Goal: Download file/media: Obtain a digital file from the website

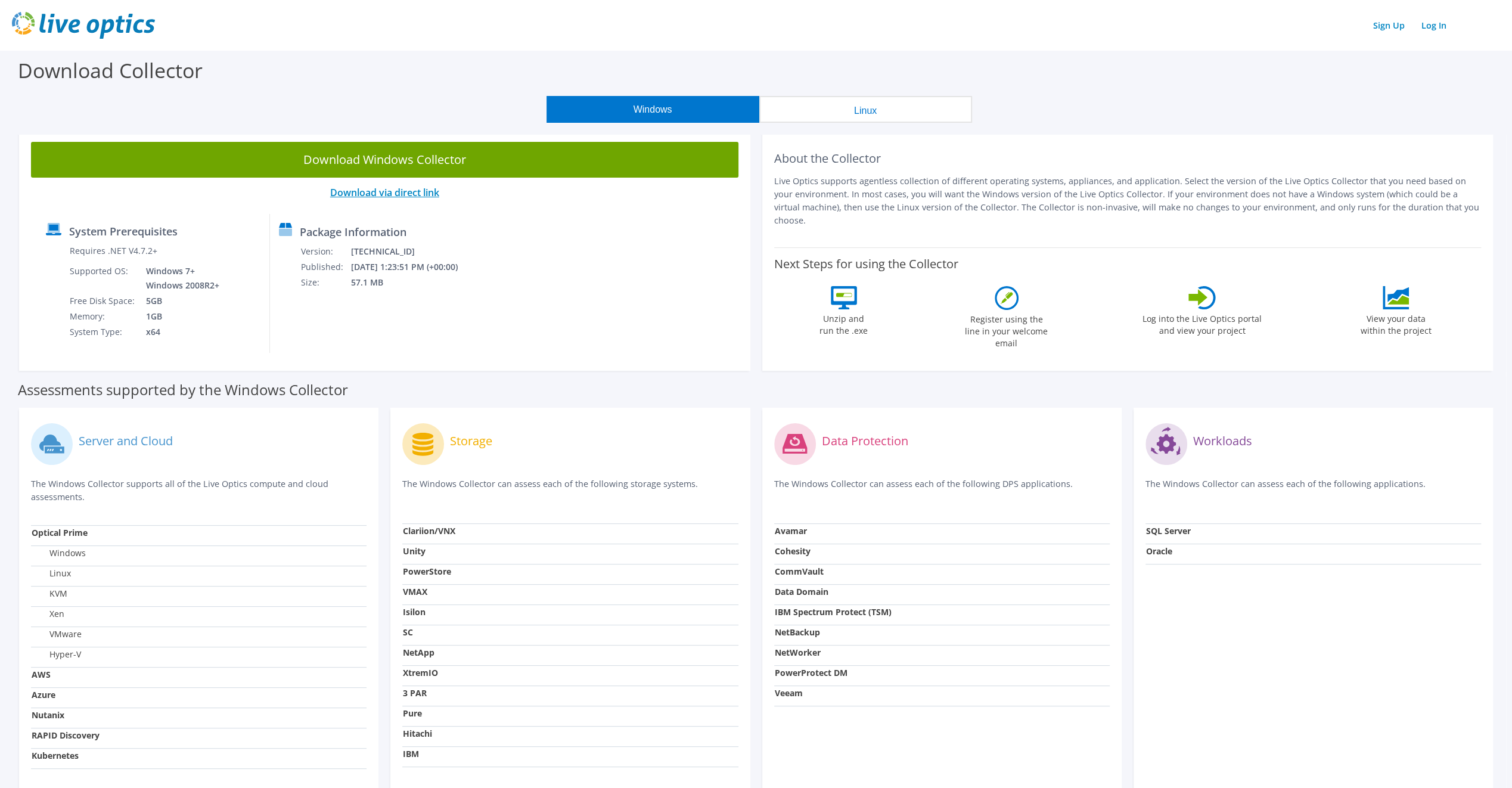
click at [407, 195] on link "Download via direct link" at bounding box center [384, 192] width 109 height 13
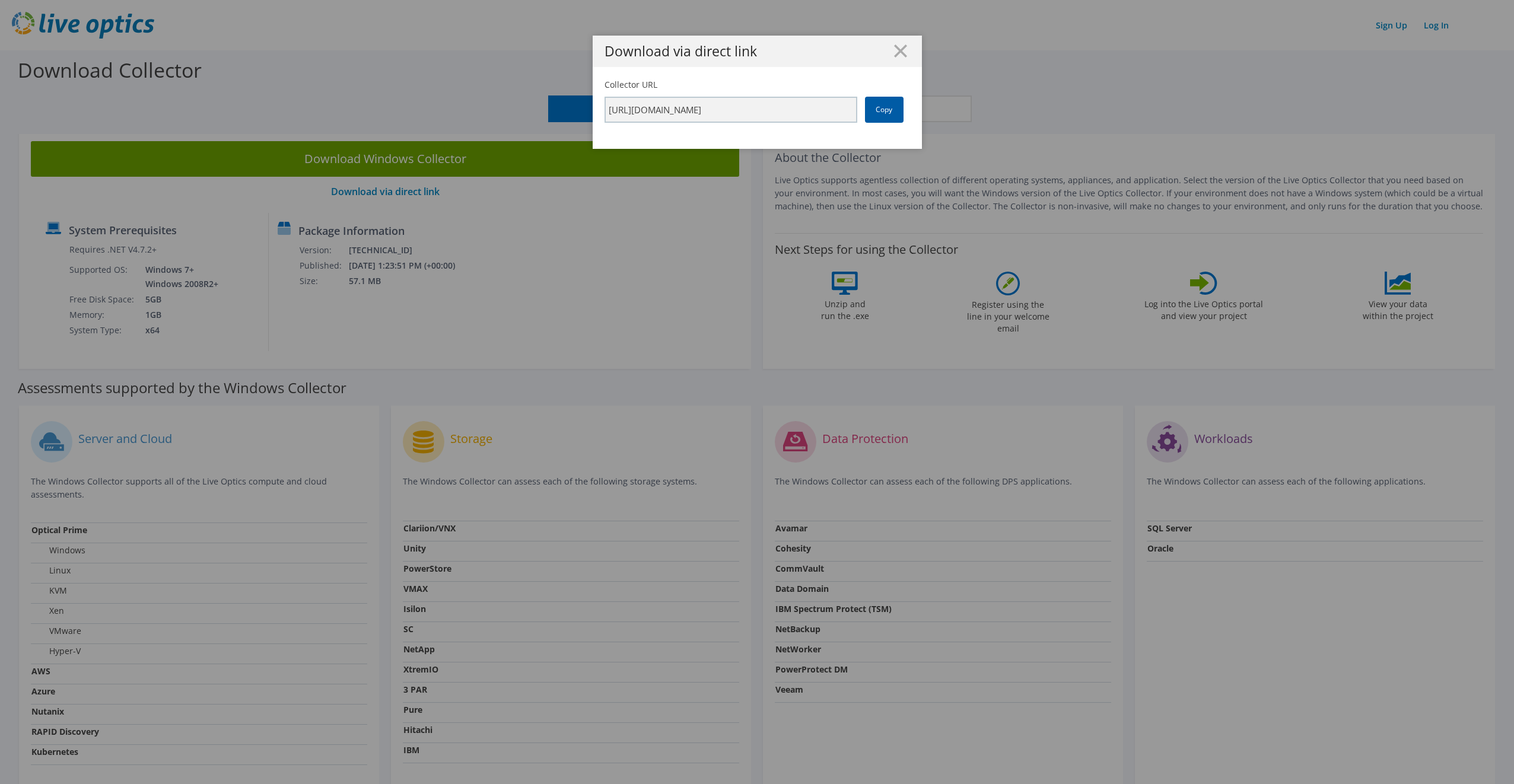
click at [876, 105] on link "Copy" at bounding box center [885, 109] width 39 height 26
click at [385, 161] on div "Download via direct link Collector URL https://app.liveoptics.com/collector/dir…" at bounding box center [757, 392] width 1514 height 713
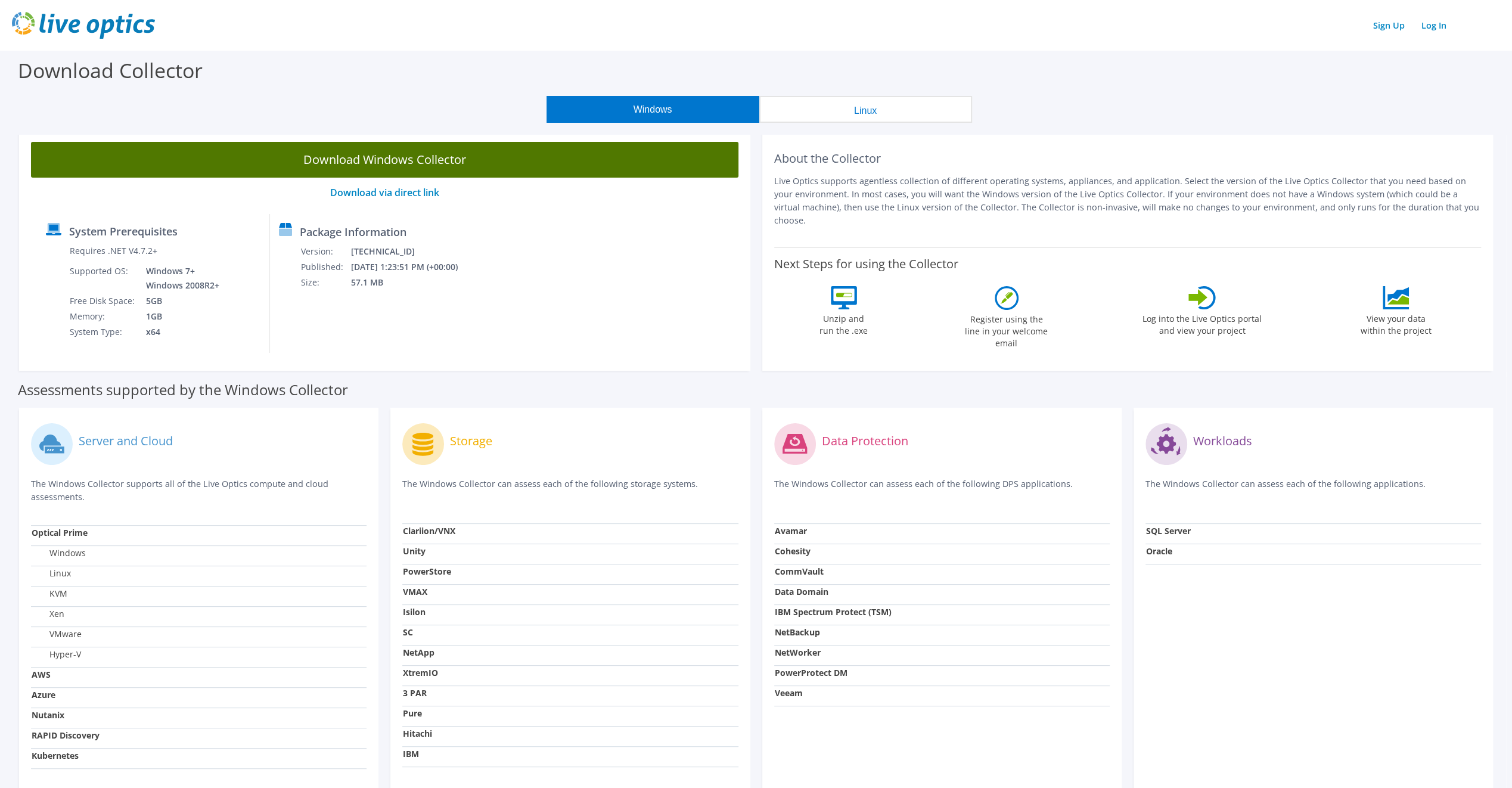
click at [351, 151] on link "Download Windows Collector" at bounding box center [384, 159] width 708 height 36
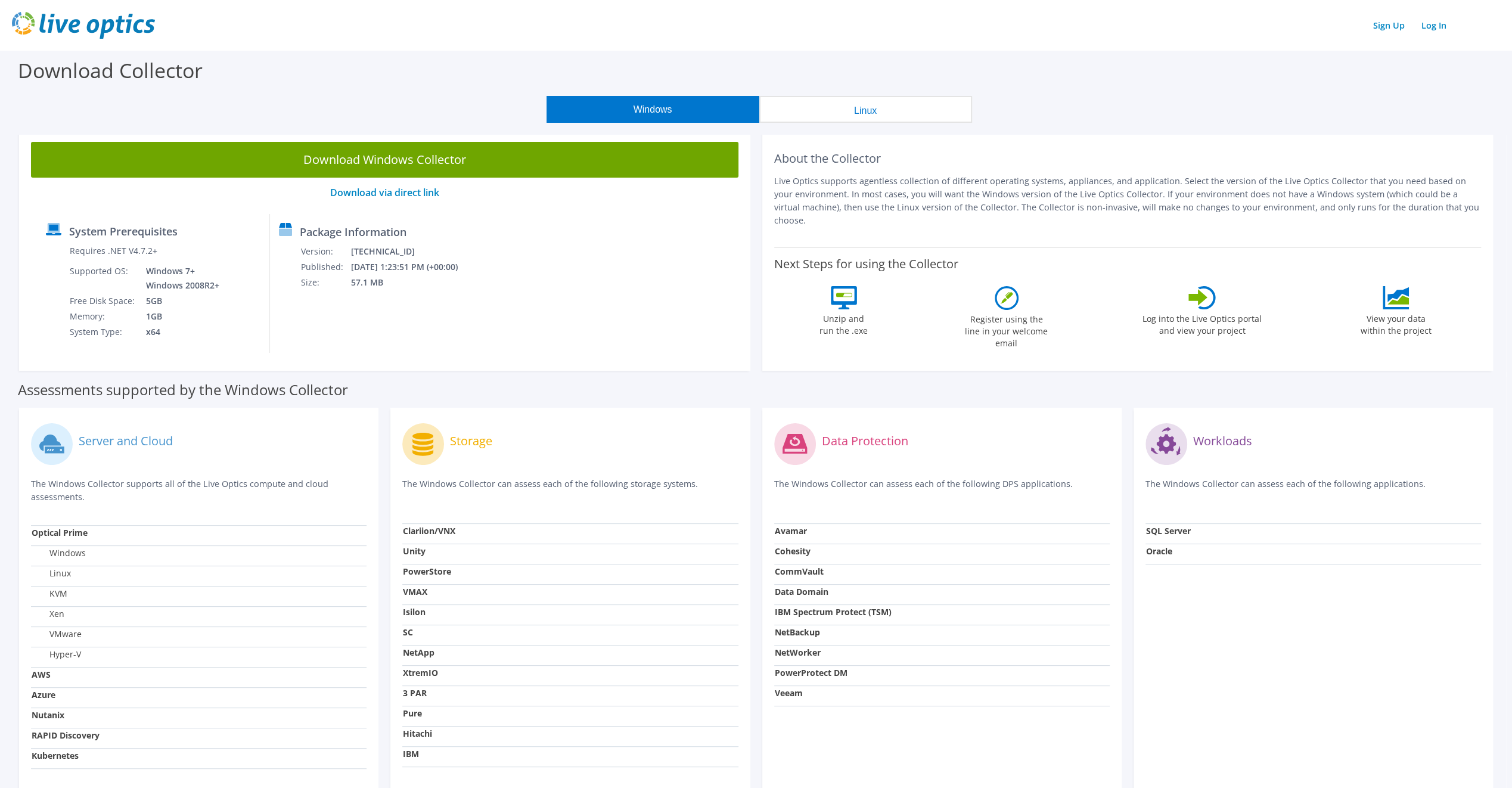
scroll to position [97, 0]
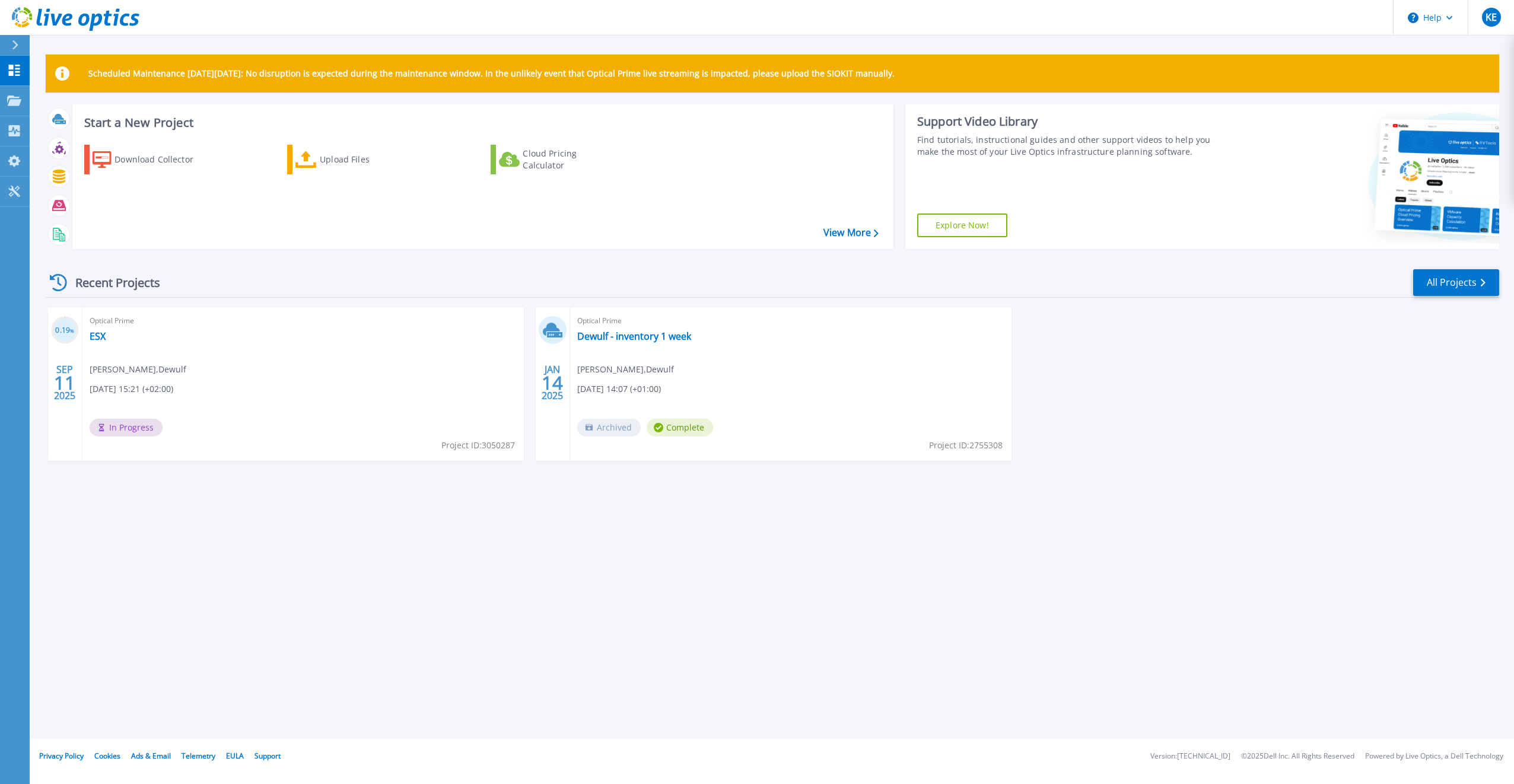
click at [131, 423] on span "In Progress" at bounding box center [125, 427] width 73 height 18
click at [155, 371] on span "[PERSON_NAME] , [PERSON_NAME]" at bounding box center [138, 370] width 97 height 13
click at [164, 350] on div "Optical Prime ESX kevin ervinck , Dewulf 09/11/2025, 15:21 (+02:00) In Progress…" at bounding box center [303, 384] width 441 height 153
click at [101, 331] on link "ESX" at bounding box center [97, 336] width 16 height 12
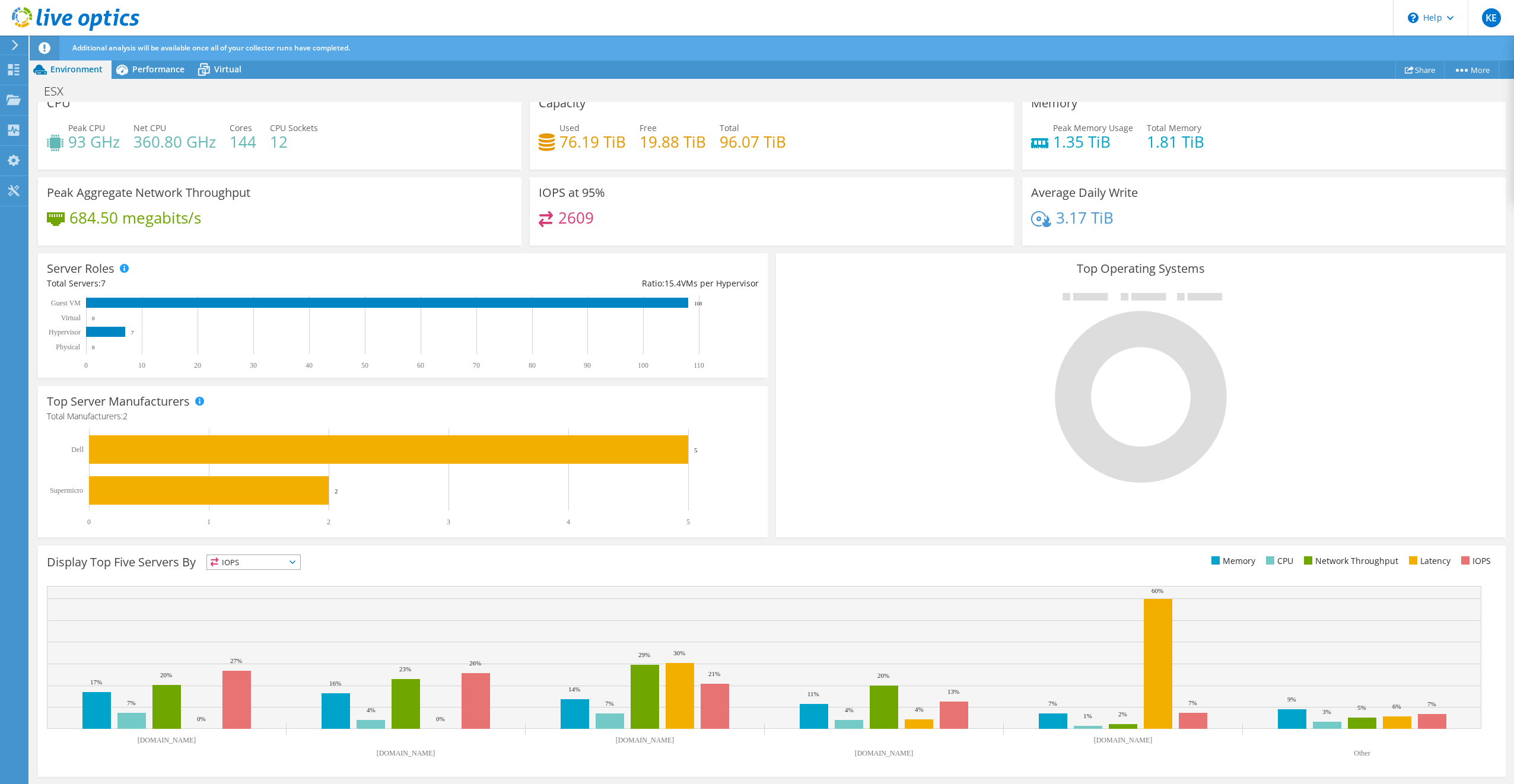
scroll to position [18, 0]
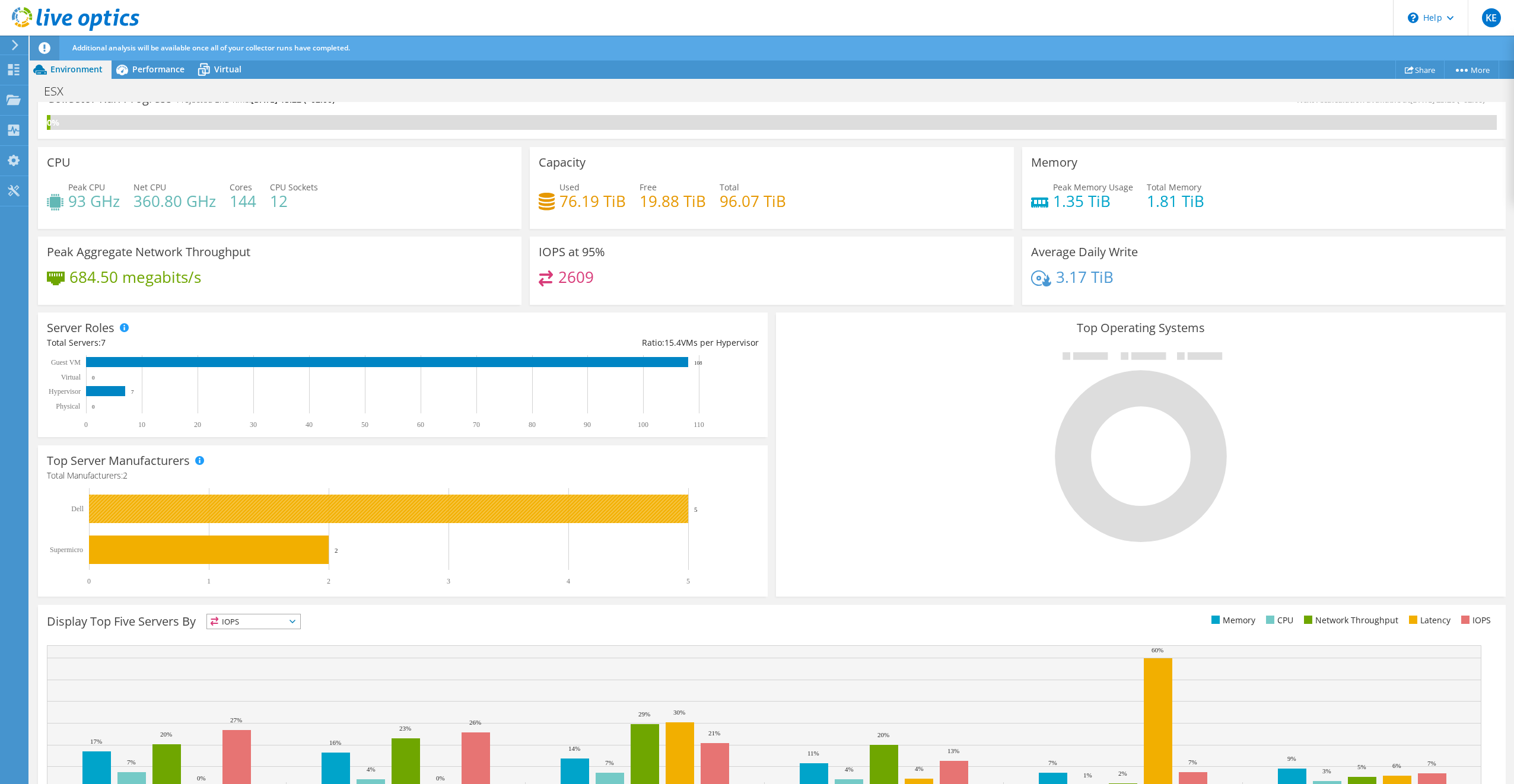
click at [410, 508] on rect at bounding box center [388, 508] width 599 height 29
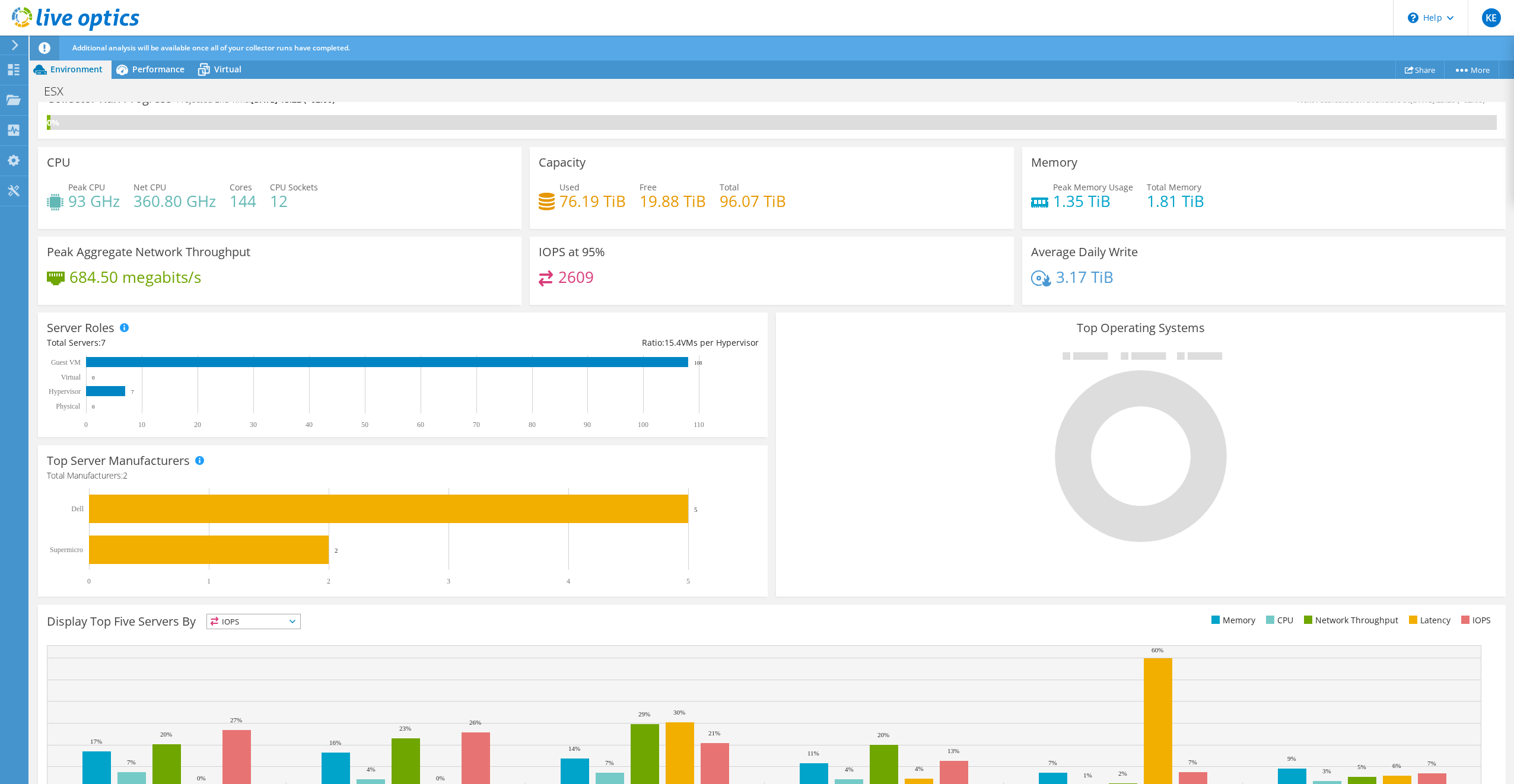
scroll to position [77, 0]
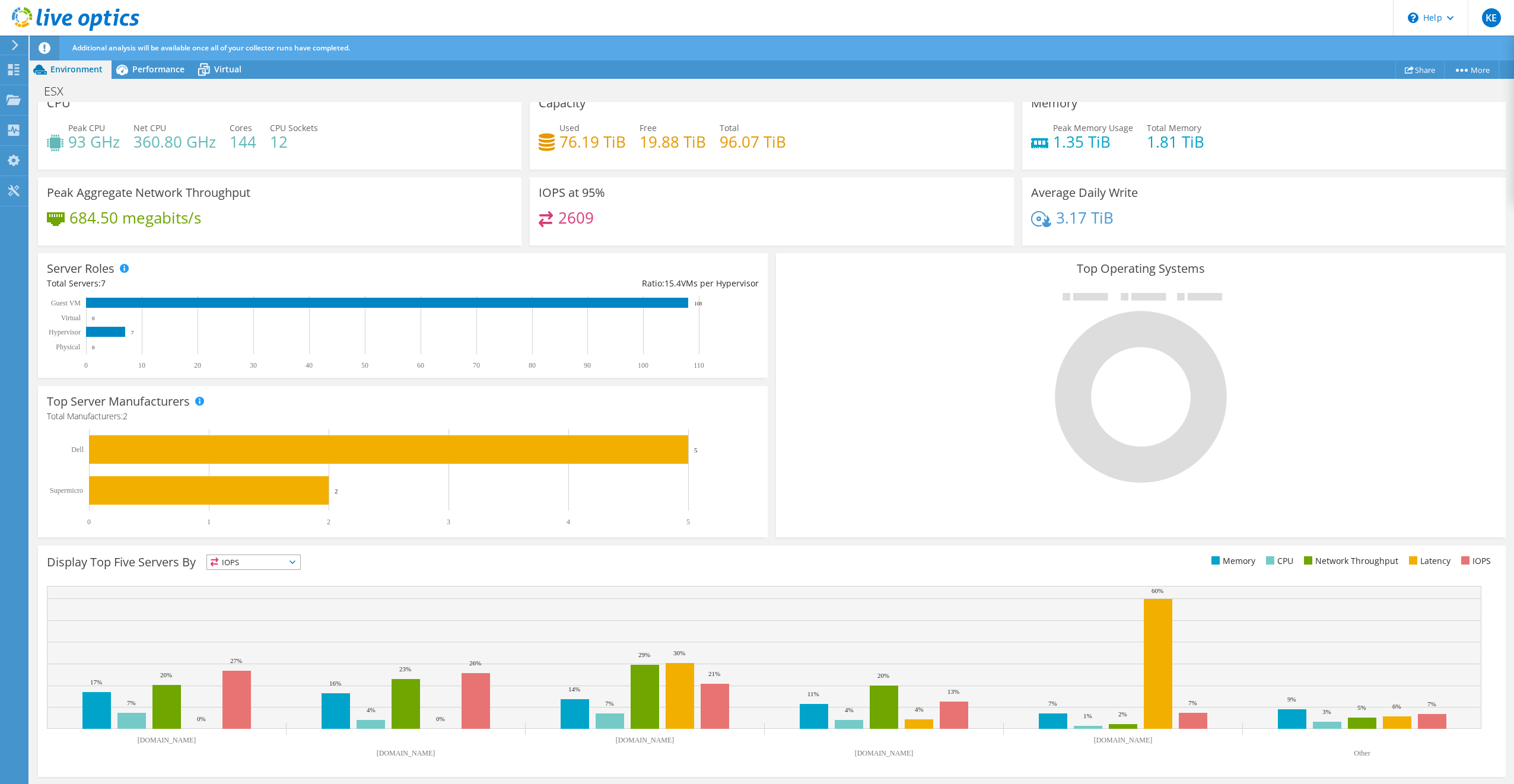
click at [240, 564] on span "IOPS" at bounding box center [254, 562] width 93 height 14
click at [247, 595] on li "Memory" at bounding box center [254, 594] width 93 height 17
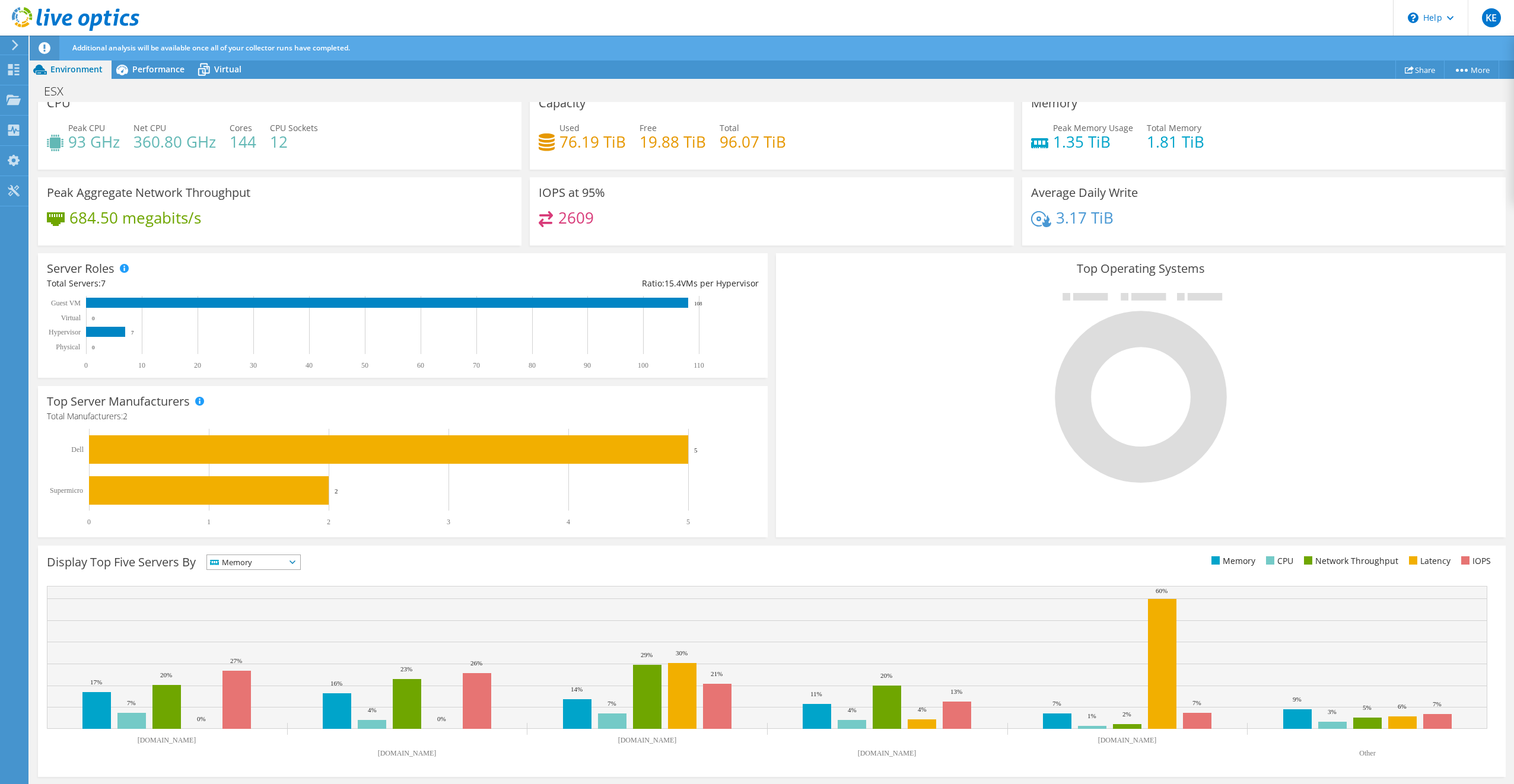
scroll to position [0, 0]
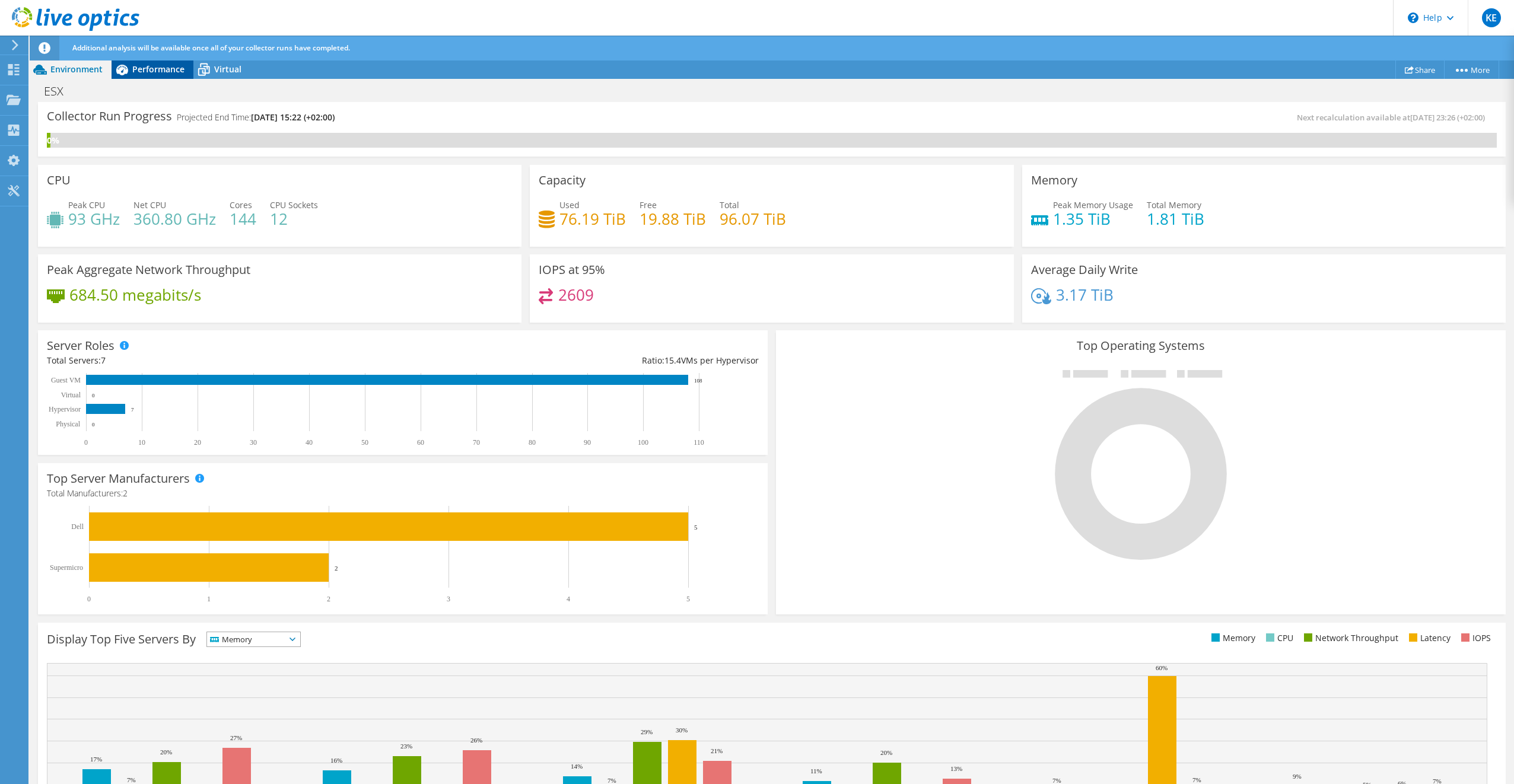
click at [144, 68] on span "Performance" at bounding box center [158, 69] width 52 height 11
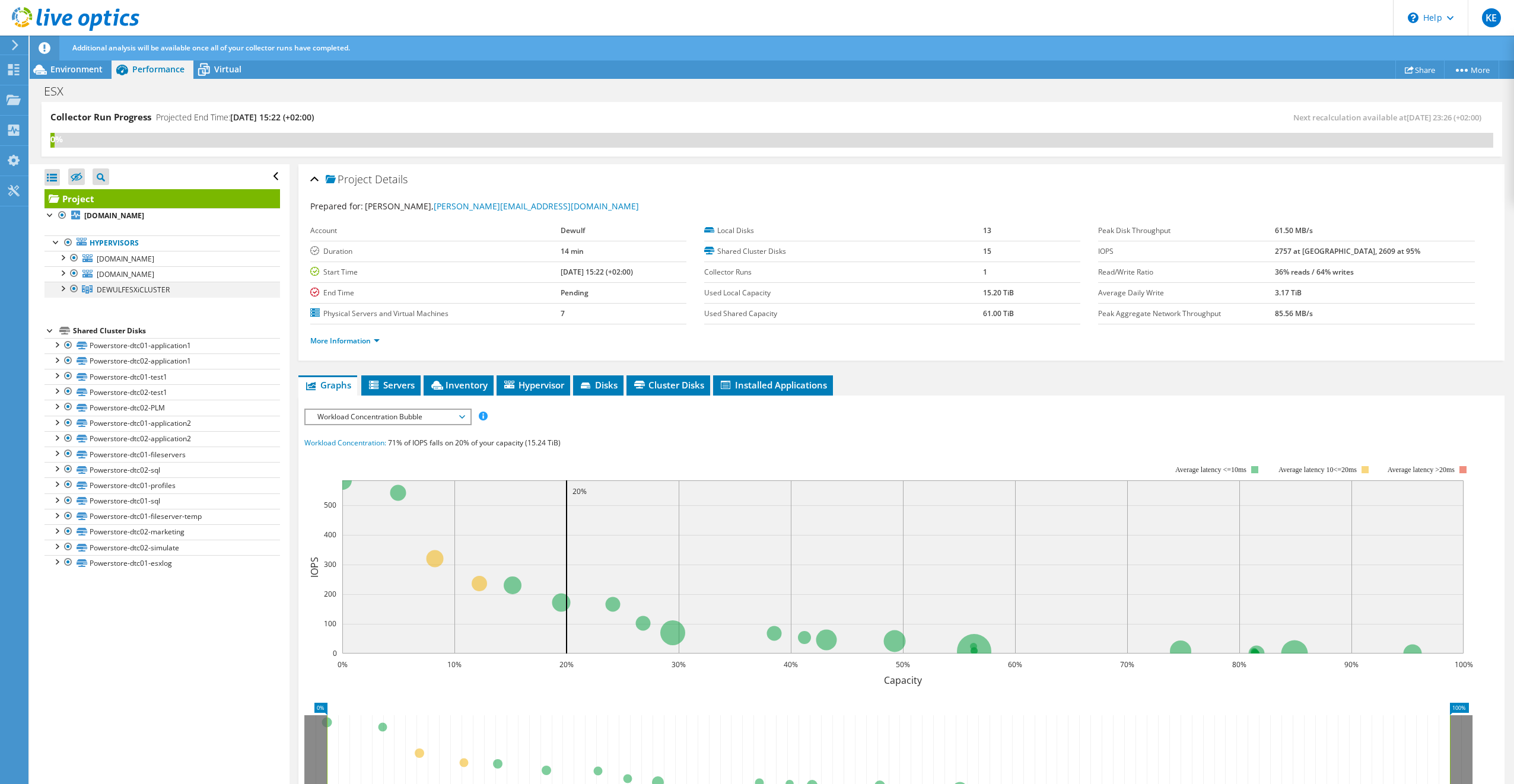
click at [63, 288] on div at bounding box center [62, 288] width 12 height 12
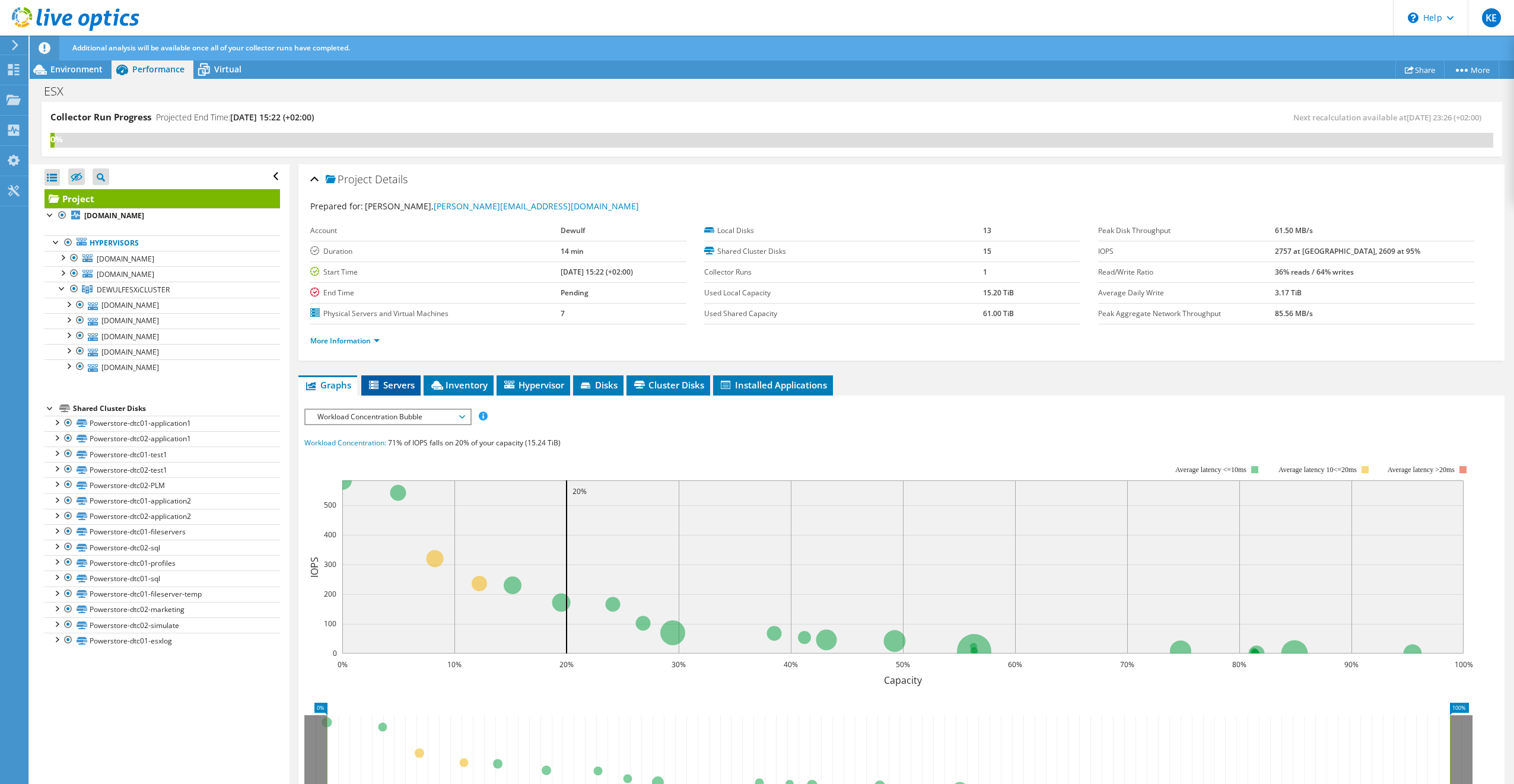
click at [395, 376] on li "Servers" at bounding box center [391, 385] width 59 height 20
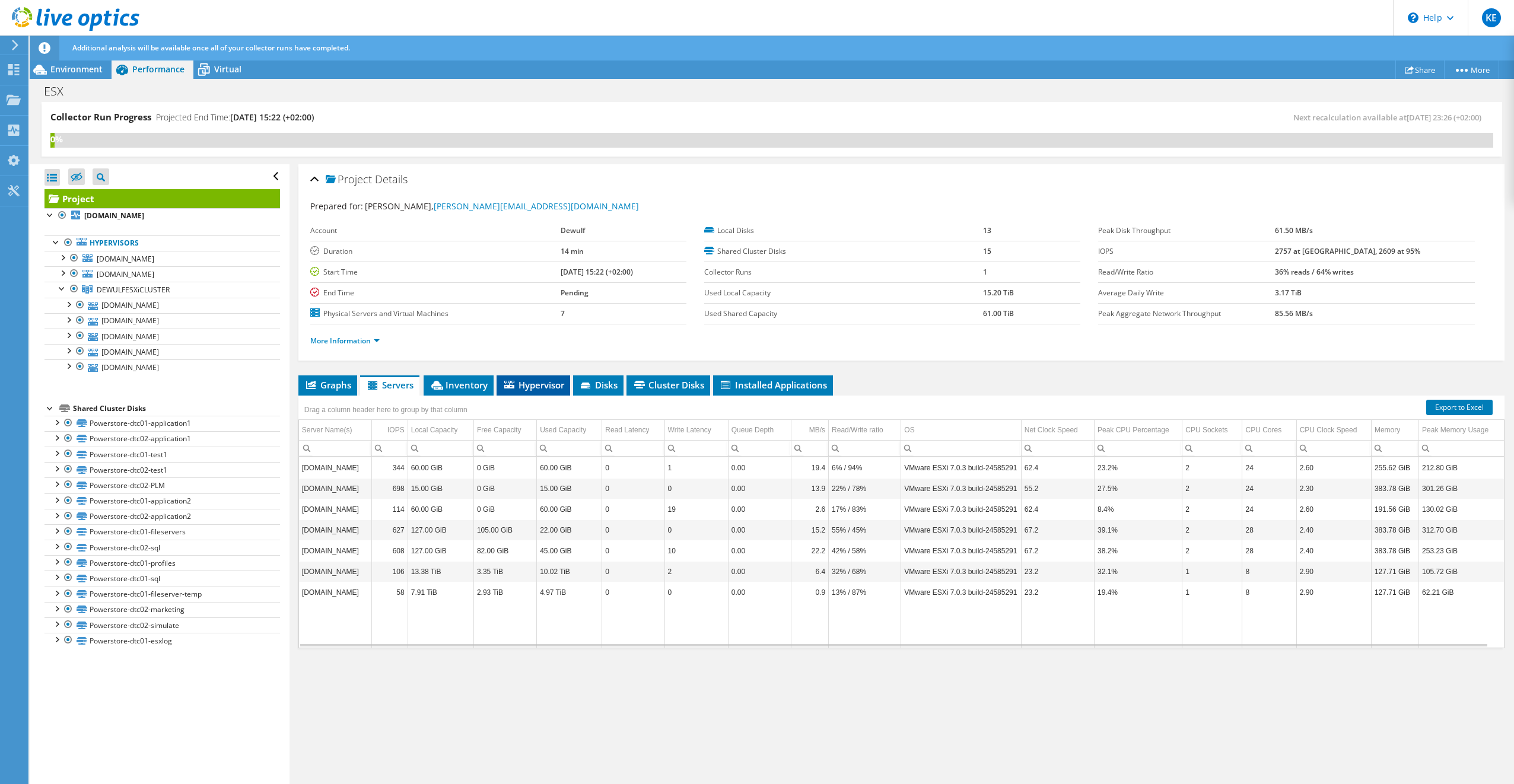
click at [537, 385] on span "Hypervisor" at bounding box center [533, 385] width 61 height 12
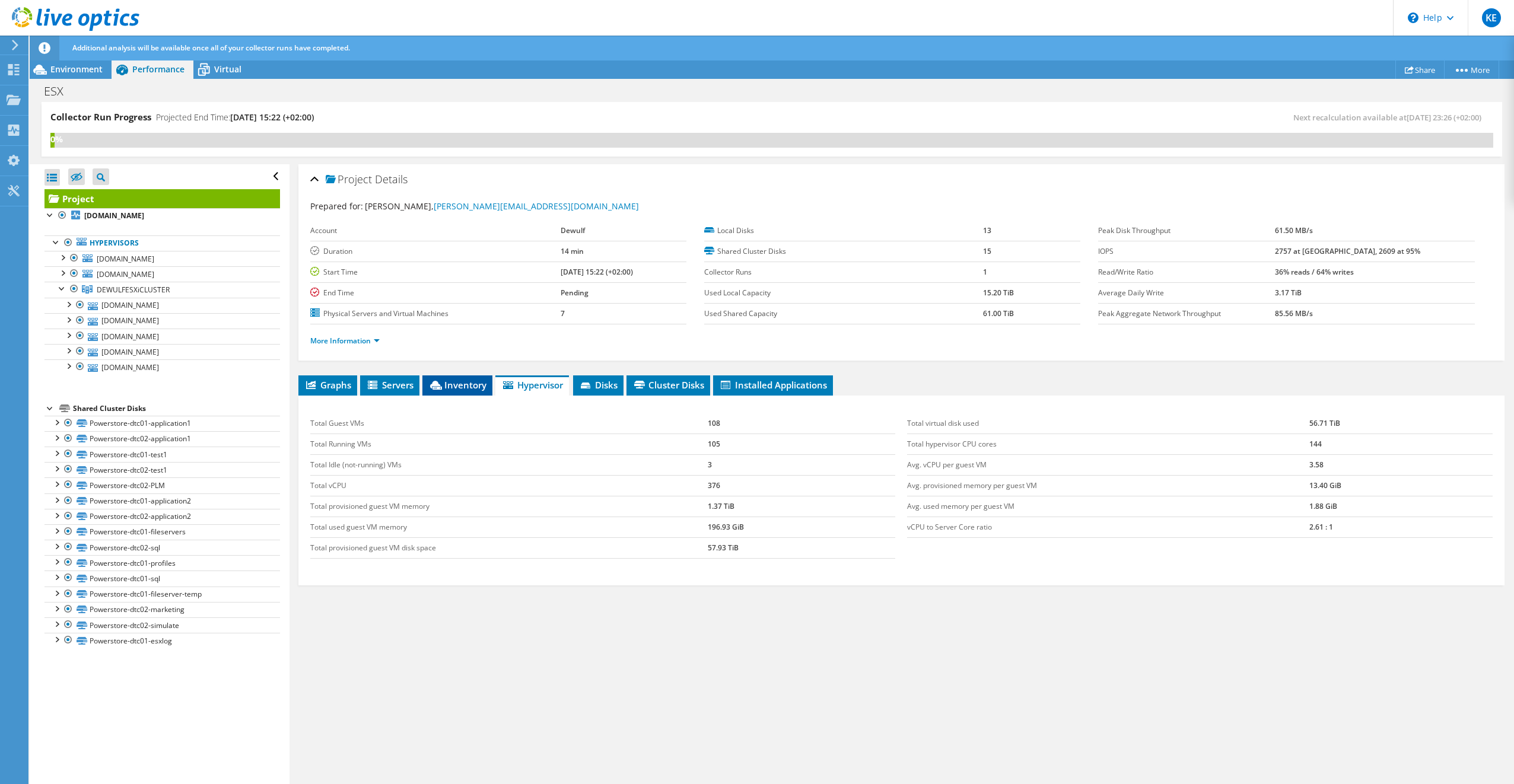
click at [483, 384] on span "Inventory" at bounding box center [457, 385] width 58 height 12
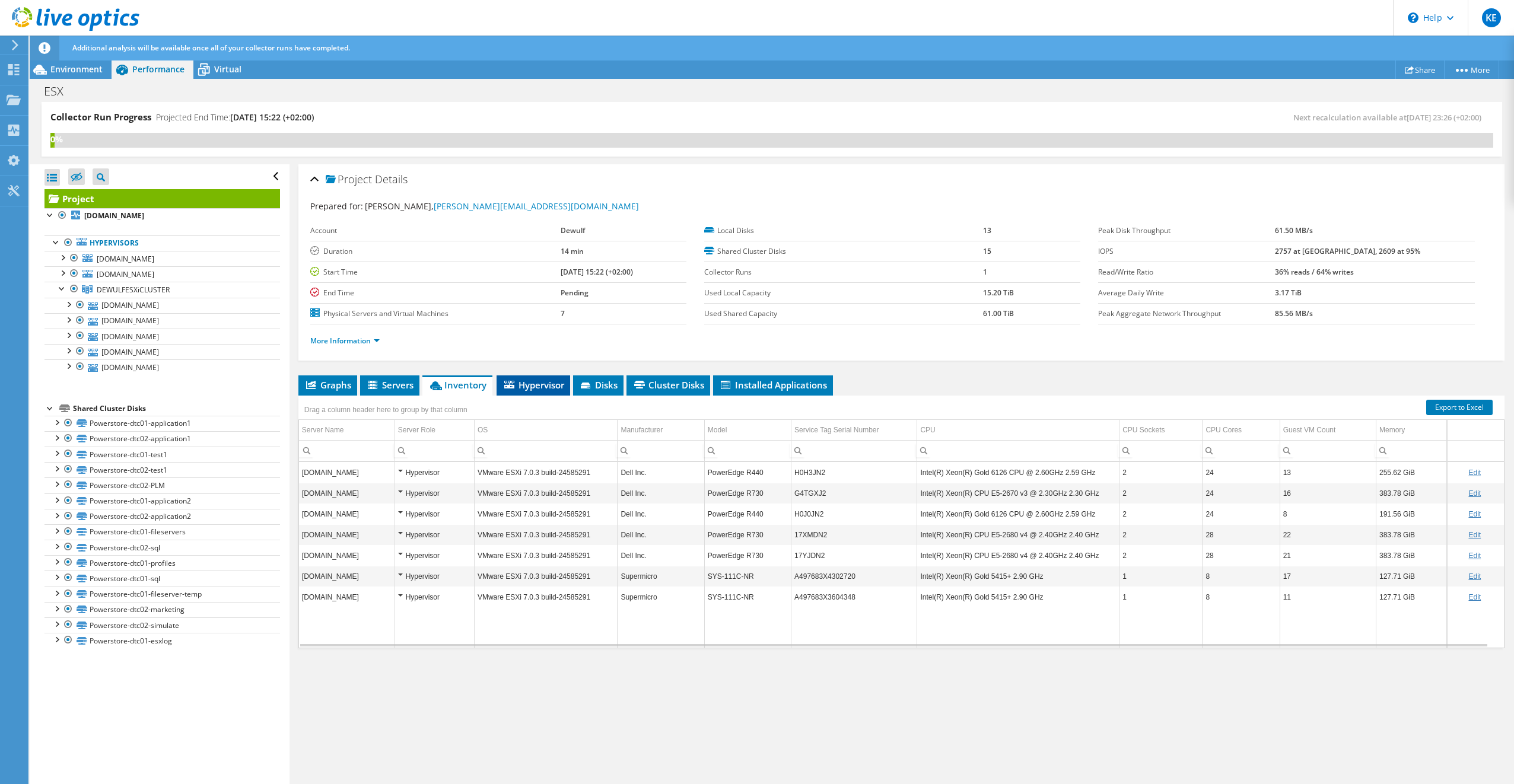
click at [539, 382] on span "Hypervisor" at bounding box center [533, 385] width 61 height 12
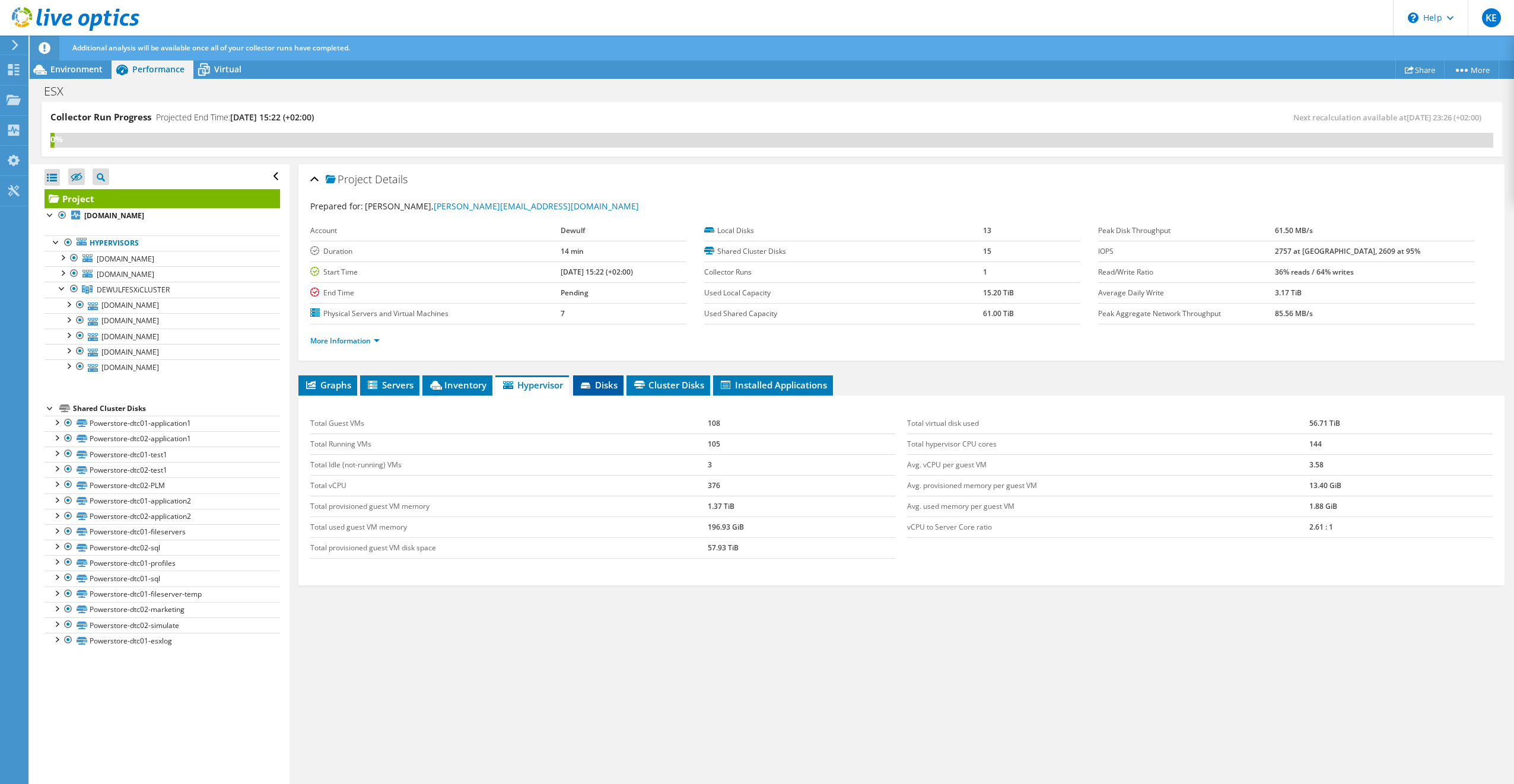
click at [607, 386] on span "Disks" at bounding box center [598, 385] width 39 height 12
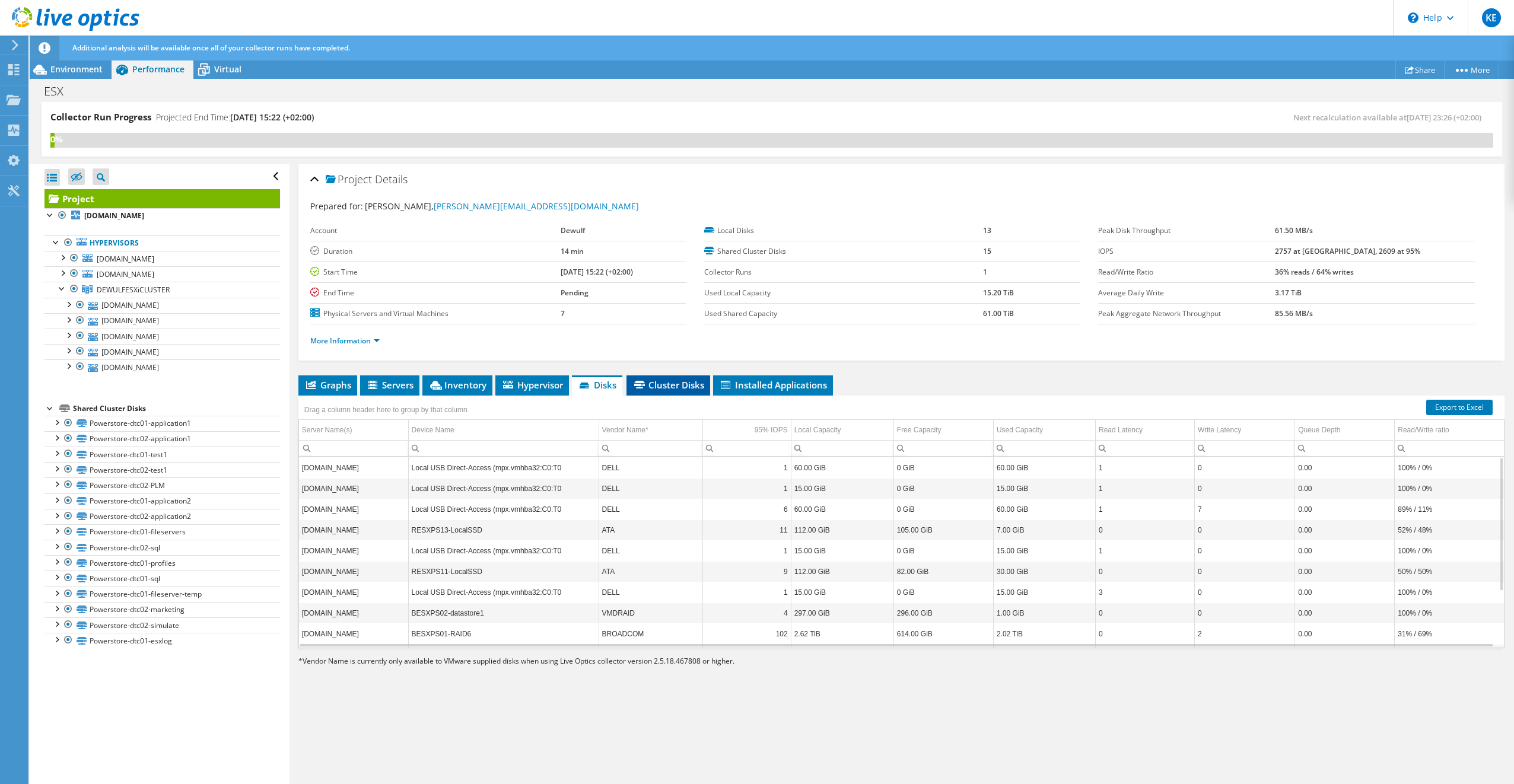
click at [654, 379] on span "Cluster Disks" at bounding box center [668, 385] width 72 height 12
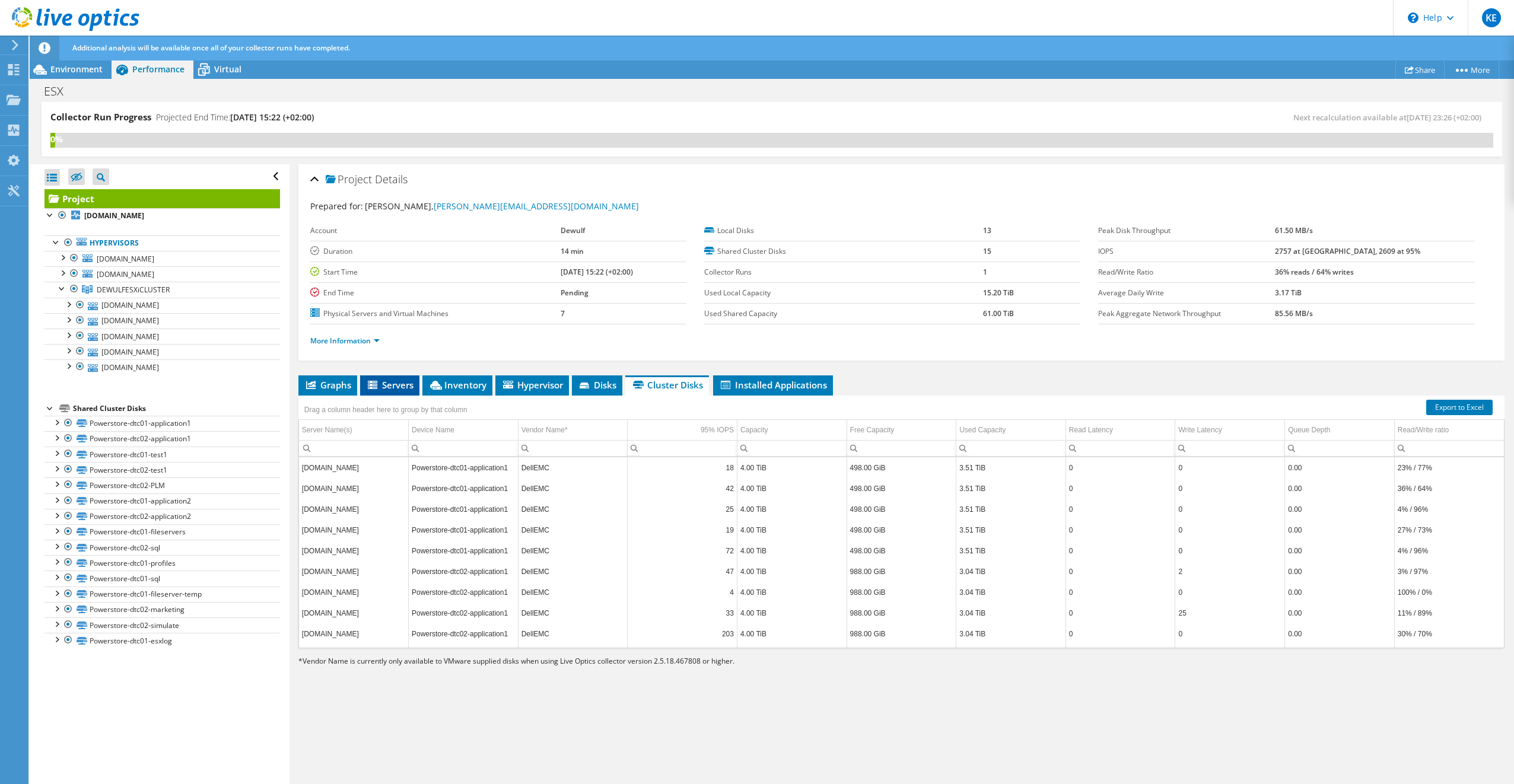
click at [402, 379] on span "Servers" at bounding box center [389, 385] width 47 height 12
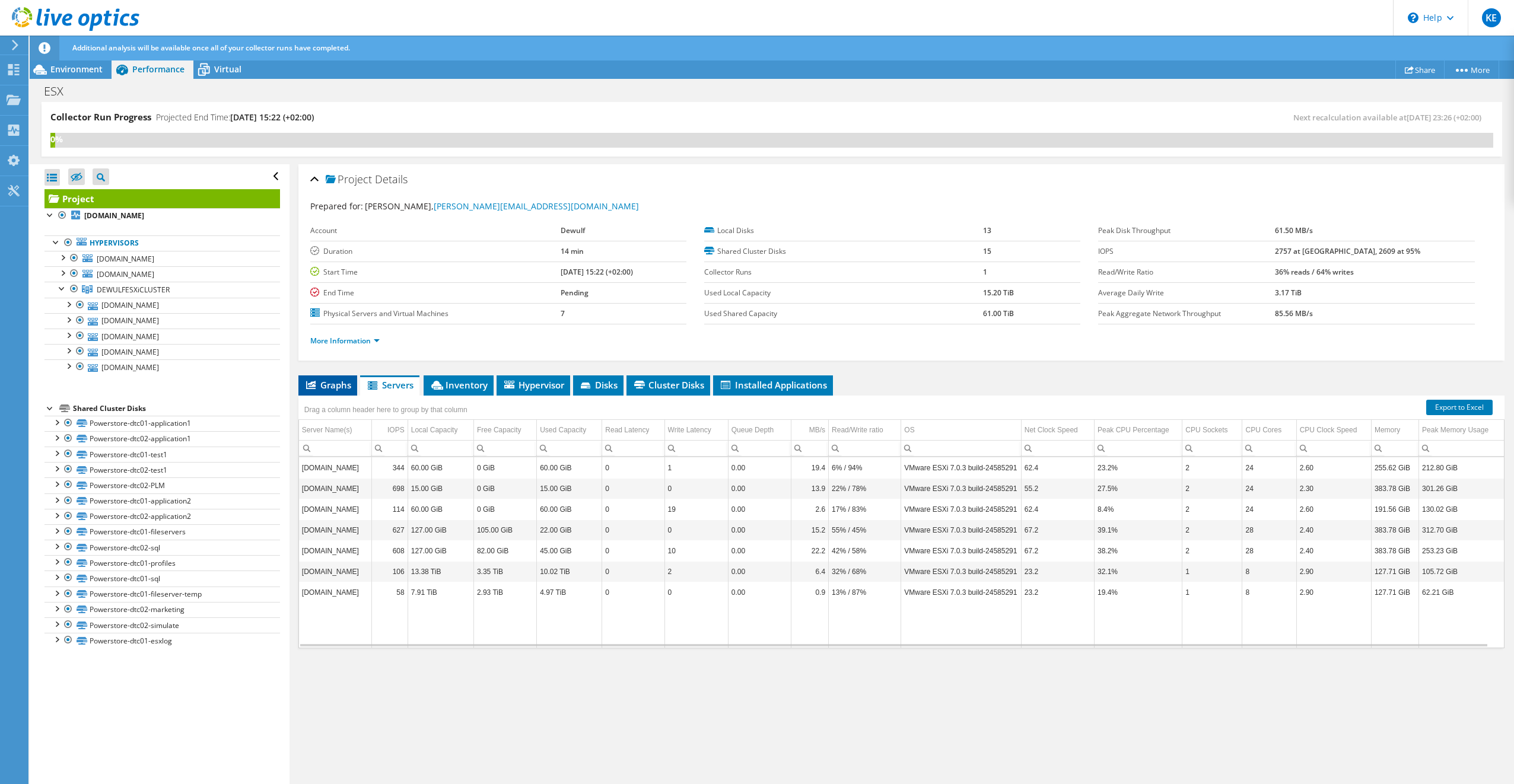
click at [346, 380] on span "Graphs" at bounding box center [328, 385] width 47 height 12
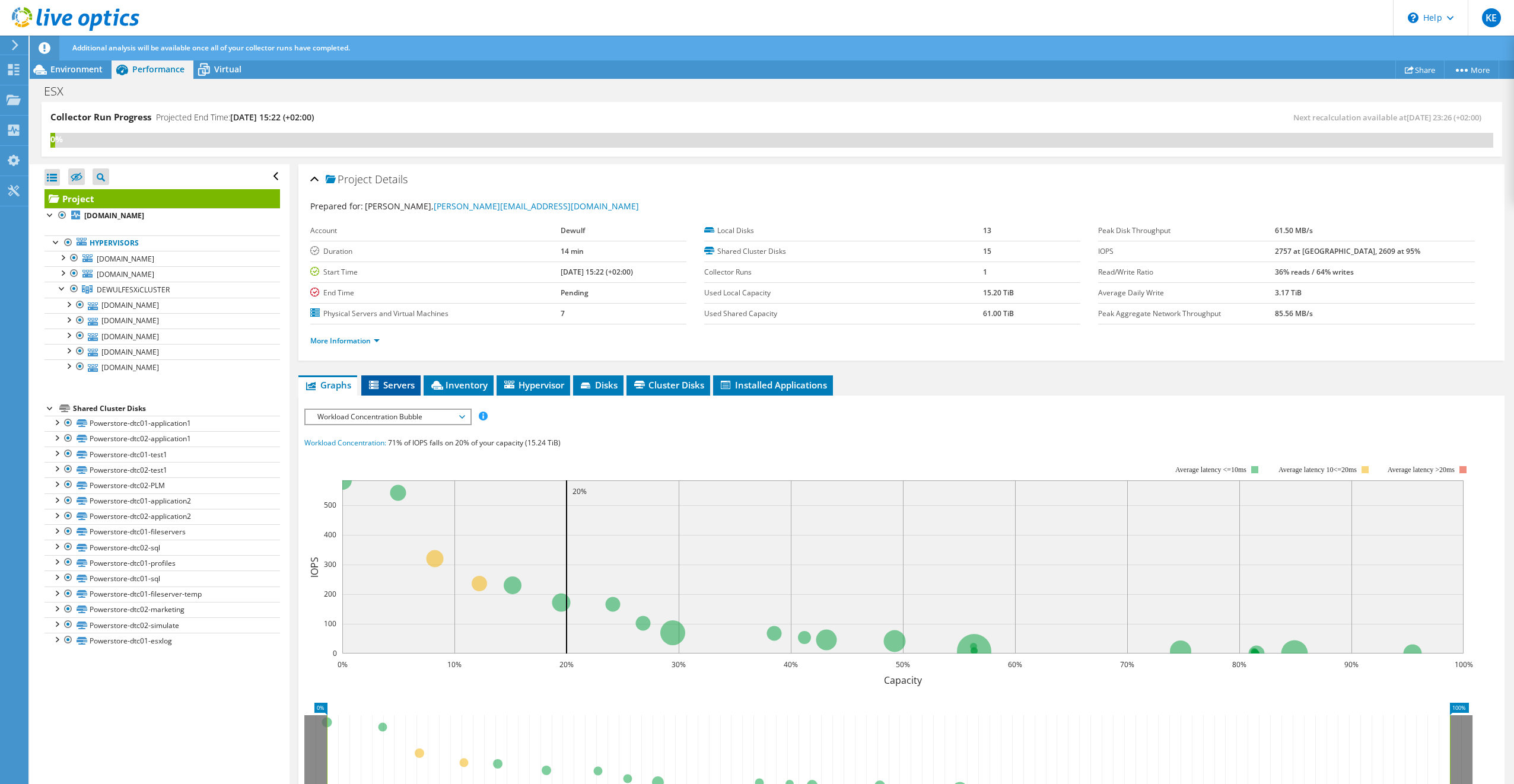
click at [397, 384] on span "Servers" at bounding box center [391, 385] width 47 height 12
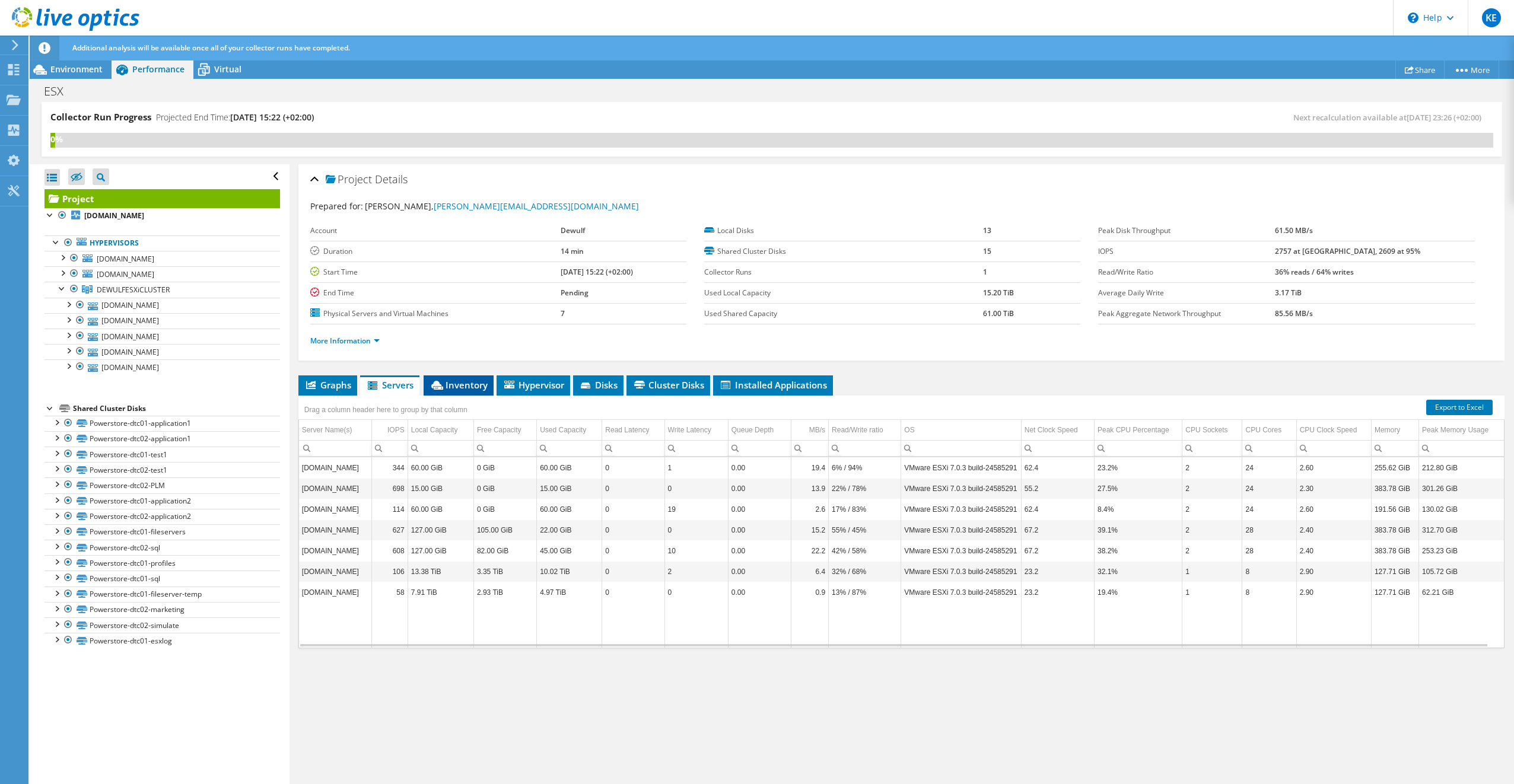
click at [461, 380] on span "Inventory" at bounding box center [458, 385] width 58 height 12
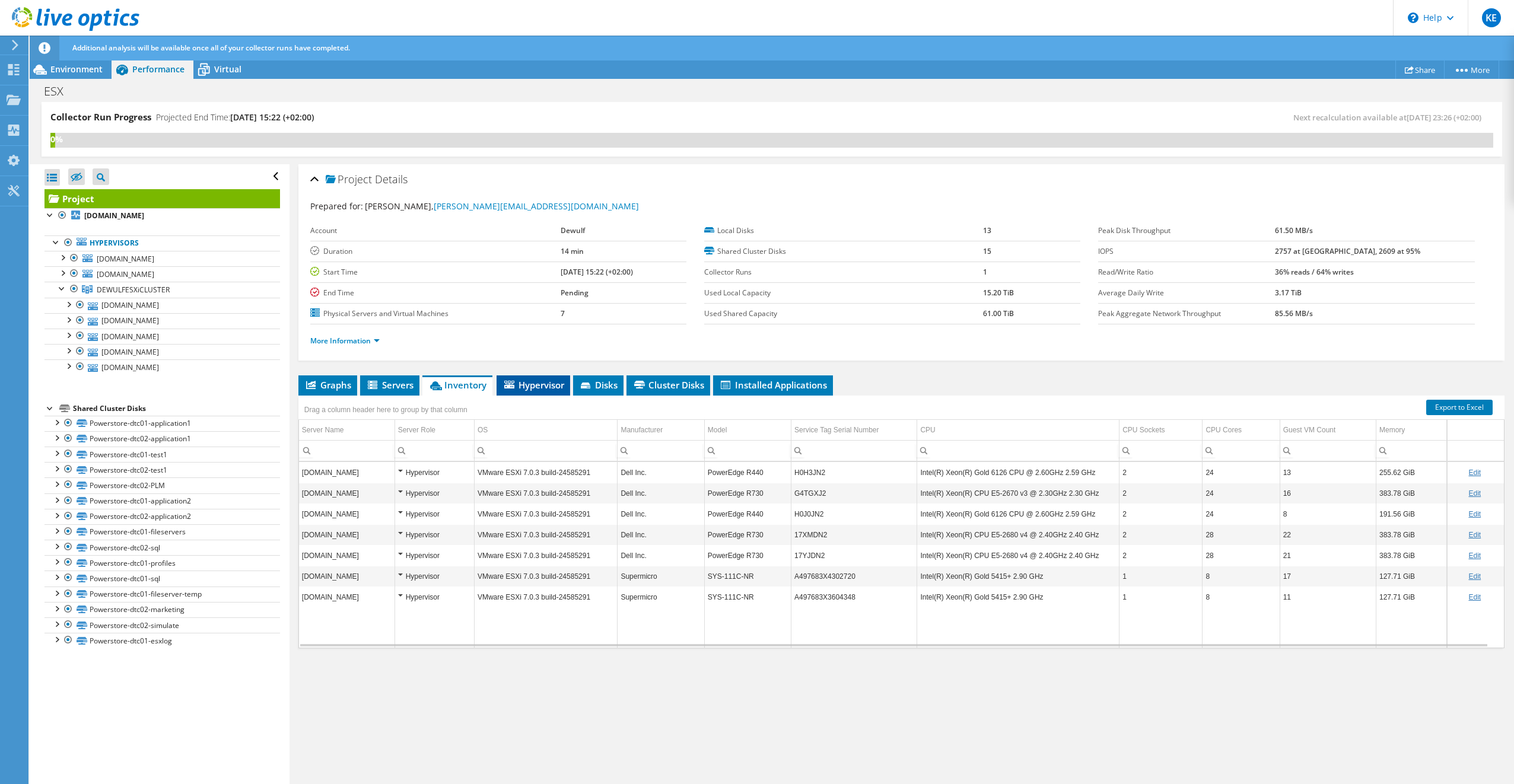
click at [544, 380] on span "Hypervisor" at bounding box center [533, 385] width 61 height 12
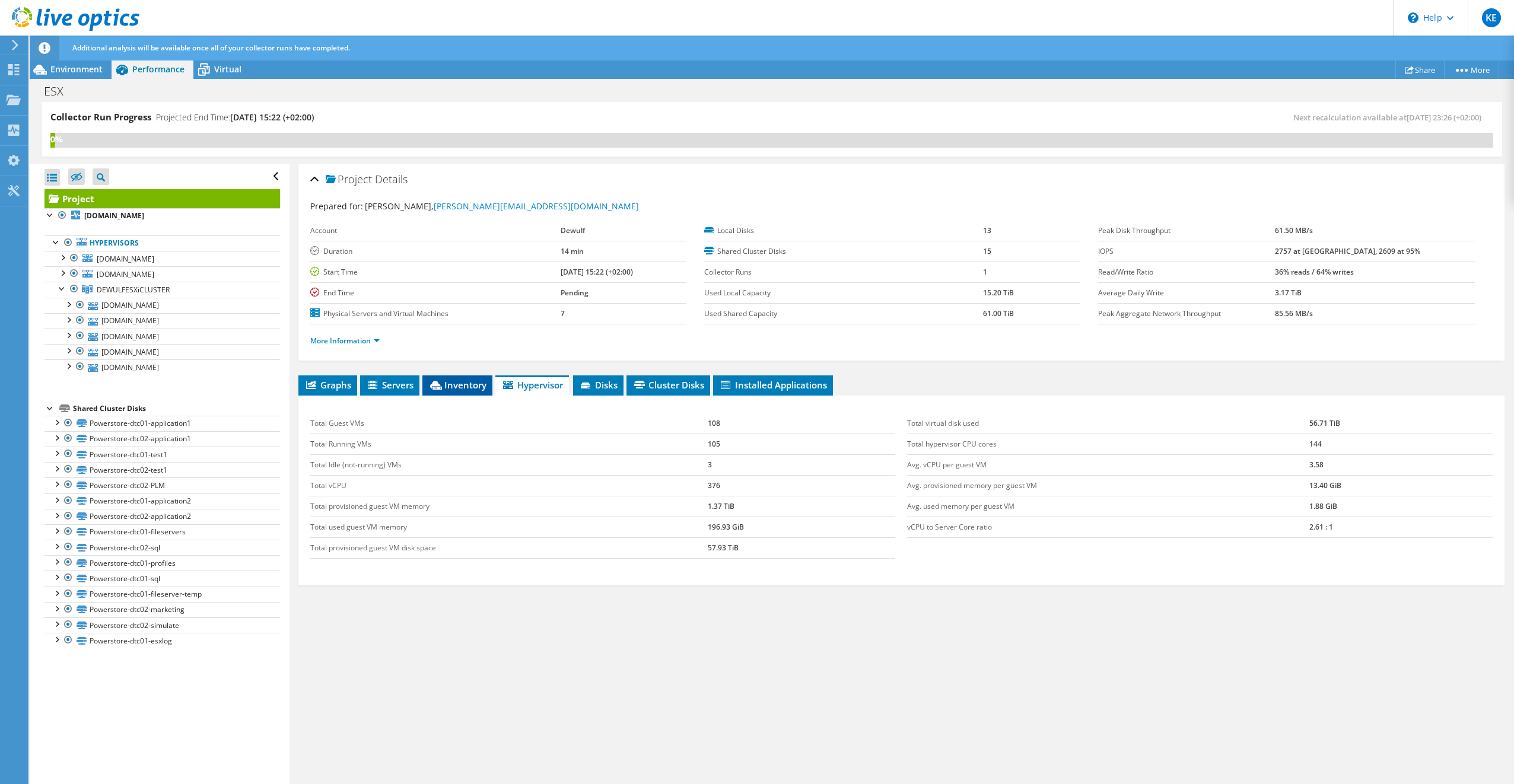
click at [478, 379] on span "Inventory" at bounding box center [457, 385] width 58 height 12
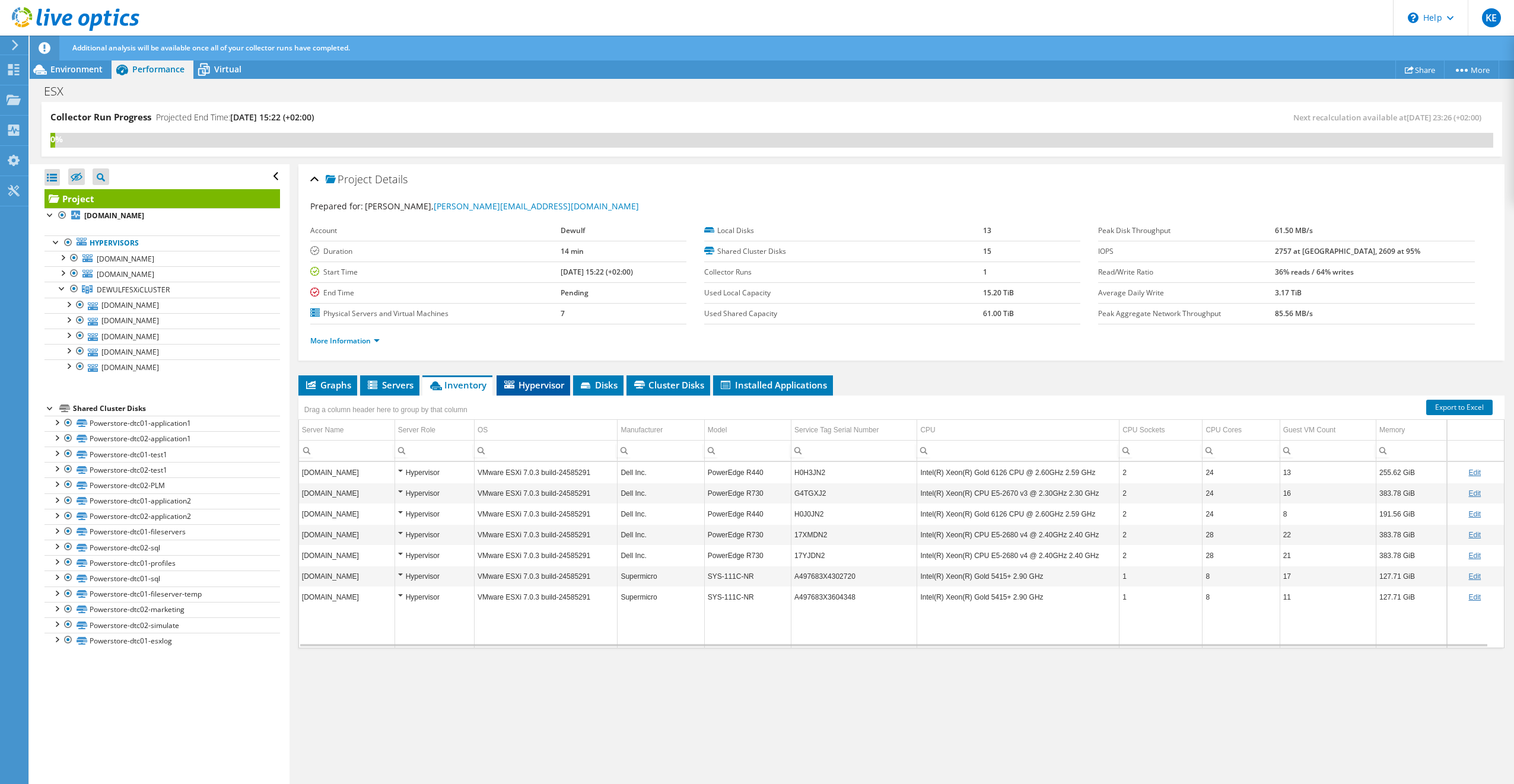
click at [539, 380] on span "Hypervisor" at bounding box center [533, 385] width 61 height 12
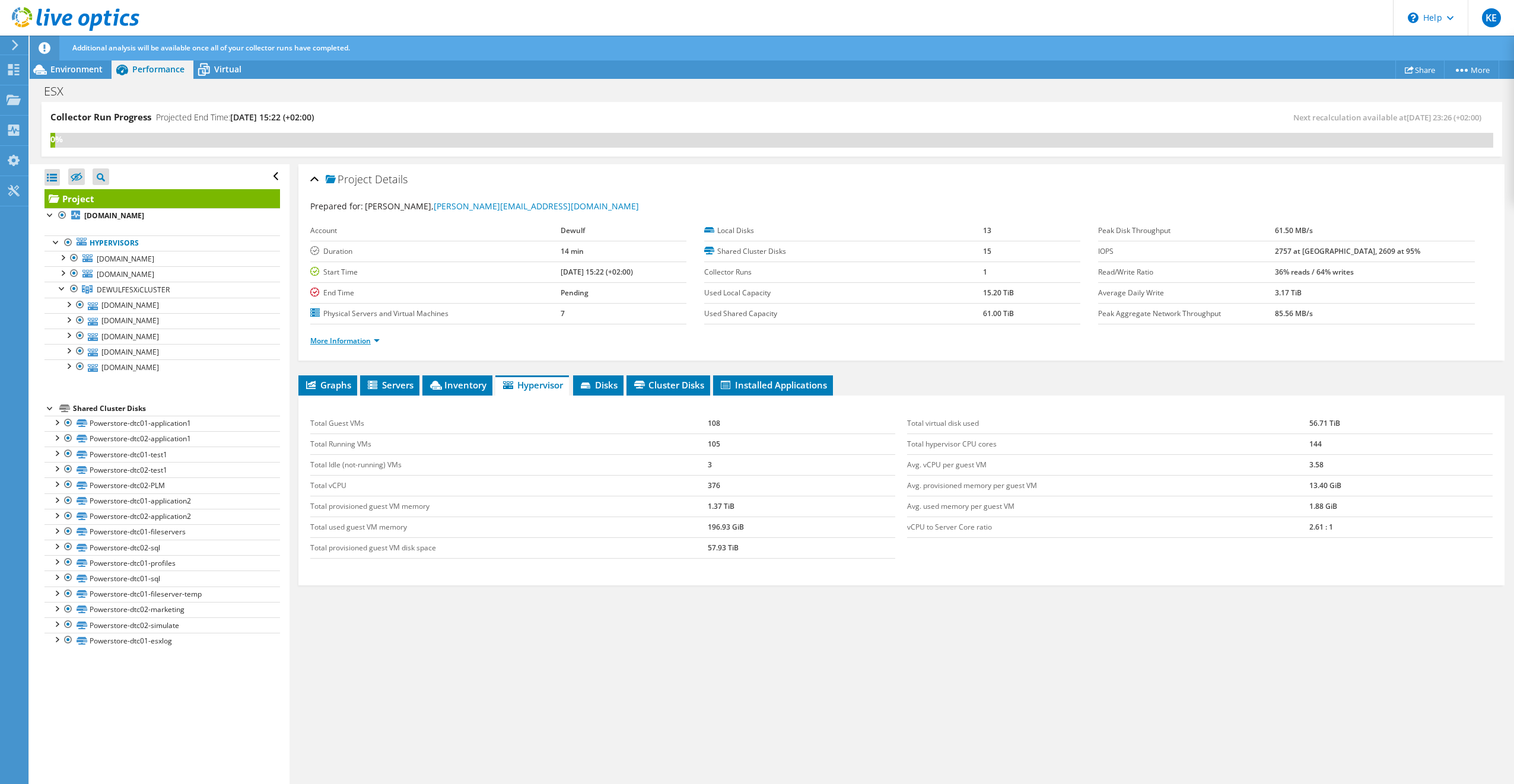
click at [362, 337] on link "More Information" at bounding box center [345, 340] width 69 height 10
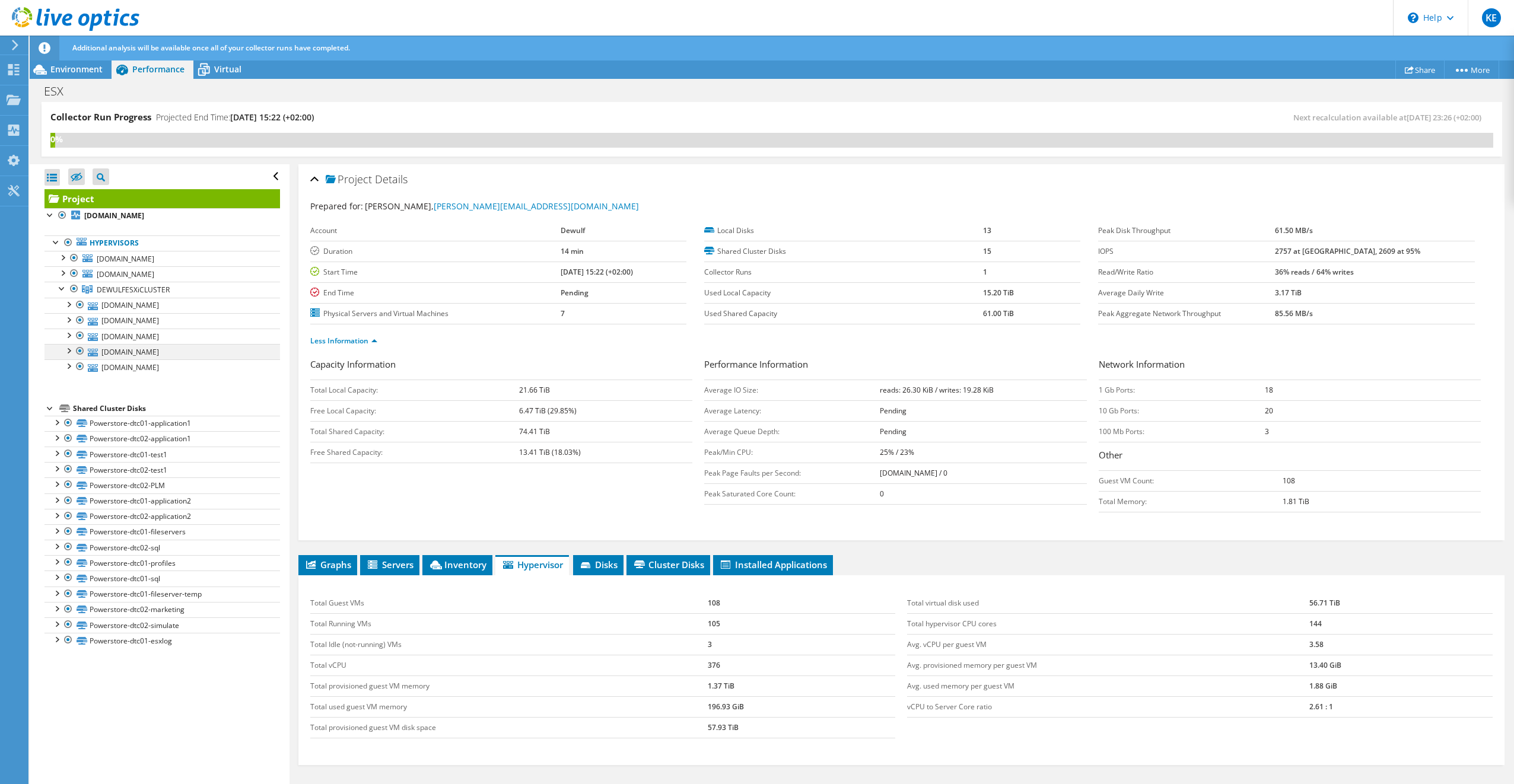
click at [79, 348] on div at bounding box center [80, 350] width 12 height 14
click at [64, 259] on div at bounding box center [62, 257] width 12 height 12
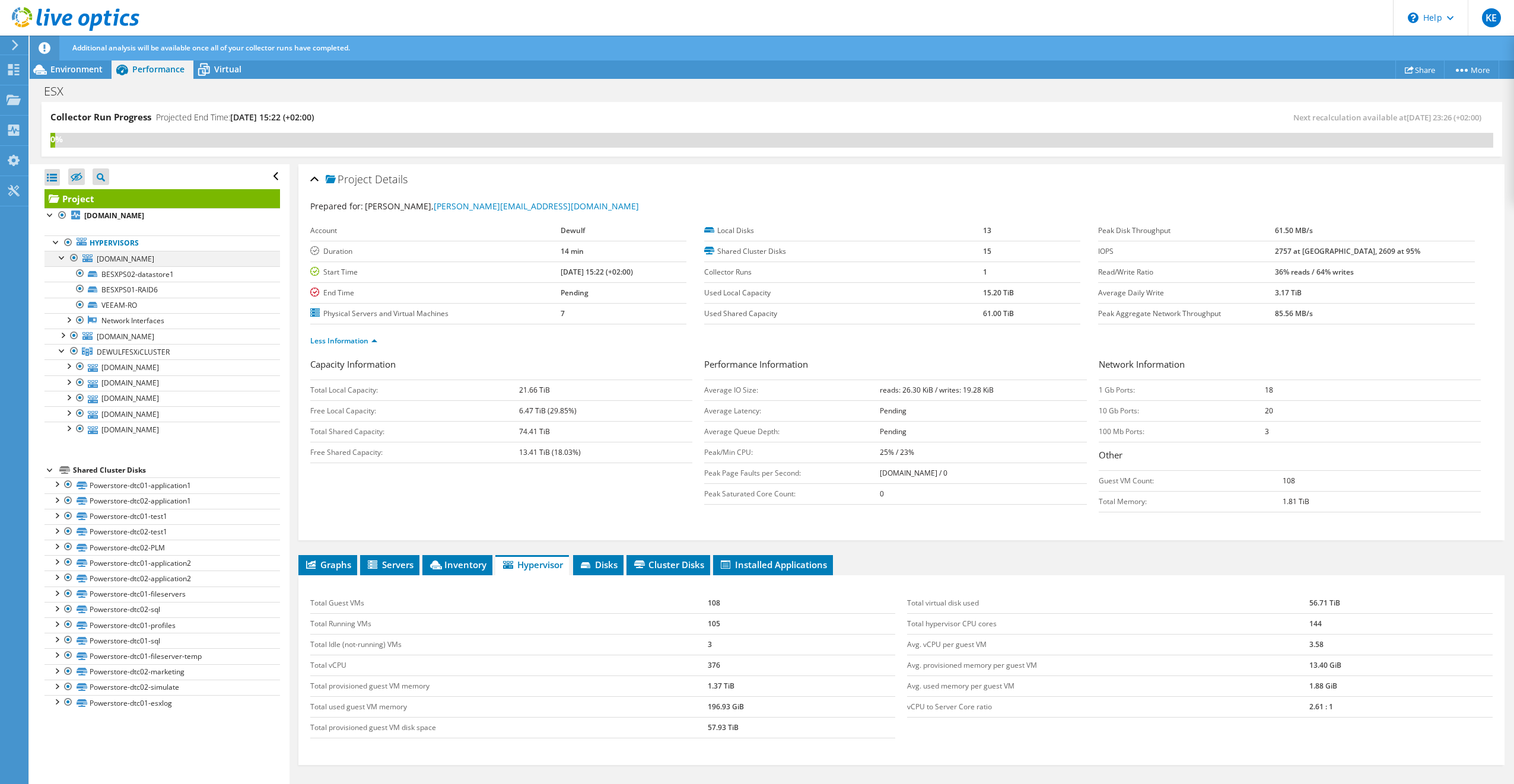
click at [64, 259] on div at bounding box center [62, 257] width 12 height 12
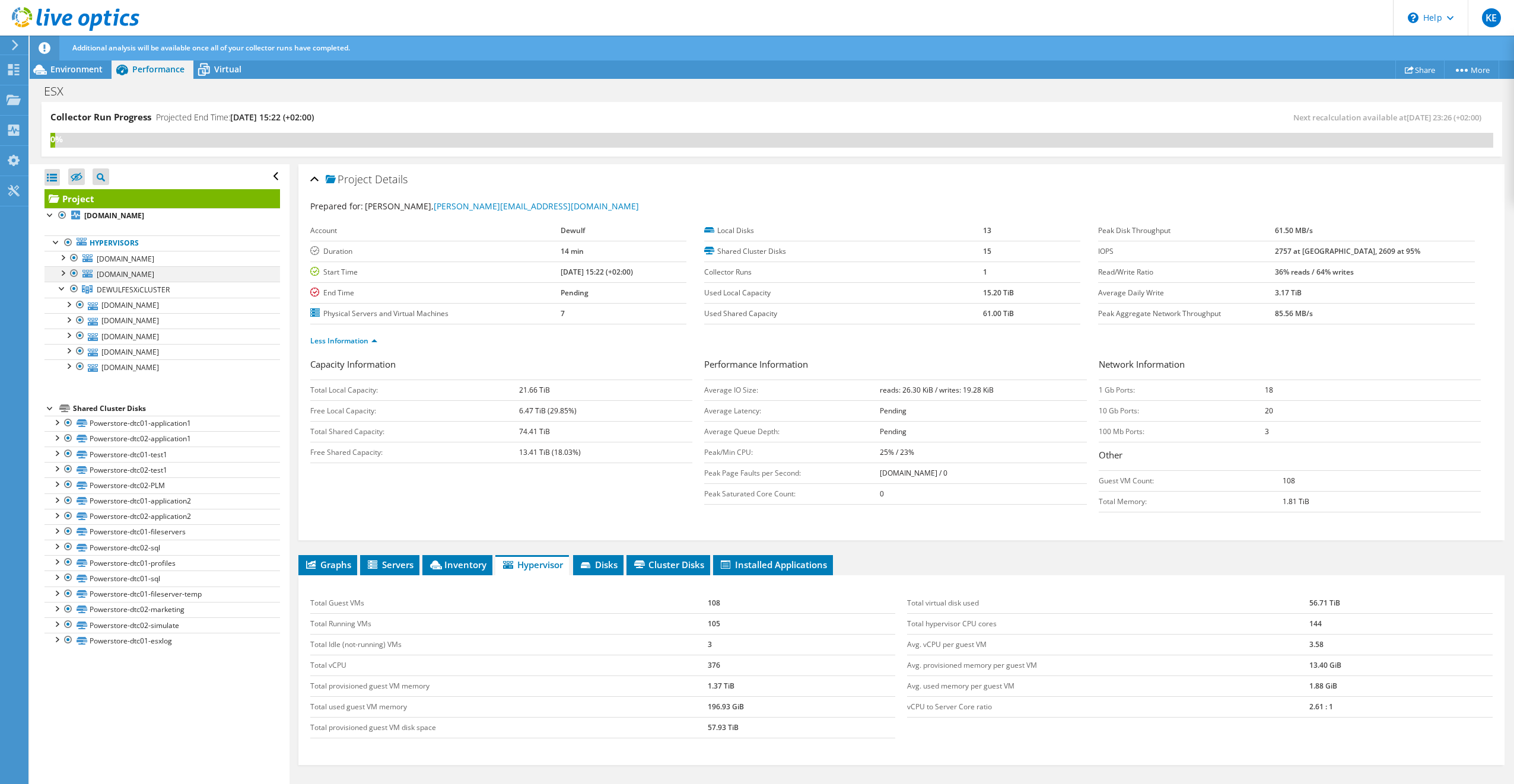
click at [63, 270] on div at bounding box center [62, 272] width 12 height 12
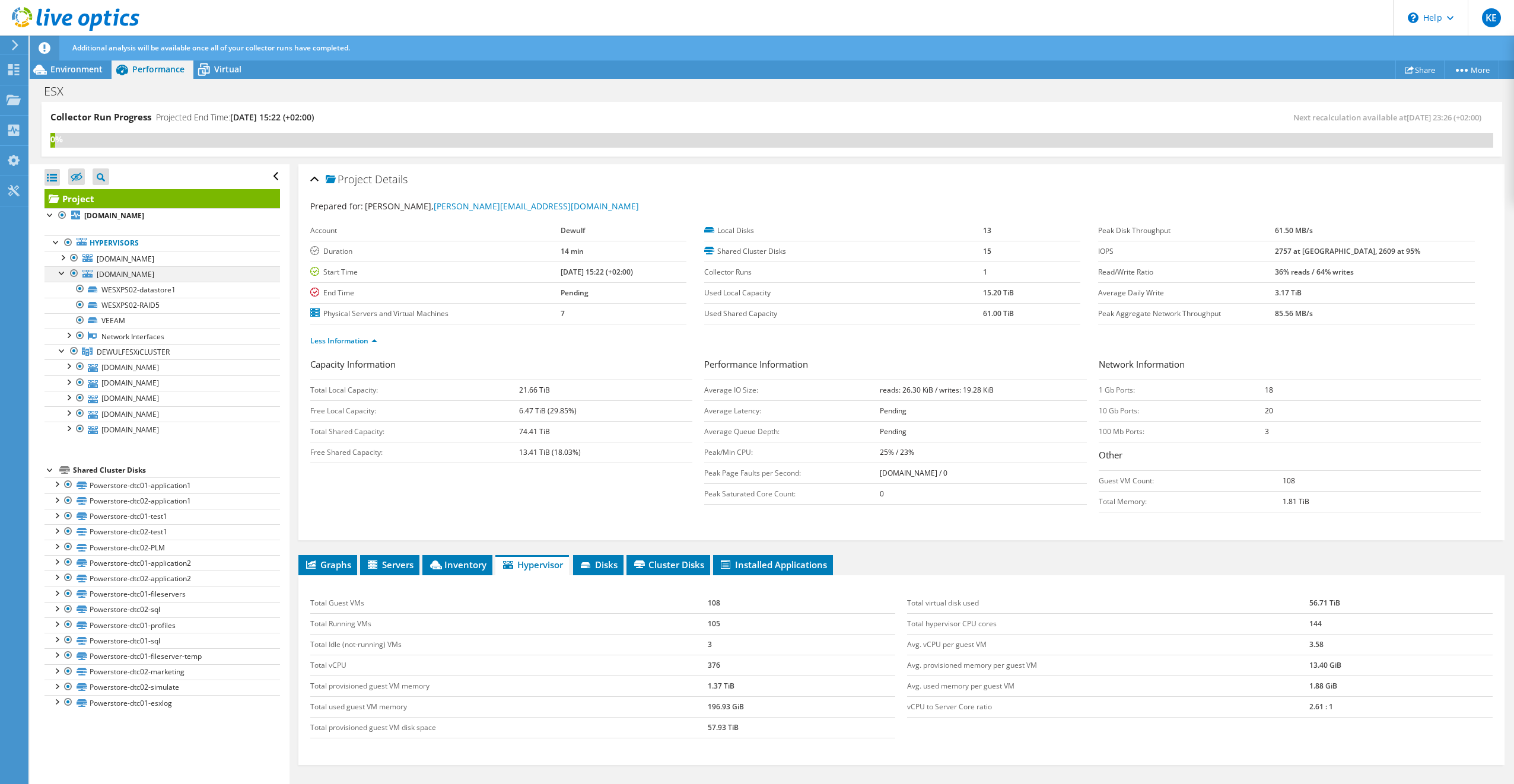
click at [63, 270] on div at bounding box center [62, 272] width 12 height 12
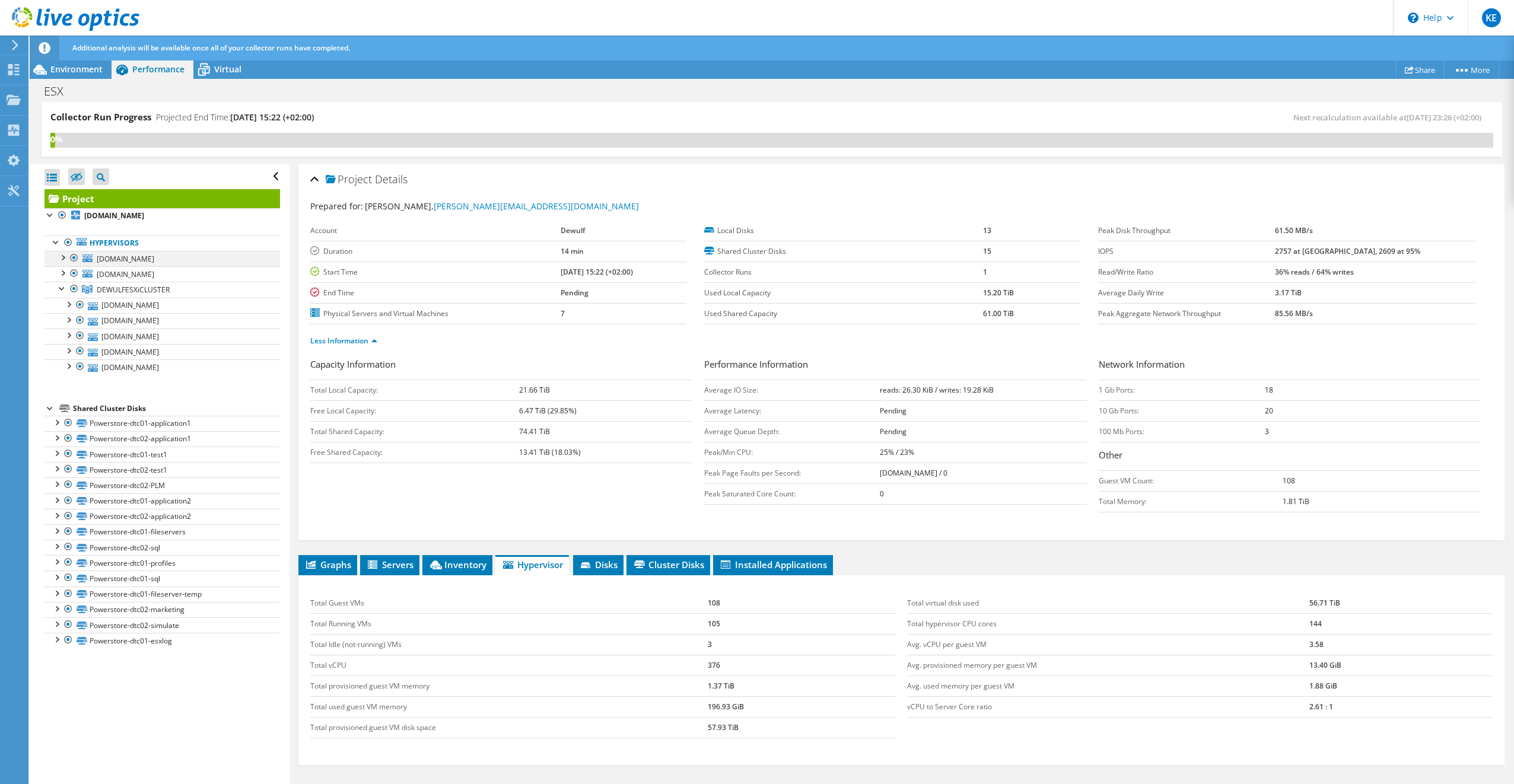
click at [72, 258] on div at bounding box center [74, 258] width 12 height 14
click at [72, 69] on span "Environment" at bounding box center [77, 69] width 52 height 11
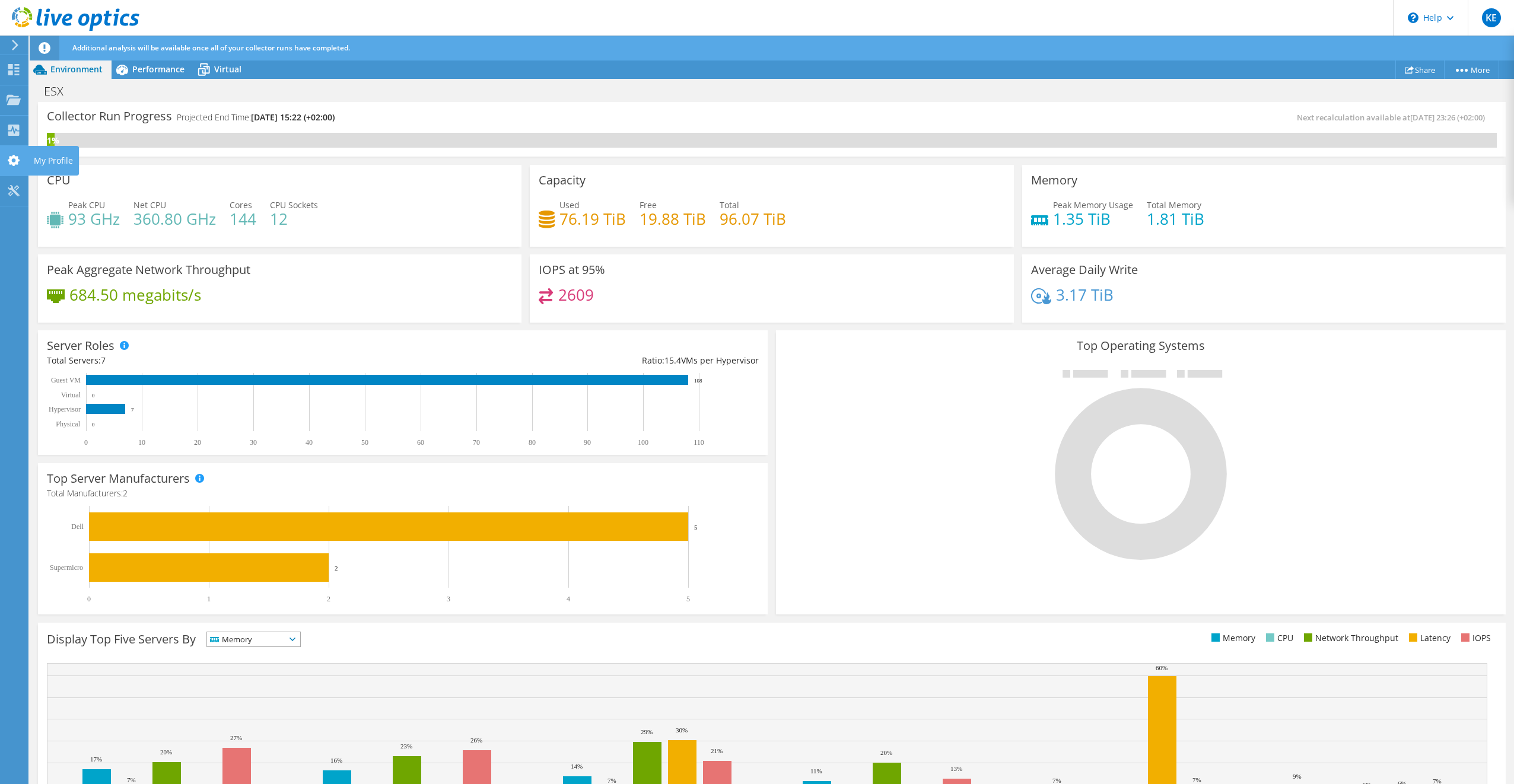
click at [15, 160] on use at bounding box center [14, 160] width 12 height 11
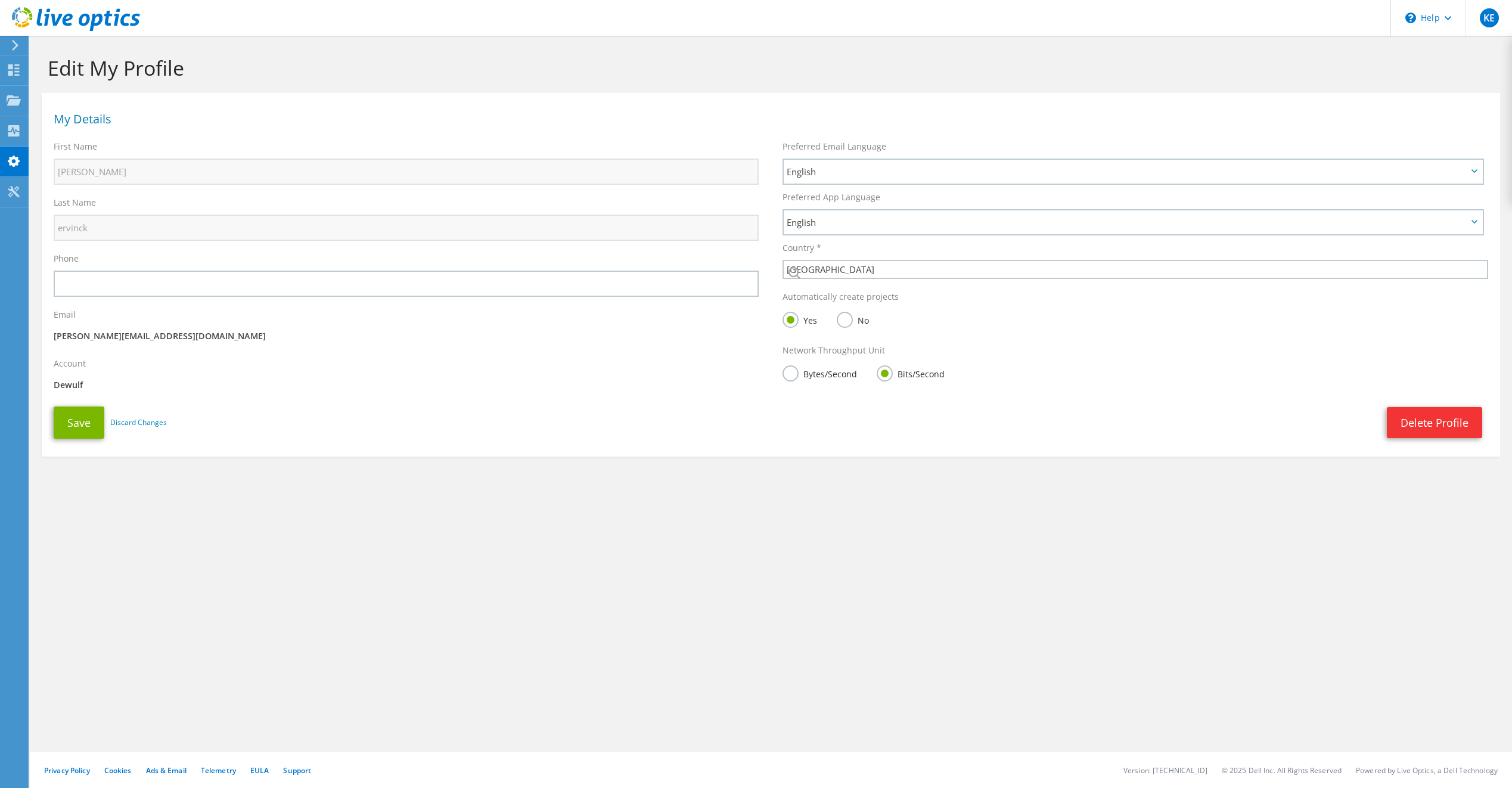
select select "19"
click at [19, 127] on icon at bounding box center [13, 131] width 14 height 11
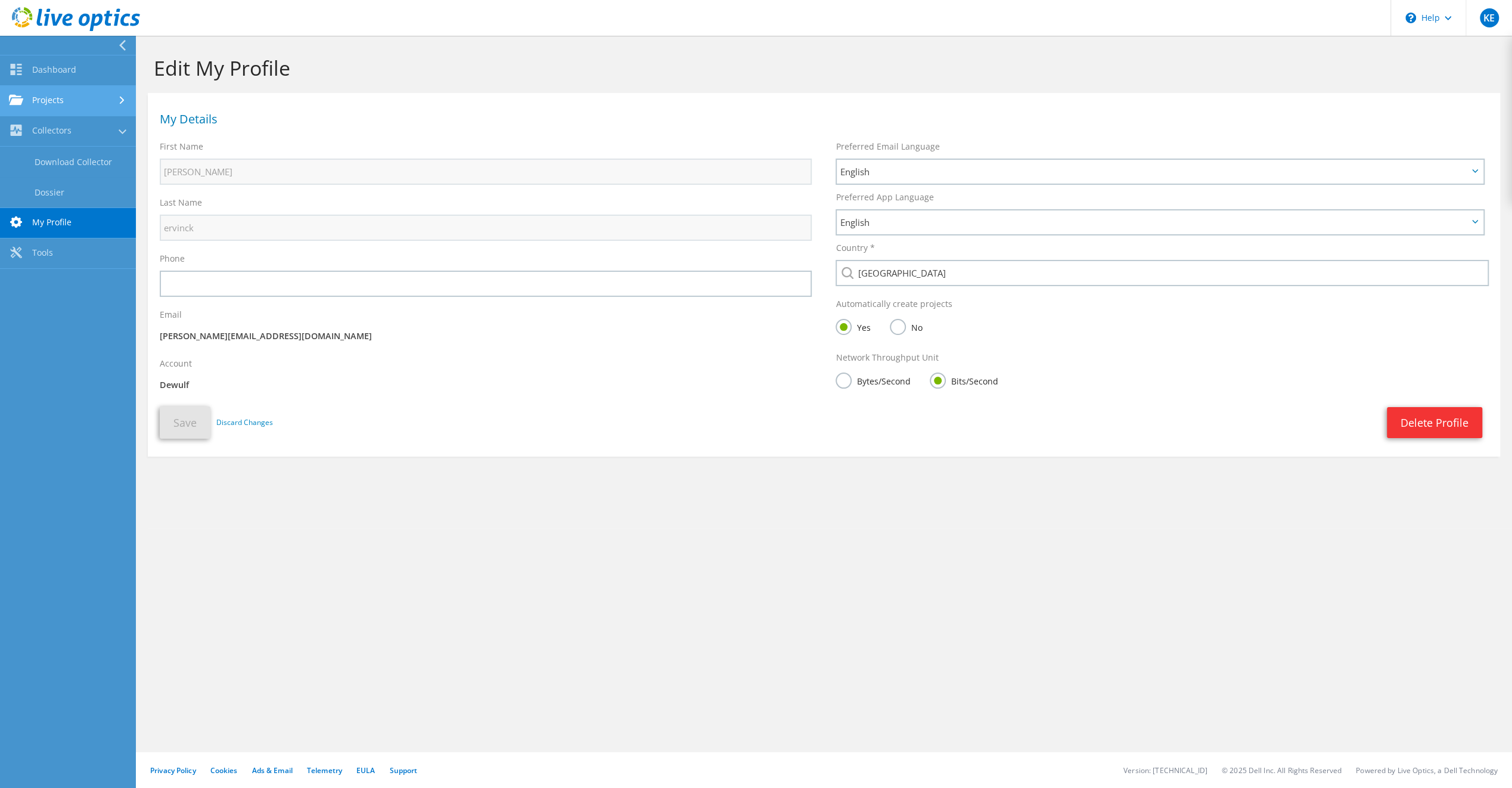
click at [21, 102] on use at bounding box center [15, 99] width 14 height 10
click at [21, 93] on link "Projects" at bounding box center [68, 101] width 136 height 30
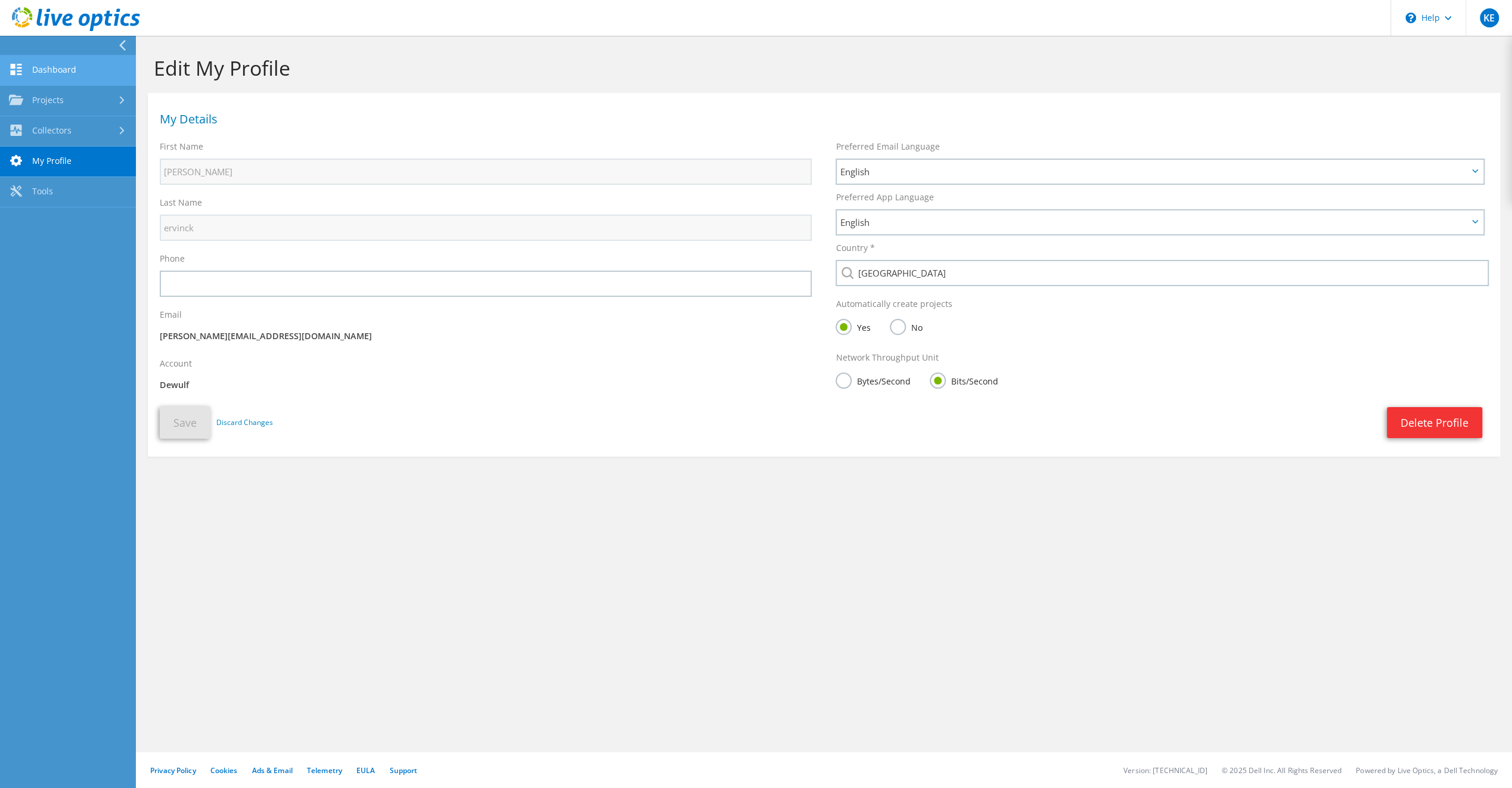
click at [60, 76] on link "Dashboard" at bounding box center [68, 70] width 136 height 30
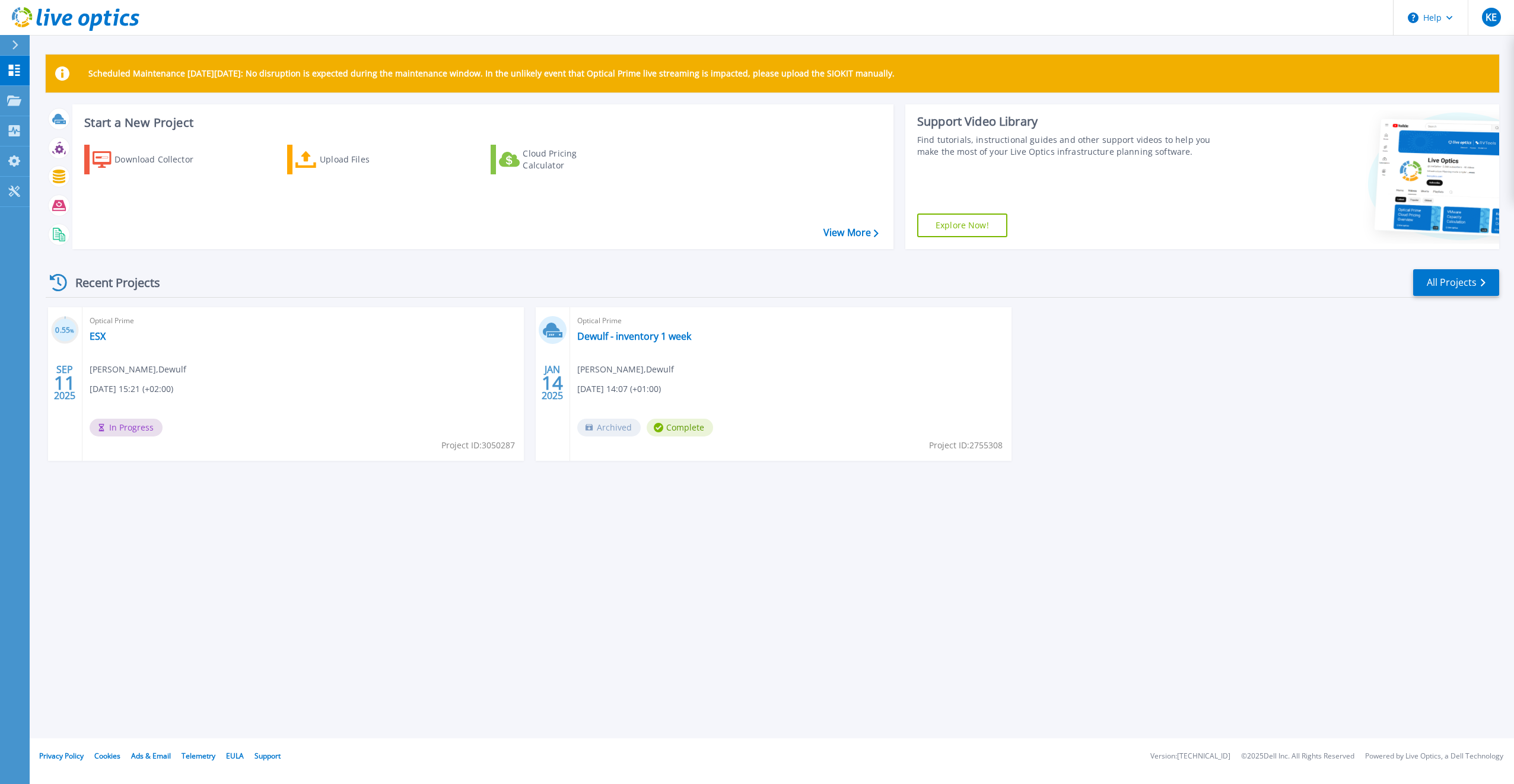
click at [141, 423] on span "In Progress" at bounding box center [125, 427] width 73 height 18
click at [99, 333] on link "ESX" at bounding box center [97, 336] width 16 height 12
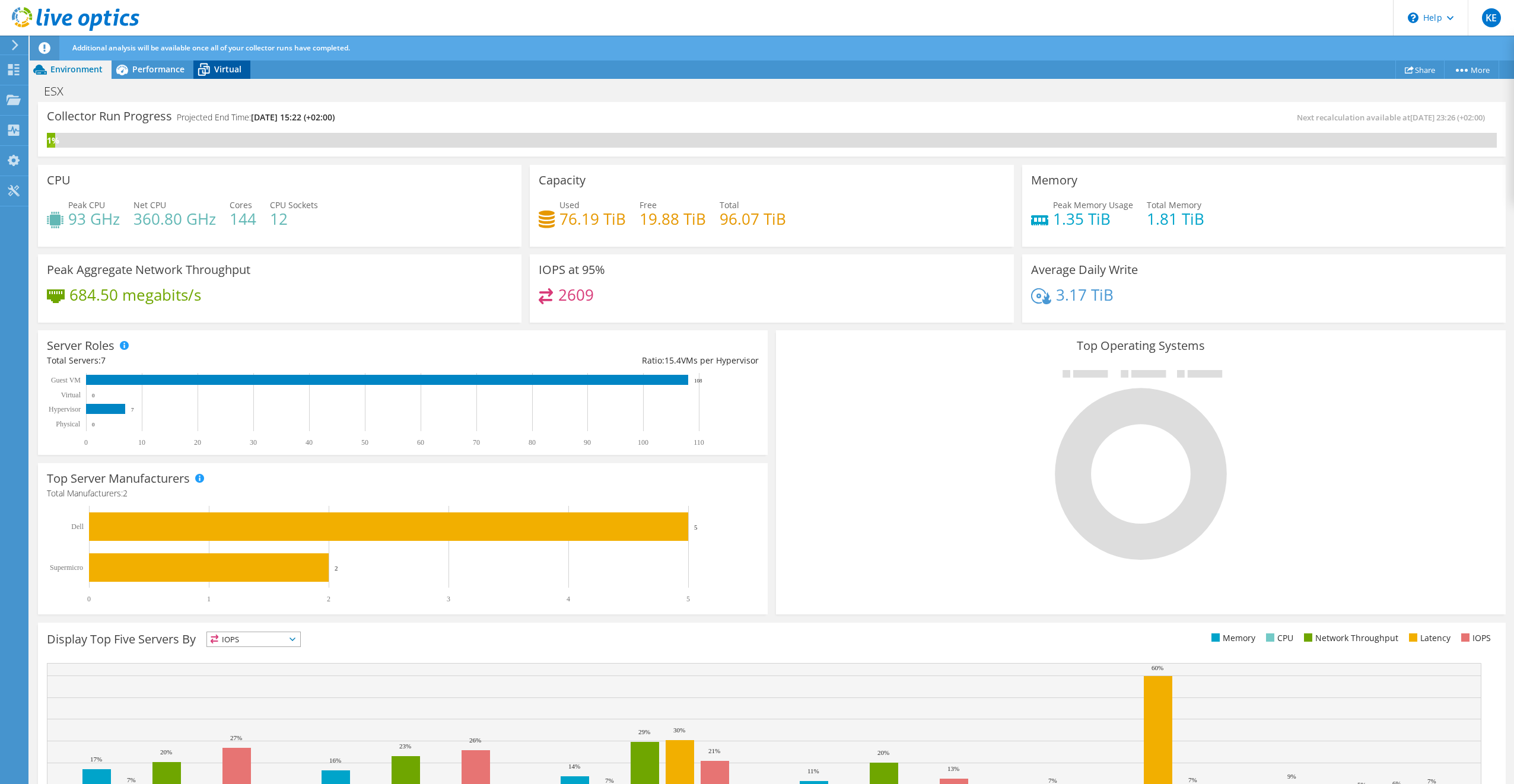
click at [216, 69] on span "Virtual" at bounding box center [228, 69] width 27 height 11
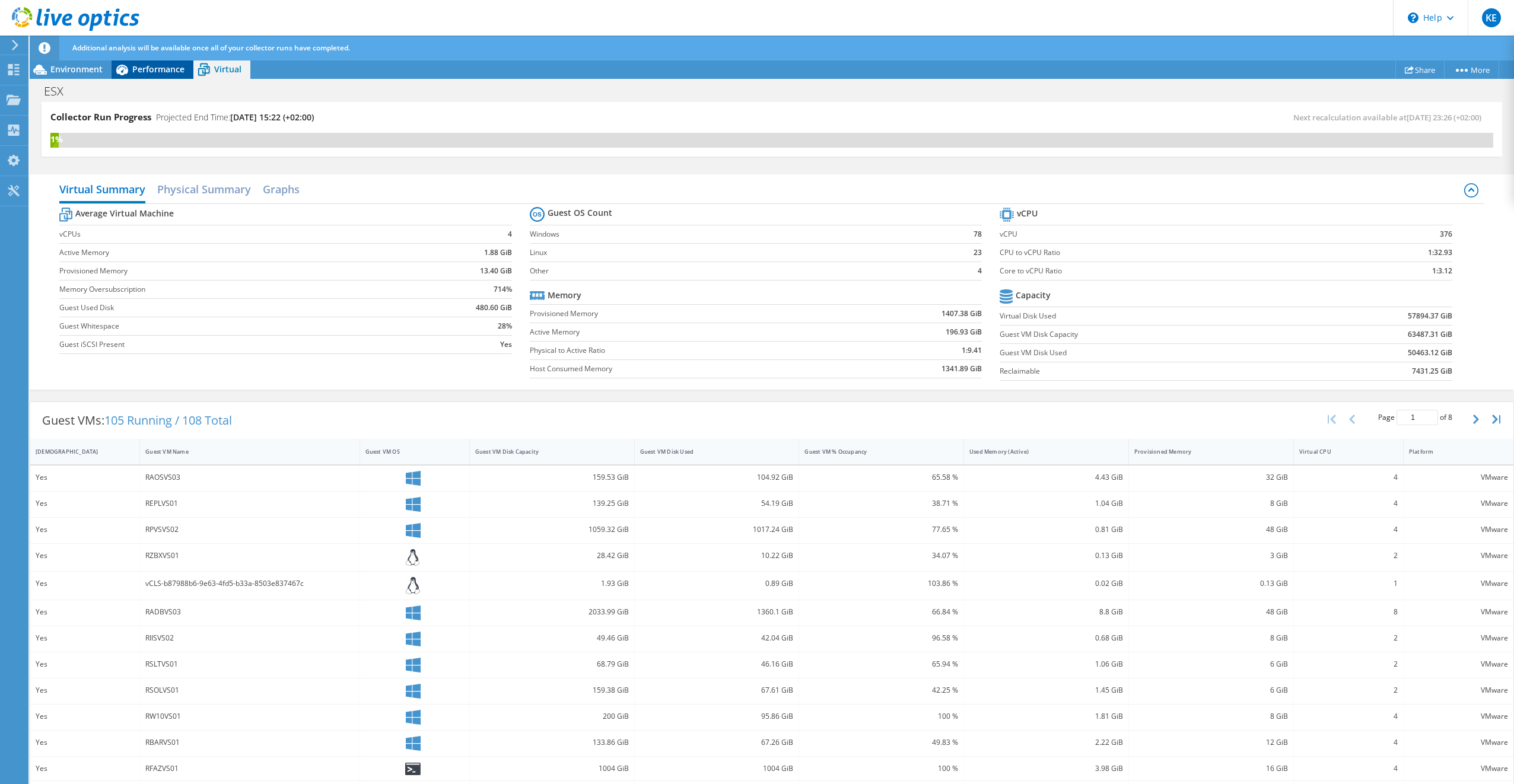
click at [161, 68] on span "Performance" at bounding box center [158, 69] width 52 height 11
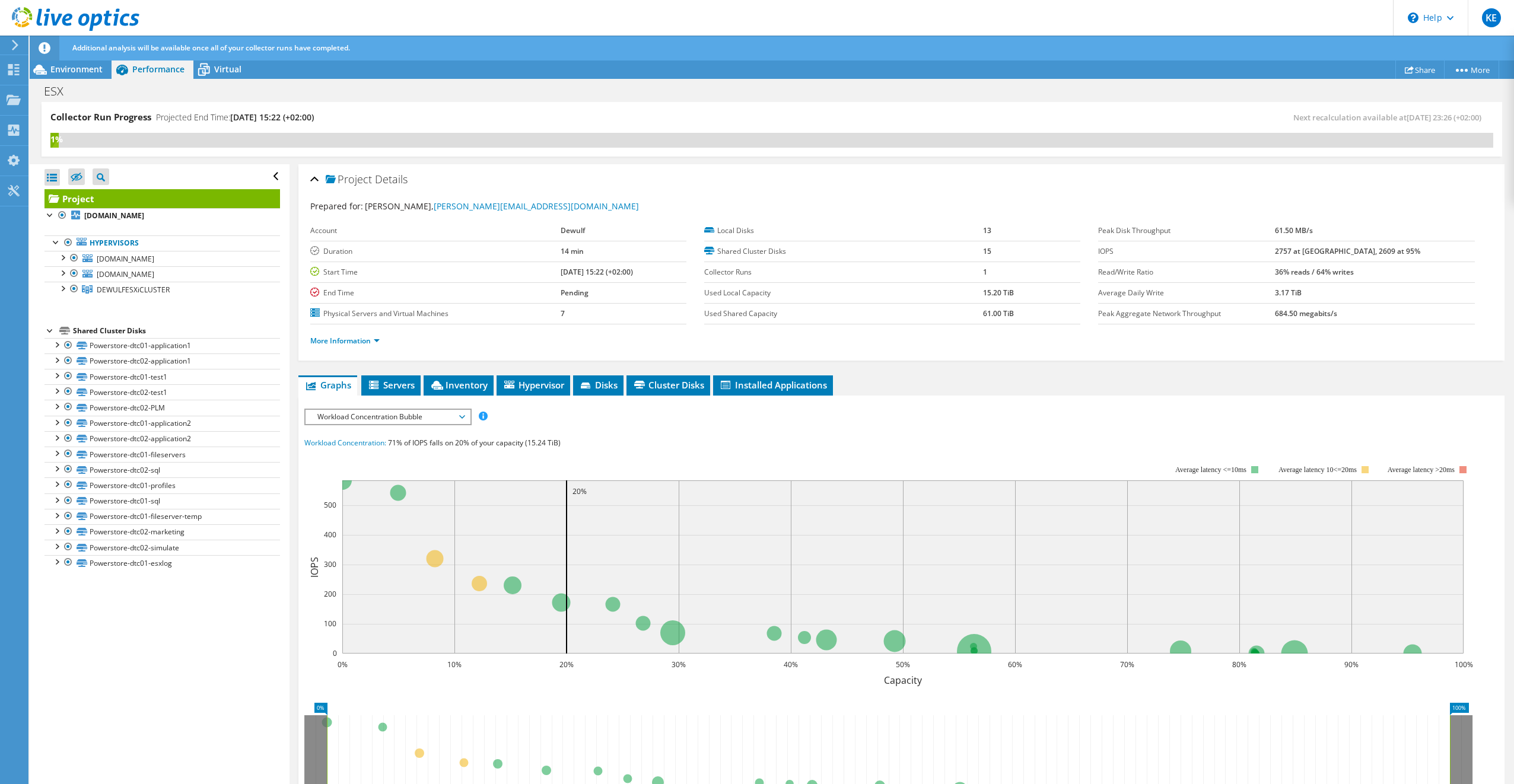
click at [437, 410] on span "Workload Concentration Bubble" at bounding box center [388, 416] width 152 height 14
click at [363, 510] on li "Memory" at bounding box center [388, 516] width 164 height 14
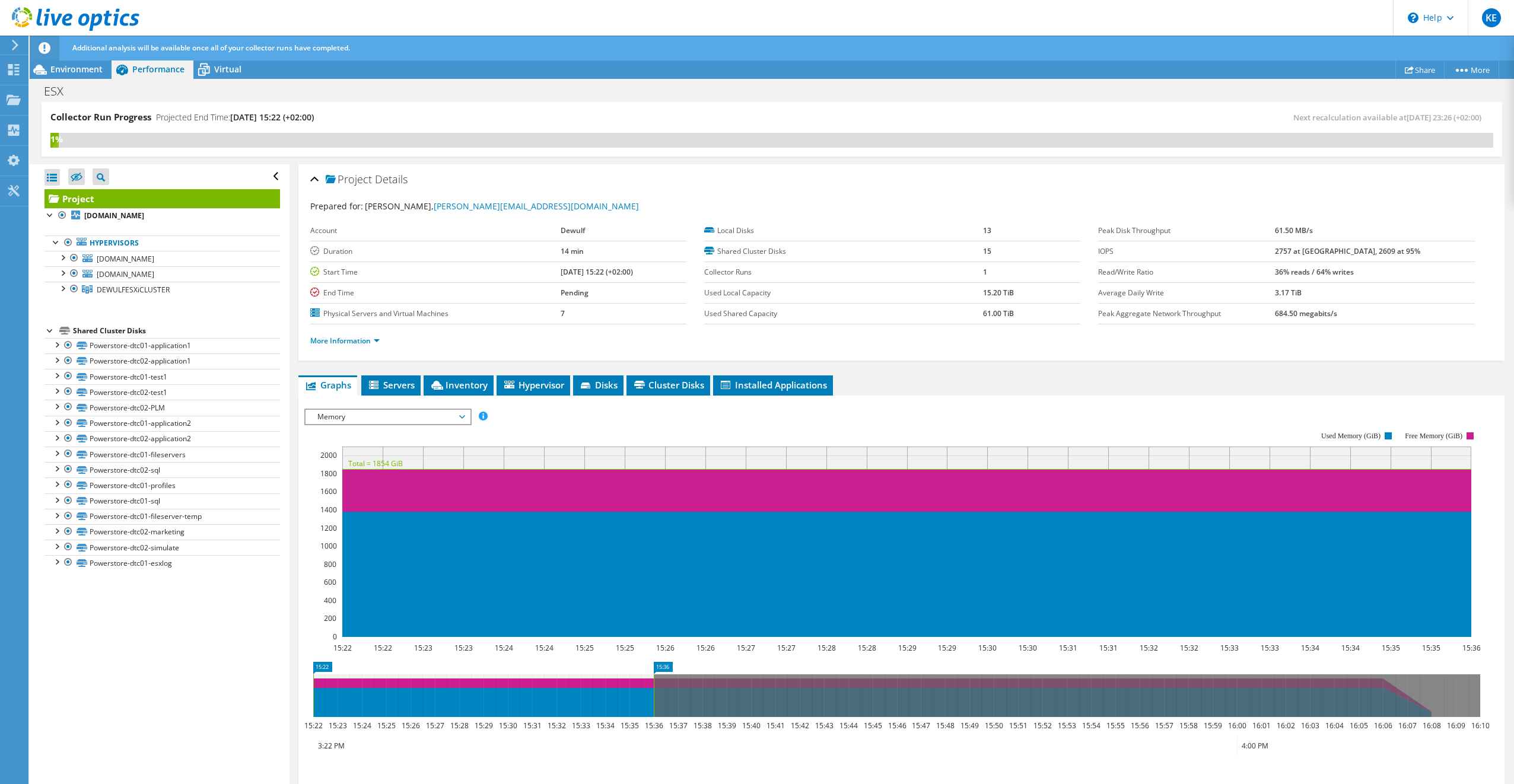
click at [375, 414] on span "Memory" at bounding box center [388, 416] width 152 height 14
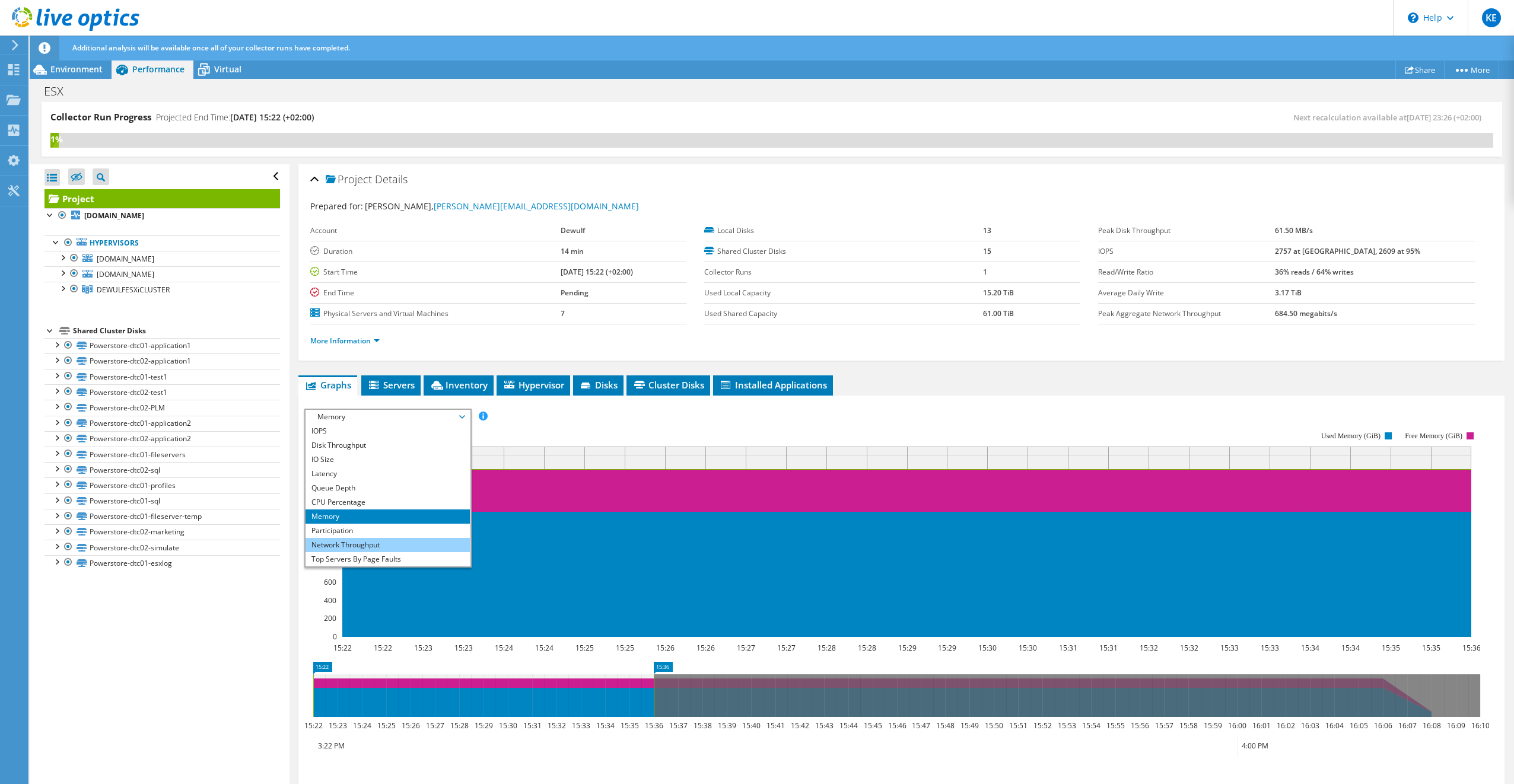
click at [358, 544] on li "Network Throughput" at bounding box center [388, 544] width 164 height 14
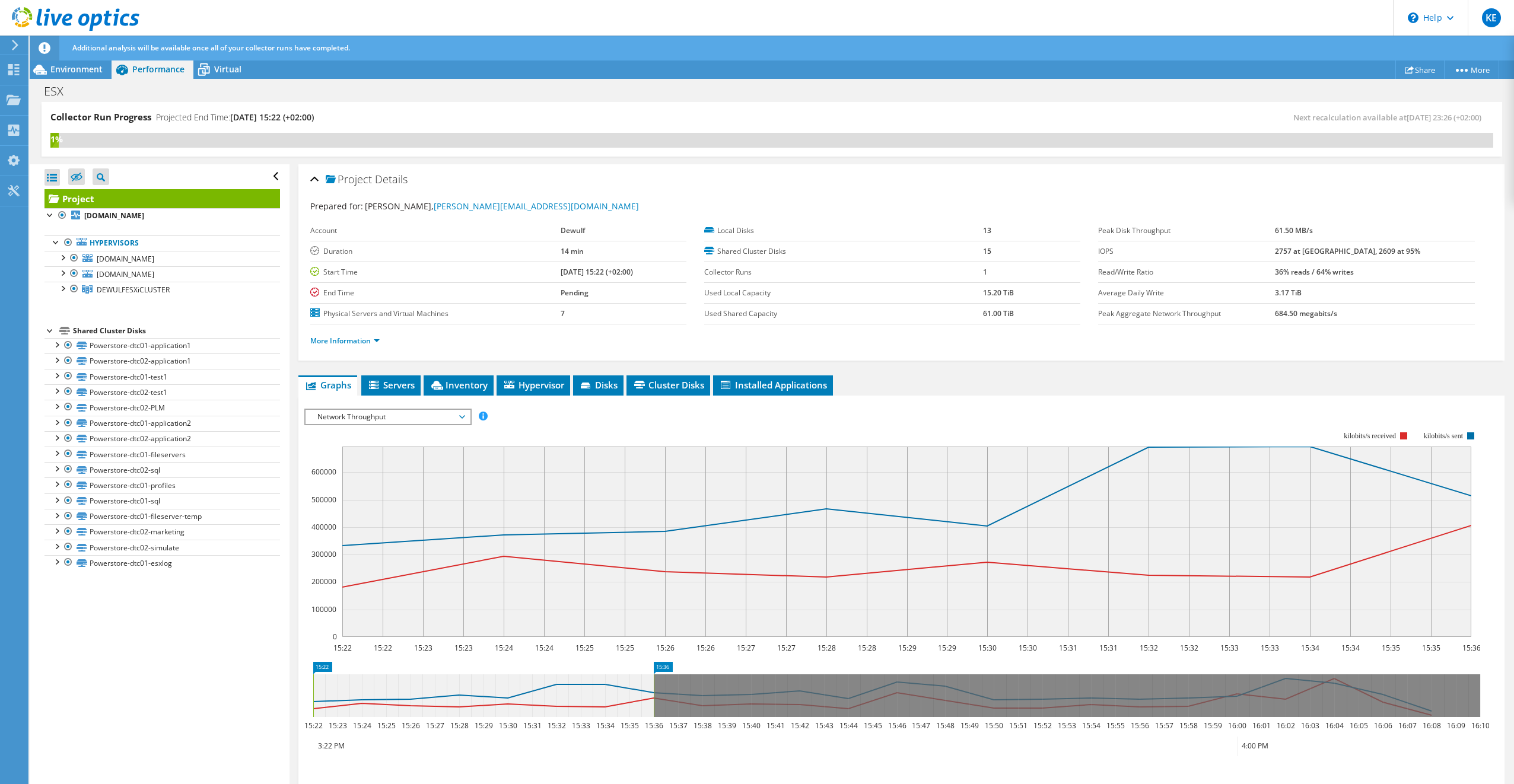
click at [407, 410] on span "Network Throughput" at bounding box center [388, 416] width 152 height 14
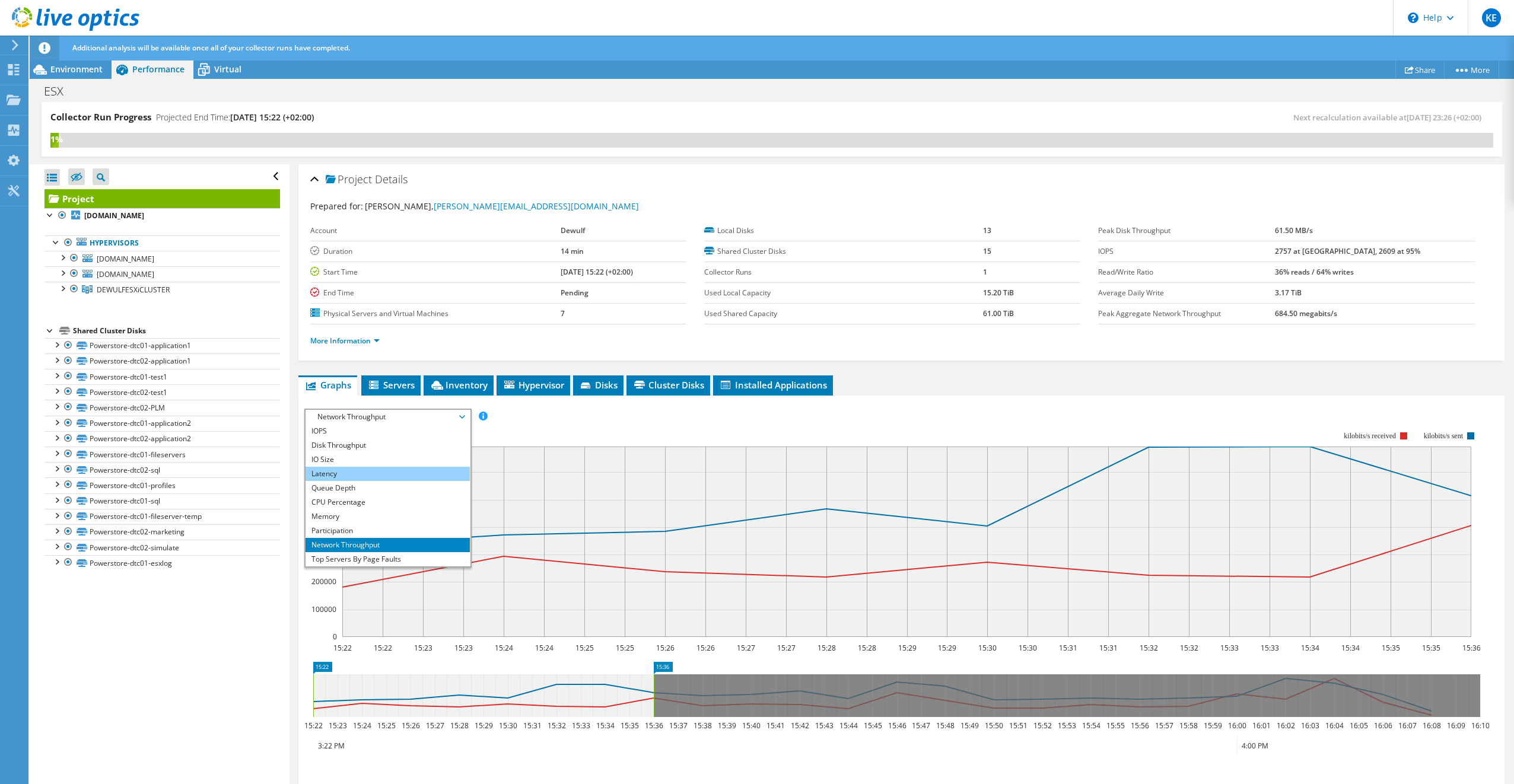
click at [358, 469] on li "Latency" at bounding box center [388, 473] width 164 height 14
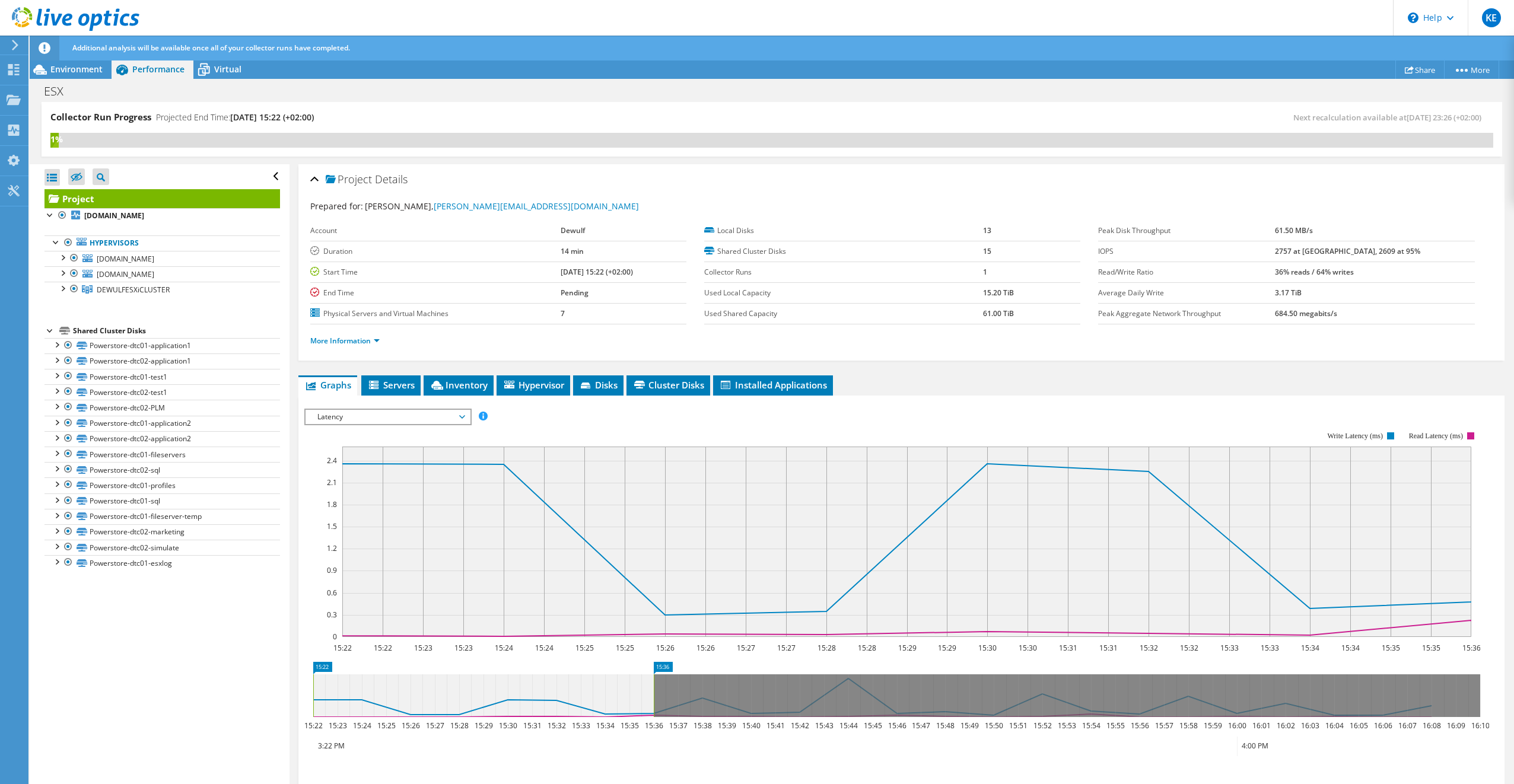
click at [376, 417] on span "Latency" at bounding box center [388, 416] width 152 height 14
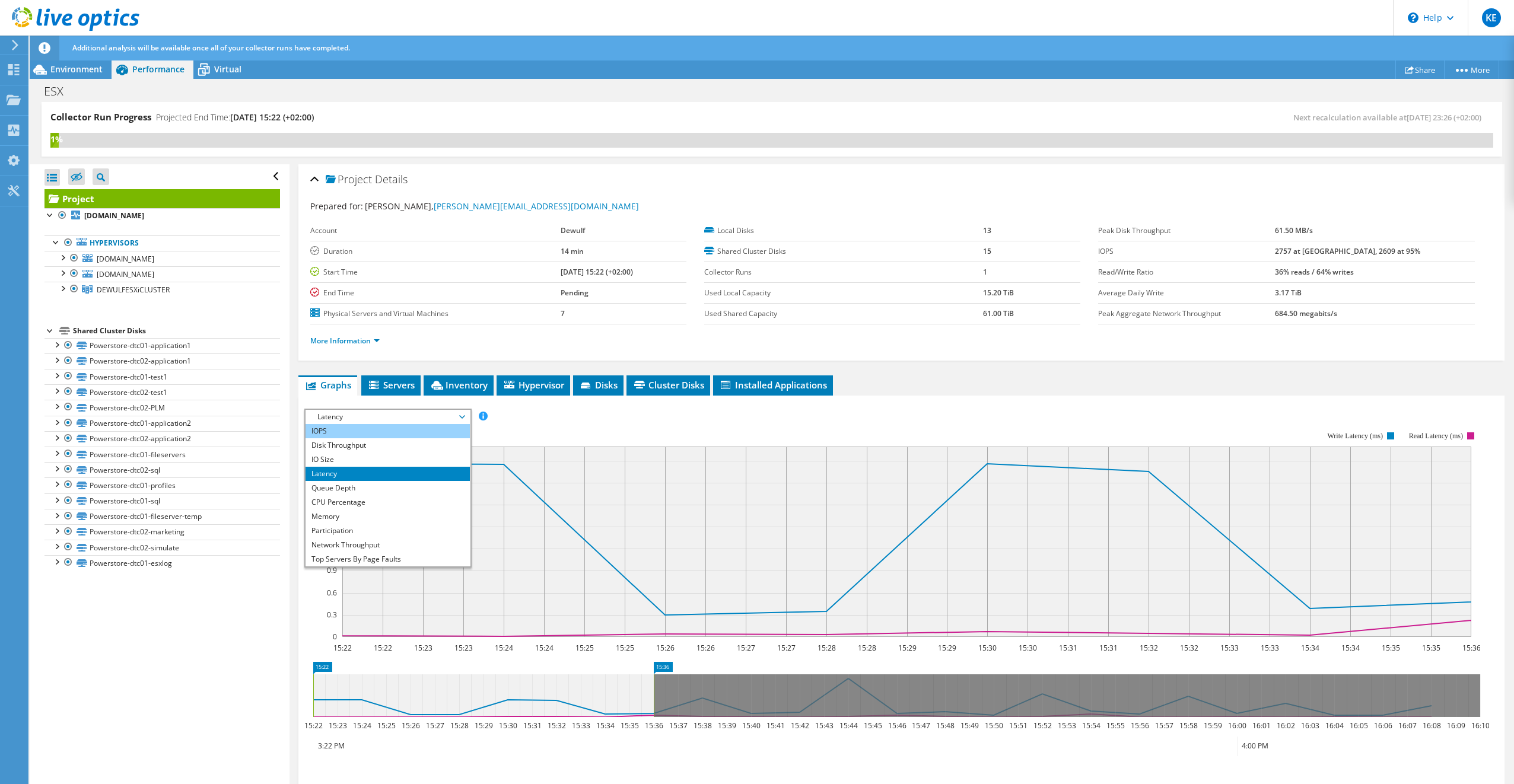
click at [380, 434] on li "IOPS" at bounding box center [388, 430] width 164 height 14
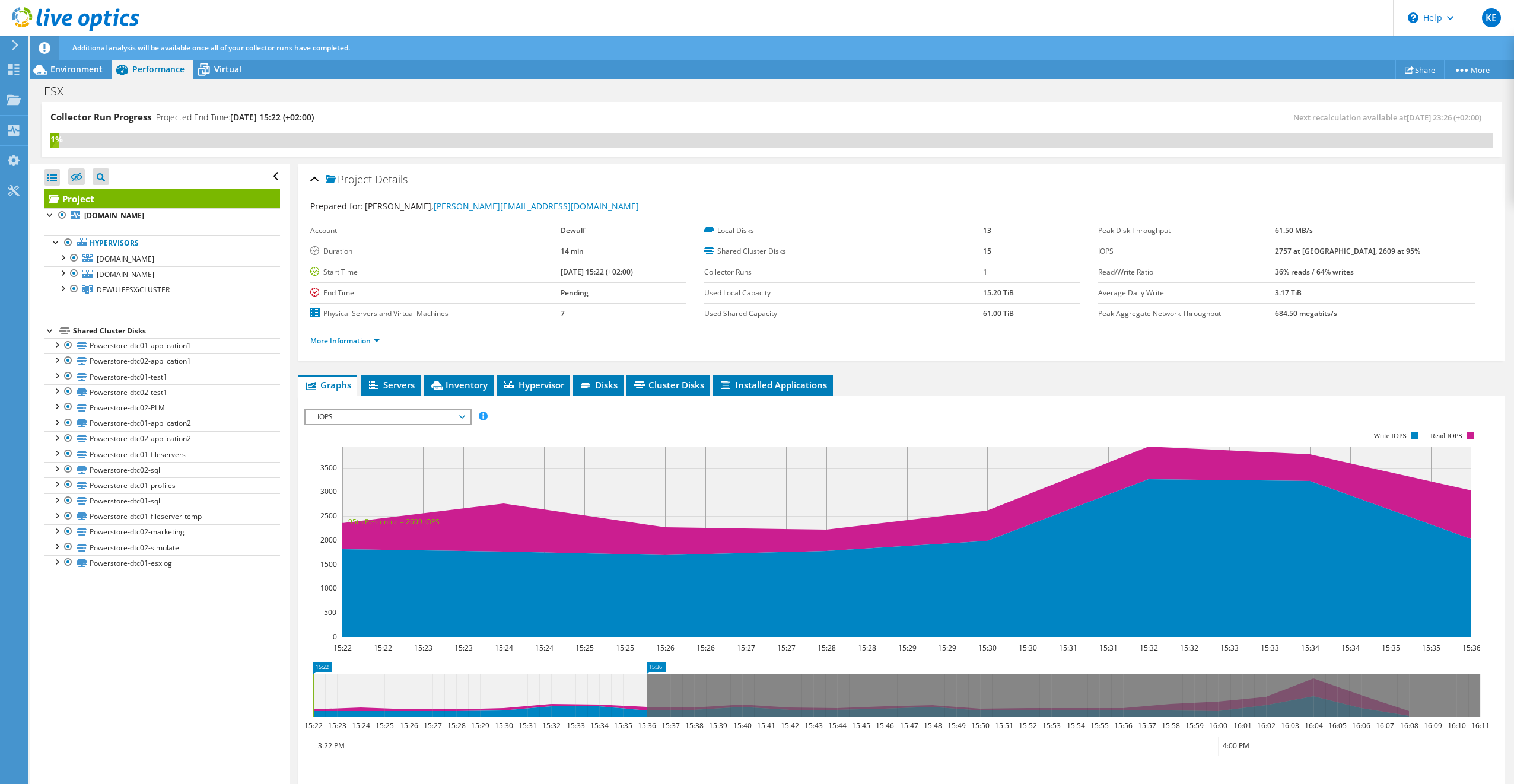
click at [388, 418] on span "IOPS" at bounding box center [388, 416] width 152 height 14
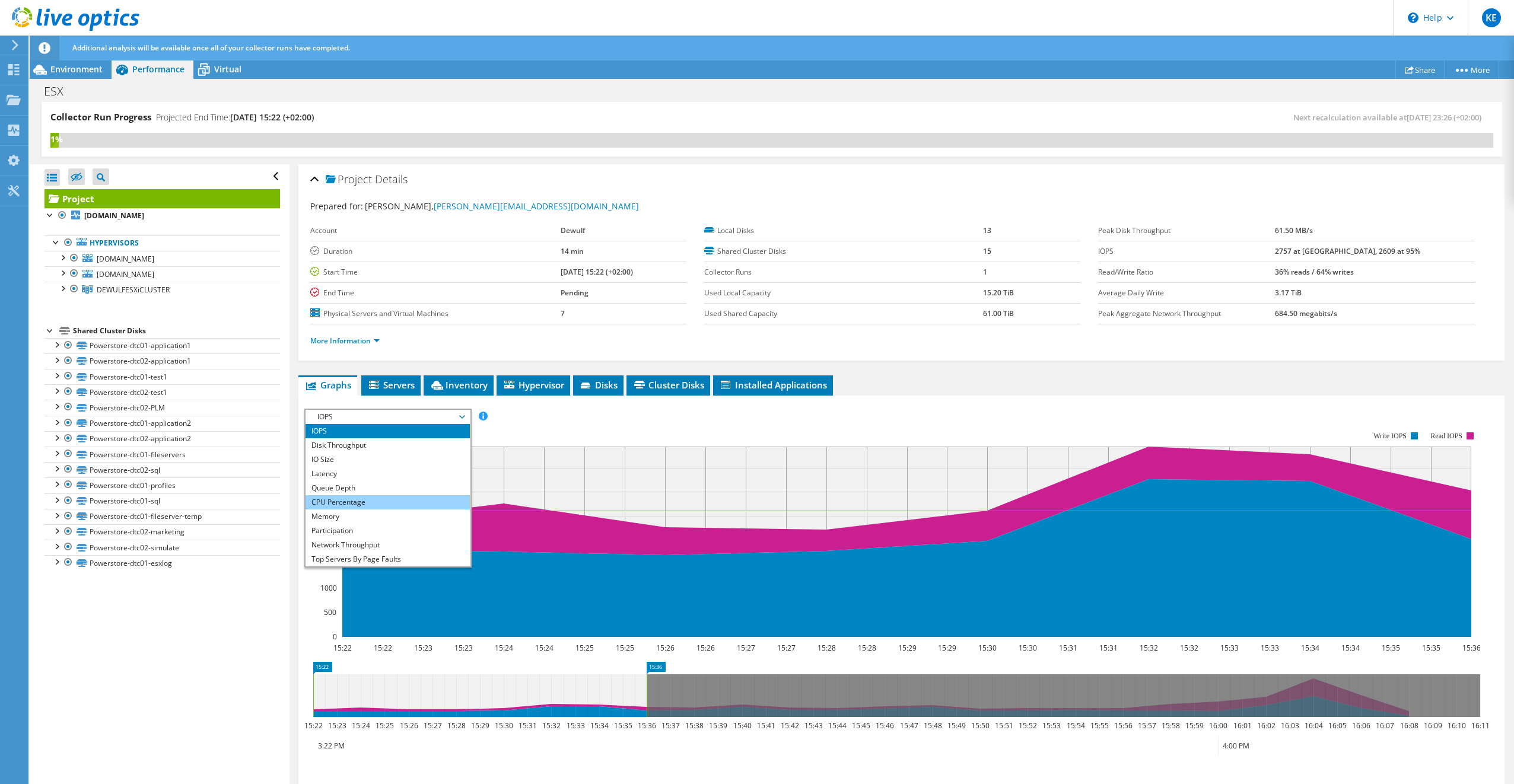
scroll to position [43, 0]
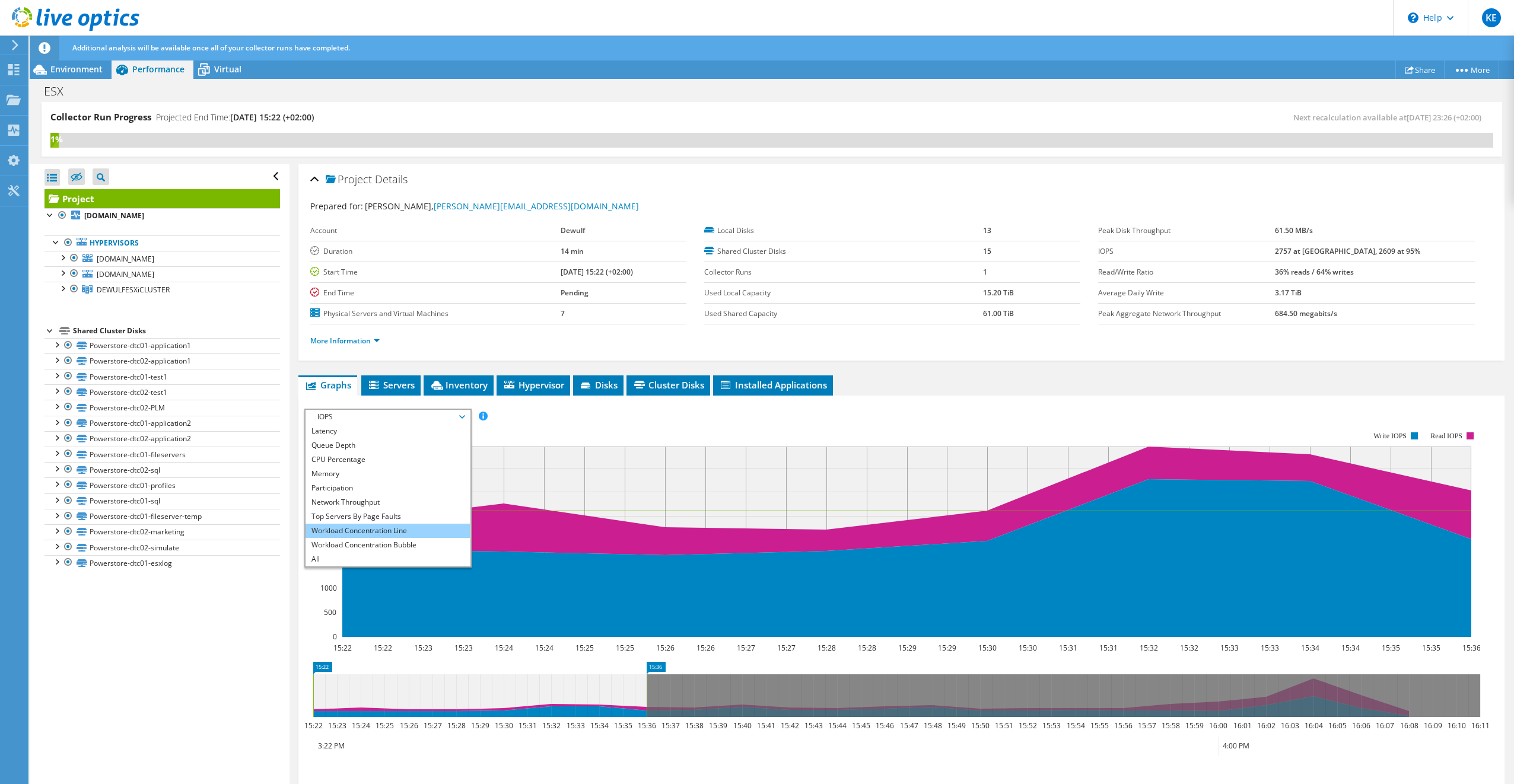
click at [386, 526] on li "Workload Concentration Line" at bounding box center [388, 530] width 164 height 14
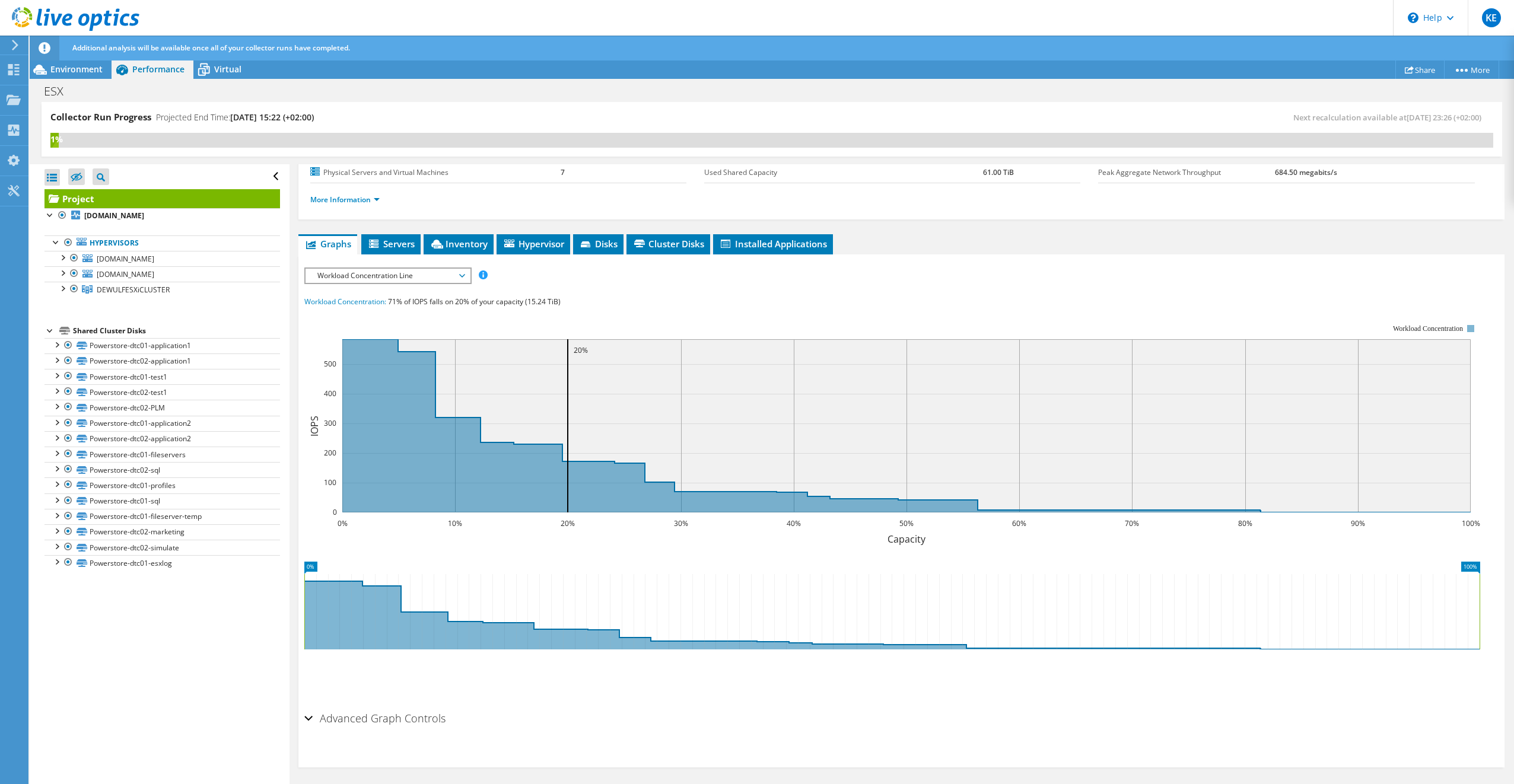
scroll to position [0, 0]
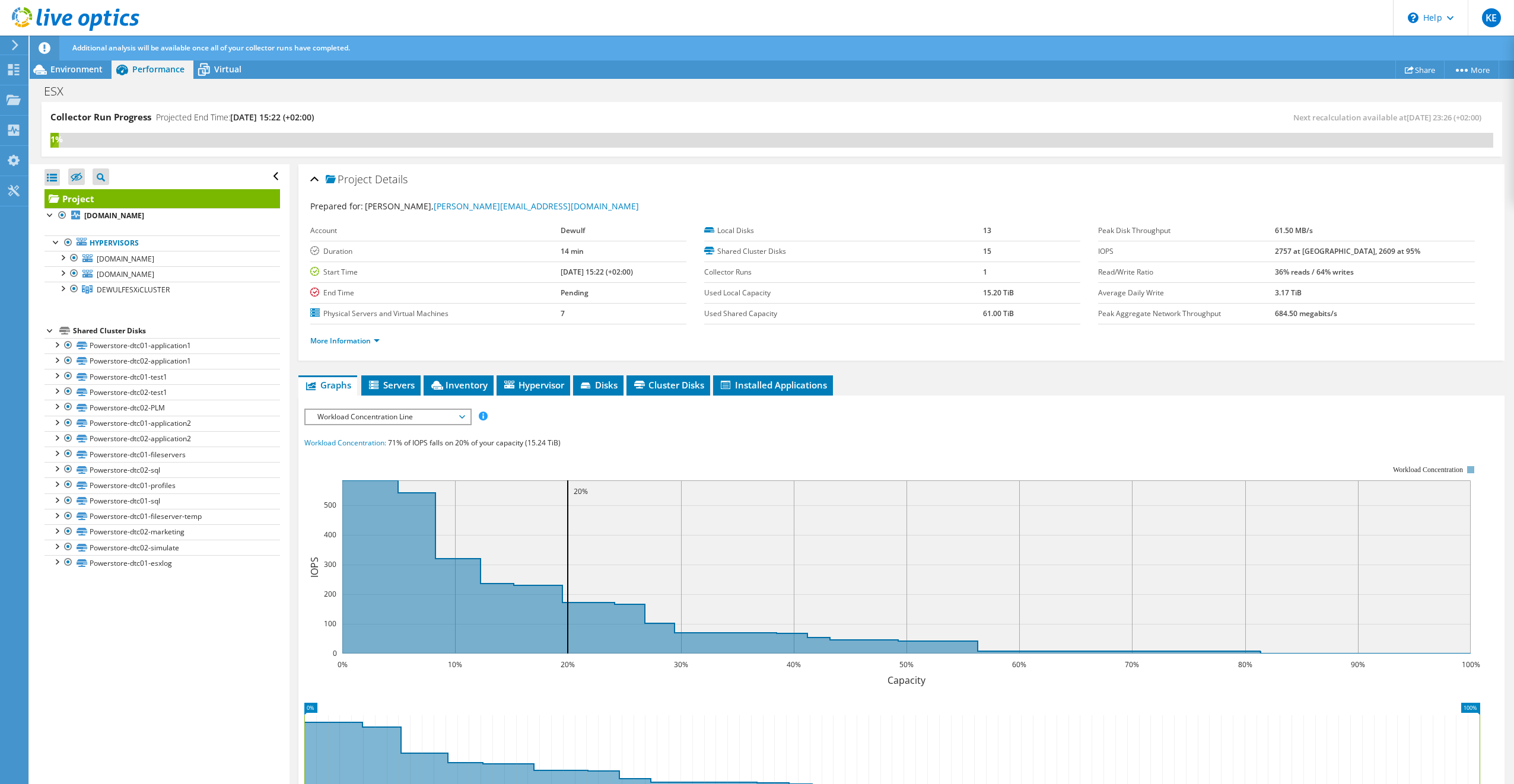
click at [397, 414] on span "Workload Concentration Line" at bounding box center [388, 416] width 152 height 14
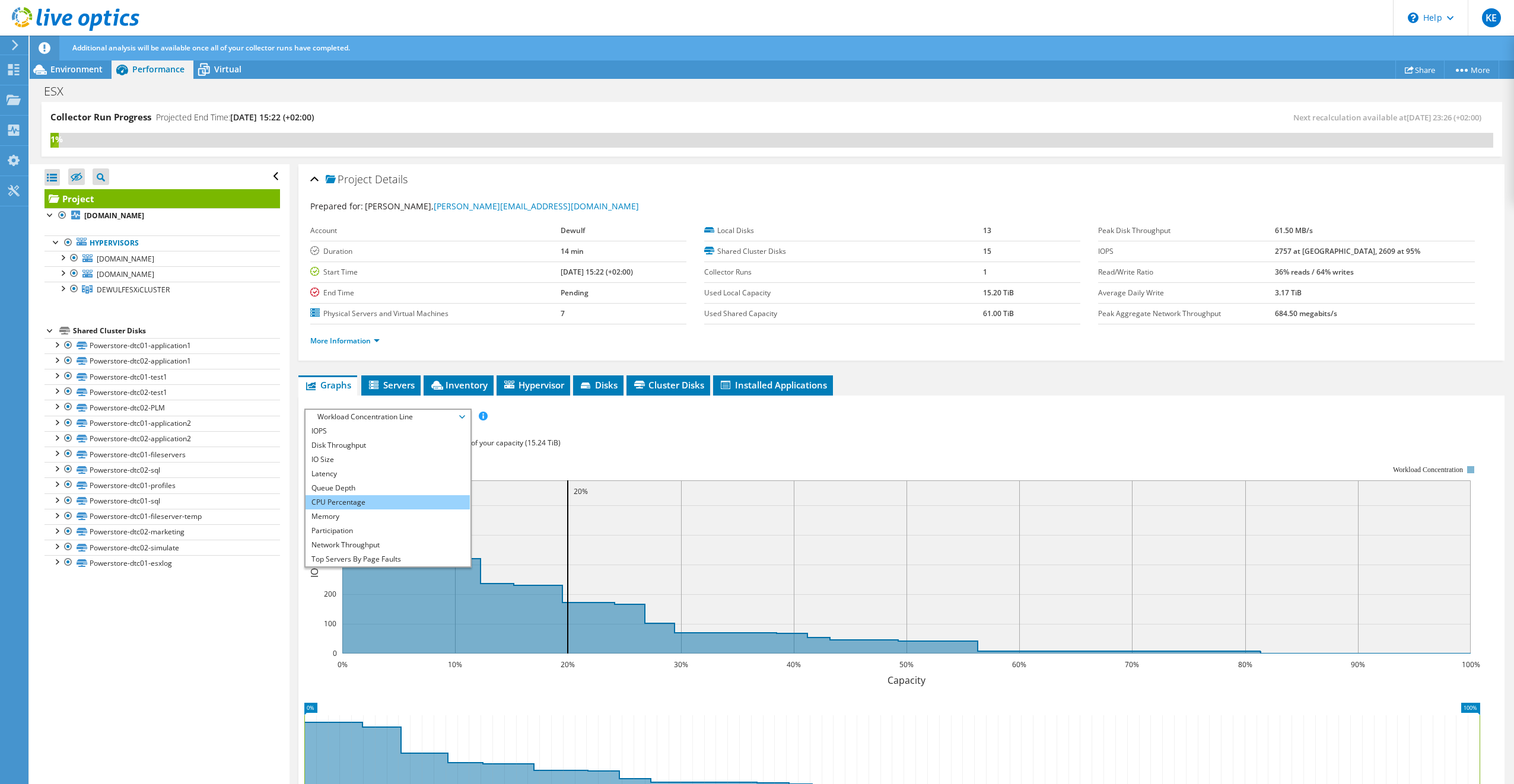
click at [388, 497] on li "CPU Percentage" at bounding box center [388, 502] width 164 height 14
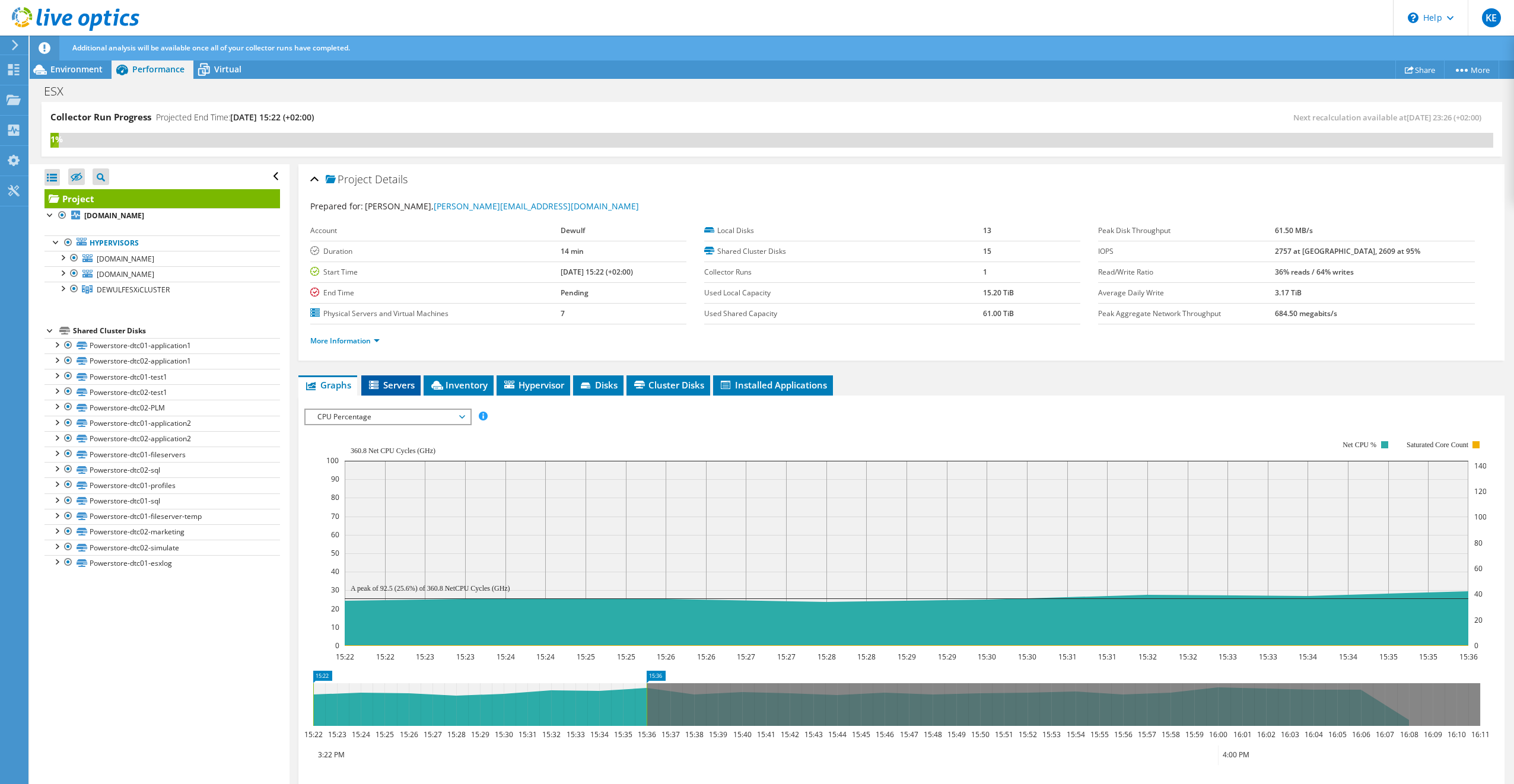
click at [414, 379] on span "Servers" at bounding box center [391, 385] width 47 height 12
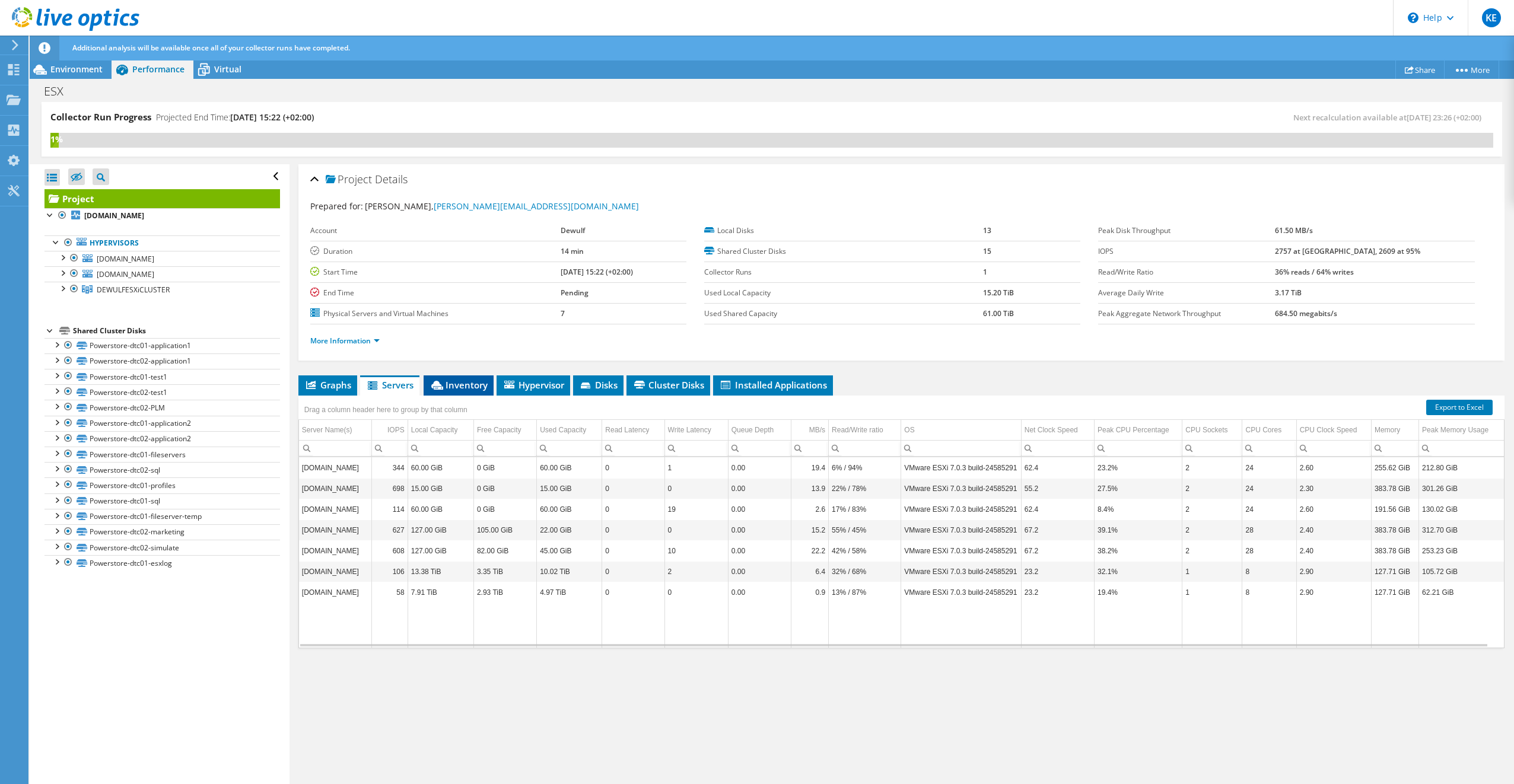
click at [465, 386] on span "Inventory" at bounding box center [458, 385] width 58 height 12
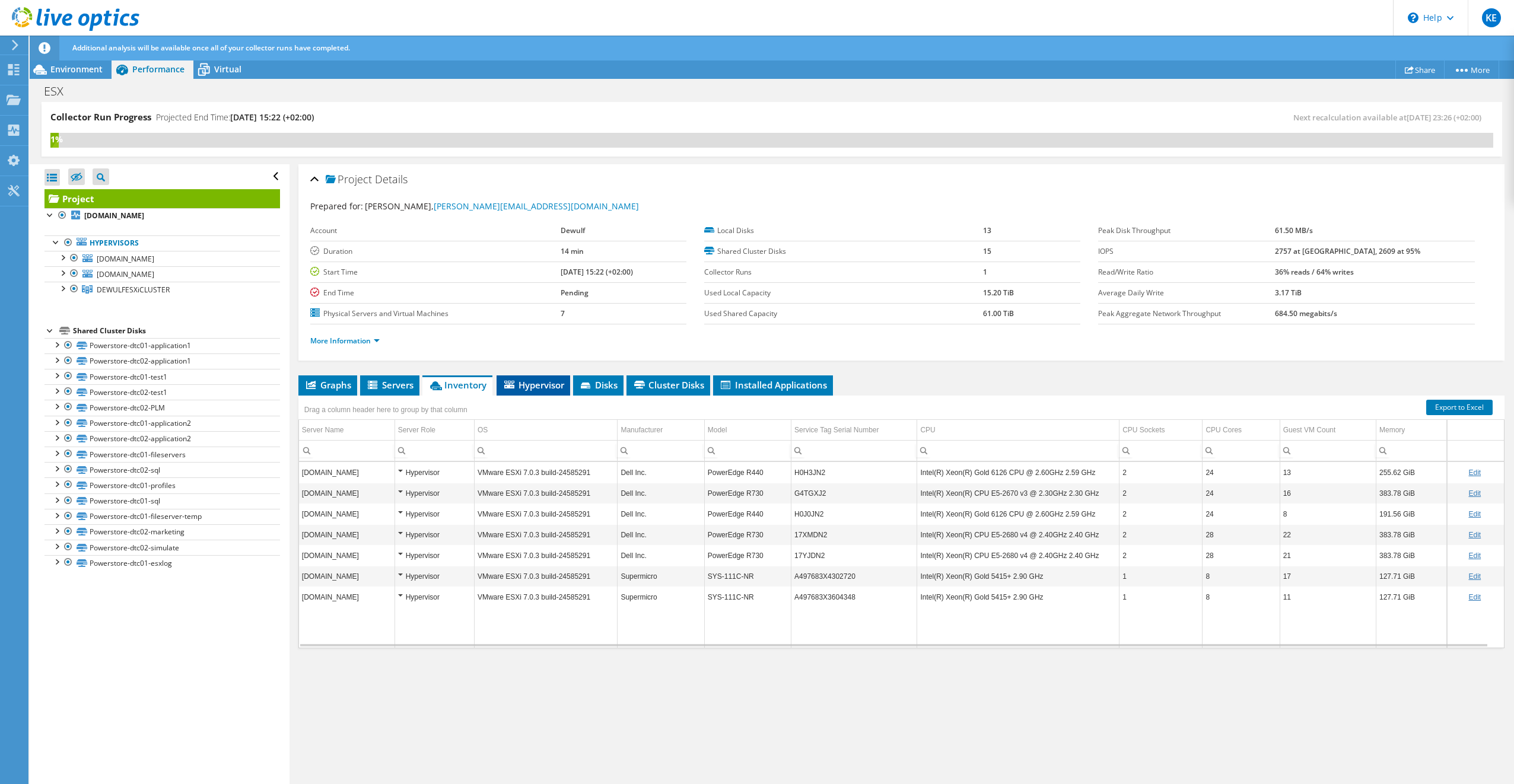
click at [557, 382] on span "Hypervisor" at bounding box center [533, 385] width 61 height 12
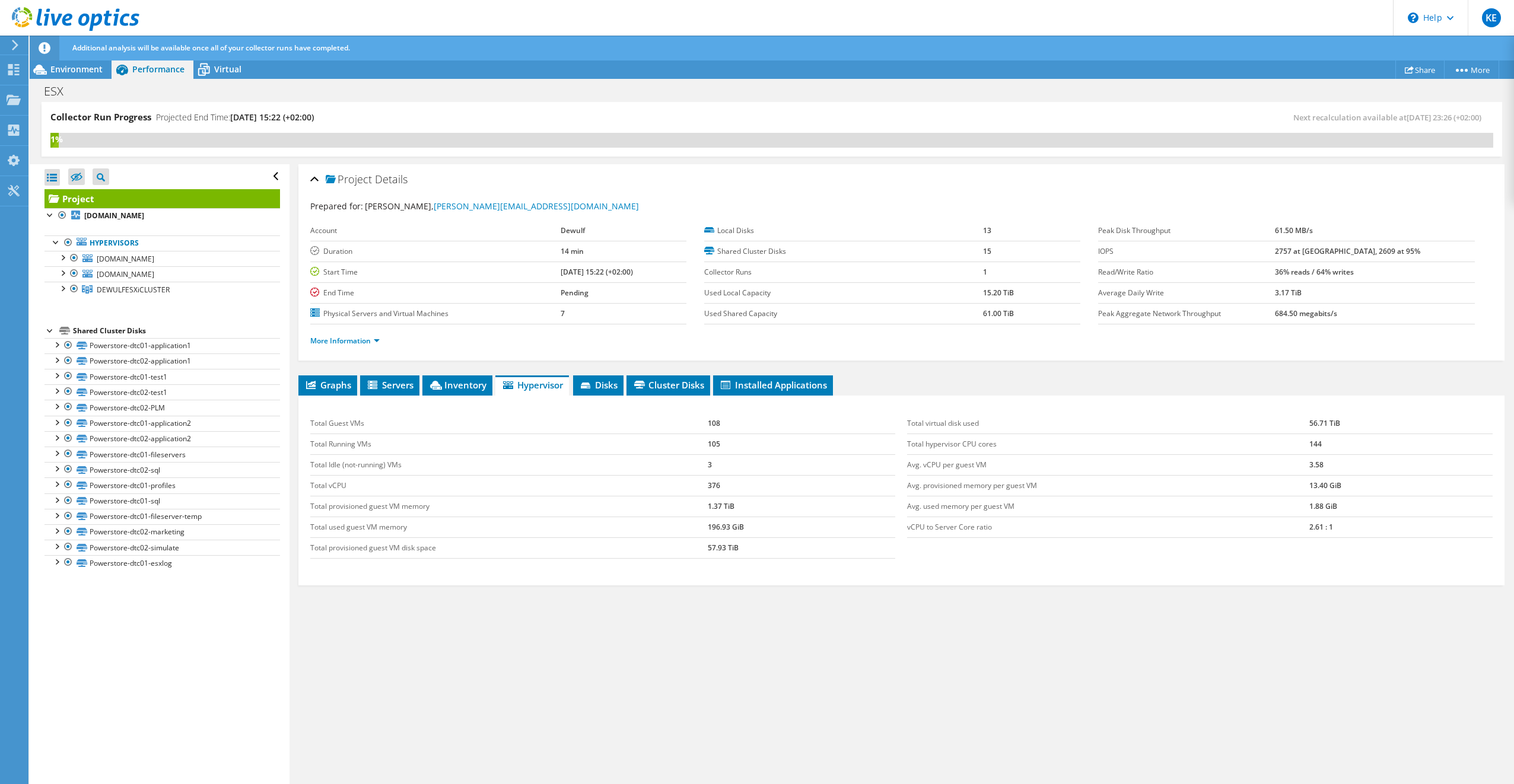
click at [502, 382] on li "Hypervisor" at bounding box center [532, 385] width 73 height 20
click at [485, 386] on span "Inventory" at bounding box center [457, 385] width 58 height 12
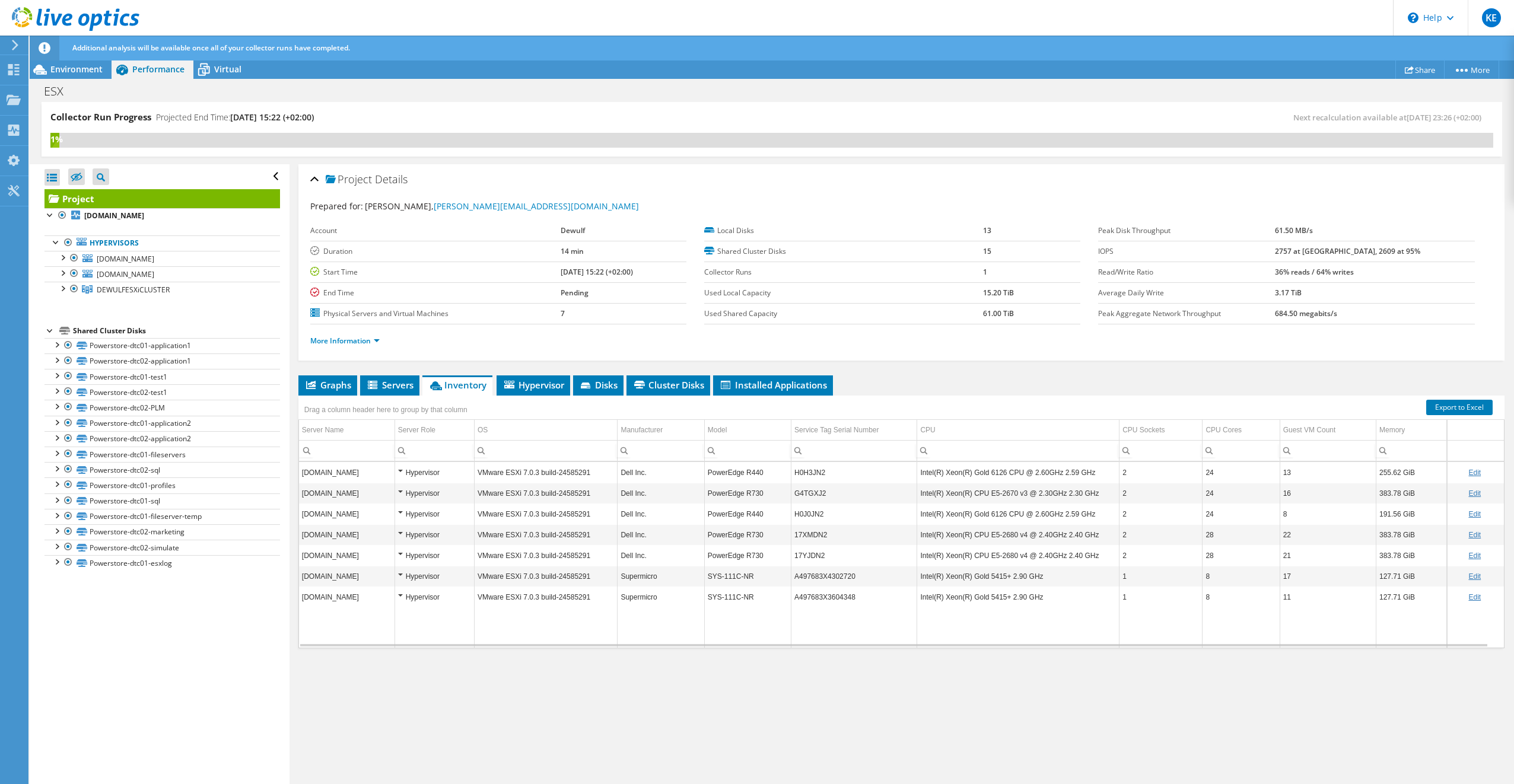
click at [702, 118] on div "Collector Run Progress Projected End Time: 09/17/2025, 15:22 (+02:00)" at bounding box center [411, 121] width 722 height 22
click at [802, 125] on div "Collector Run Progress Projected End Time: 09/17/2025, 15:22 (+02:00) Next reca…" at bounding box center [772, 121] width 1443 height 22
click at [84, 70] on span "Environment" at bounding box center [77, 69] width 52 height 11
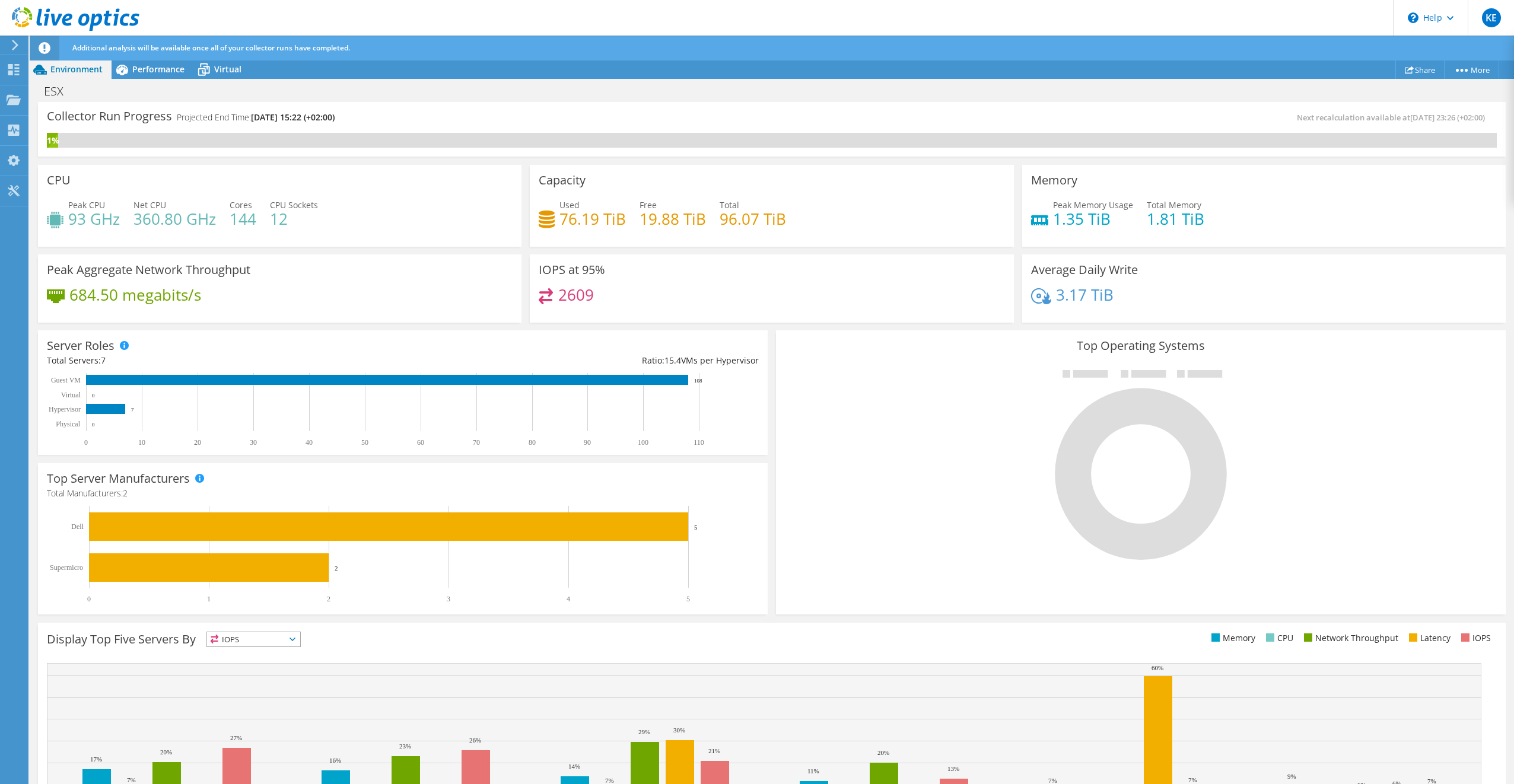
scroll to position [77, 0]
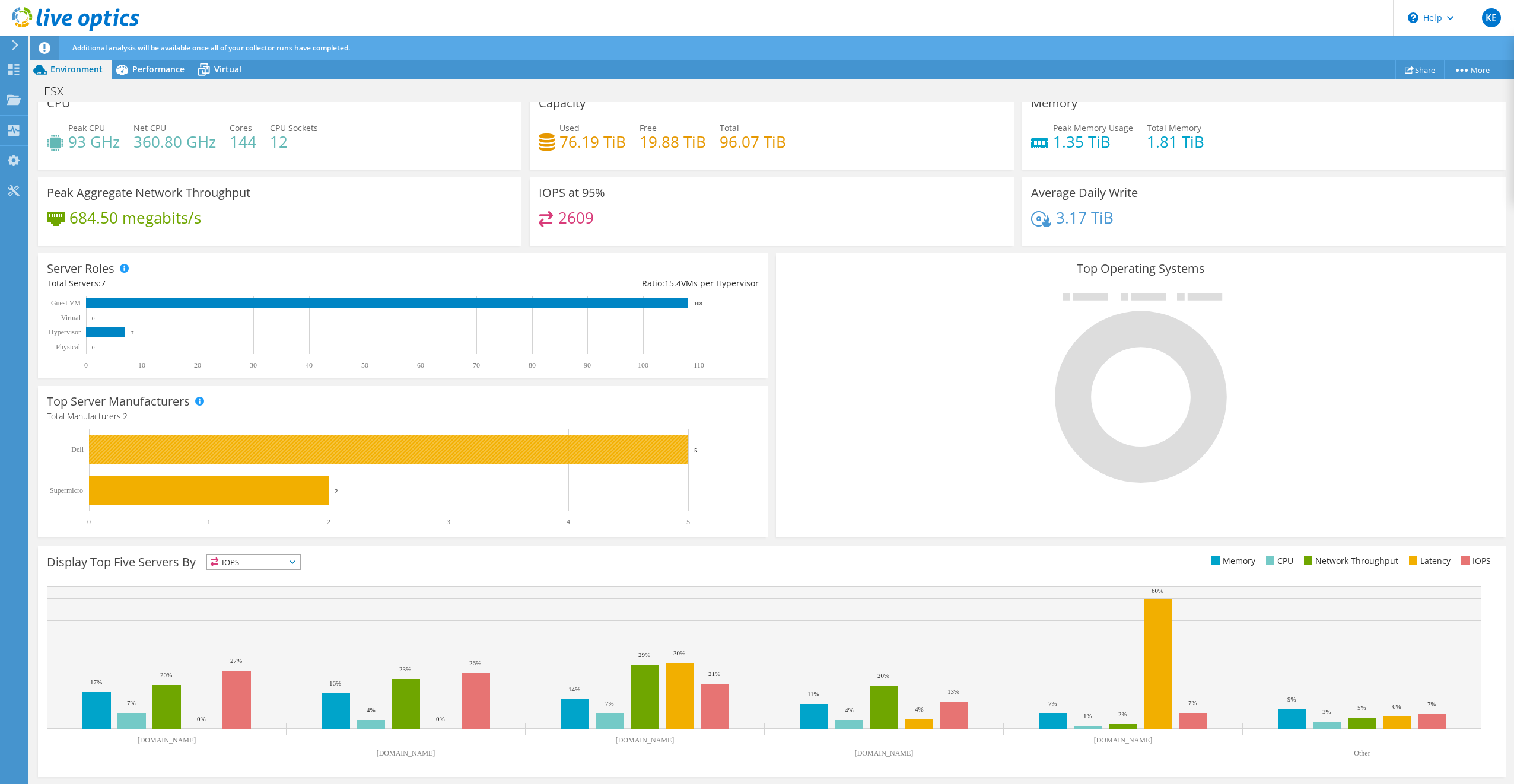
click at [162, 450] on rect at bounding box center [388, 449] width 599 height 29
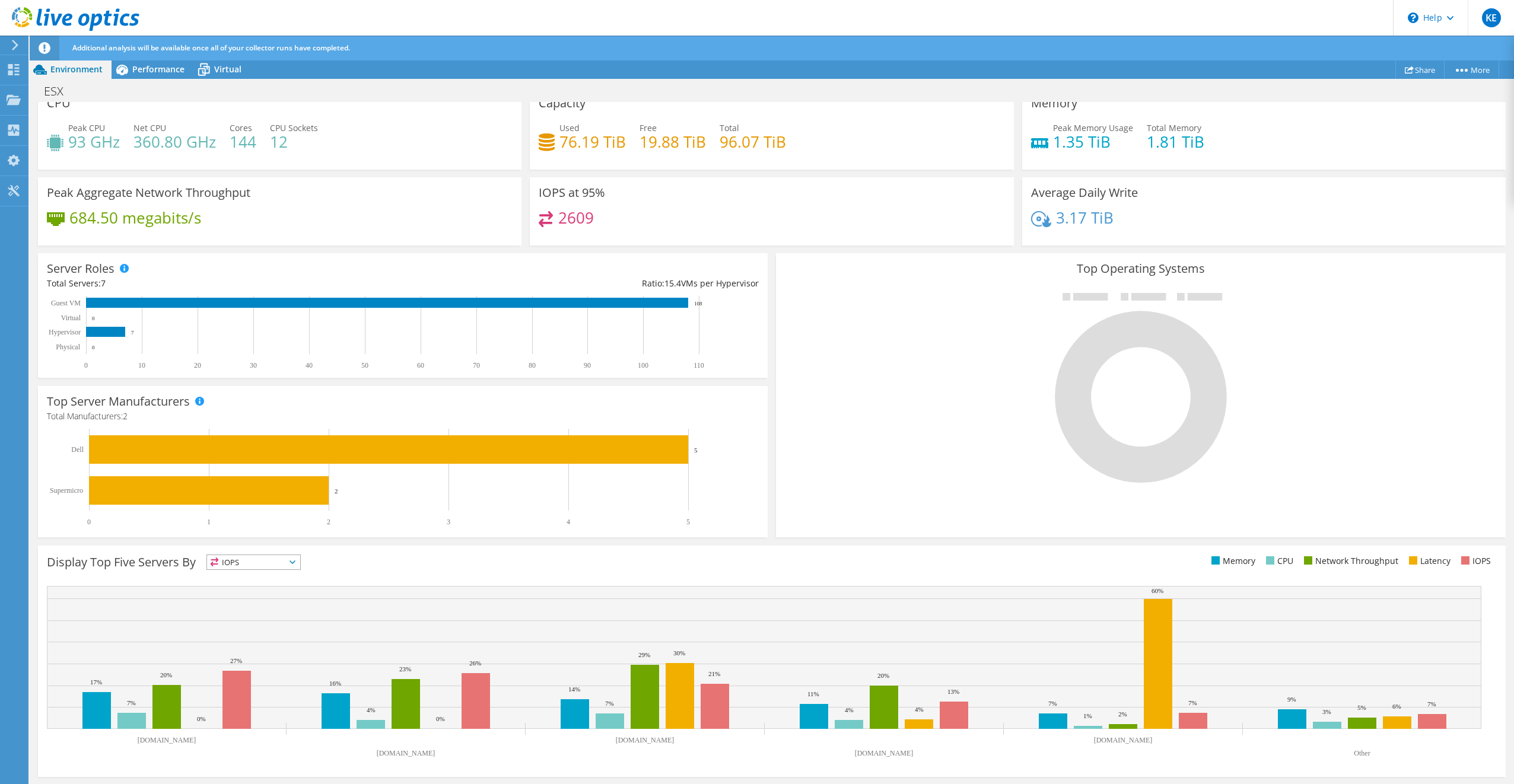
scroll to position [0, 0]
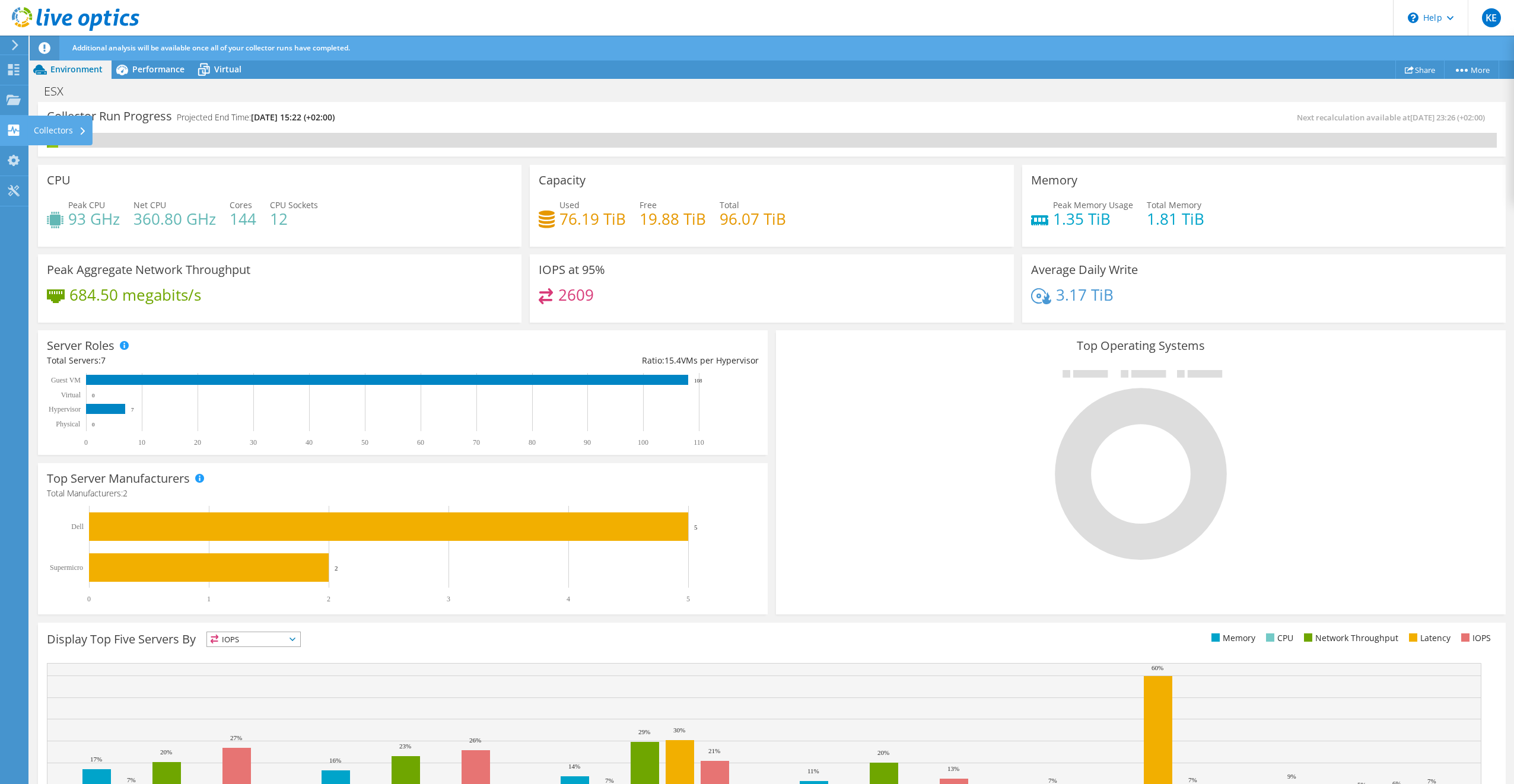
click at [75, 127] on div "Collectors" at bounding box center [60, 130] width 65 height 29
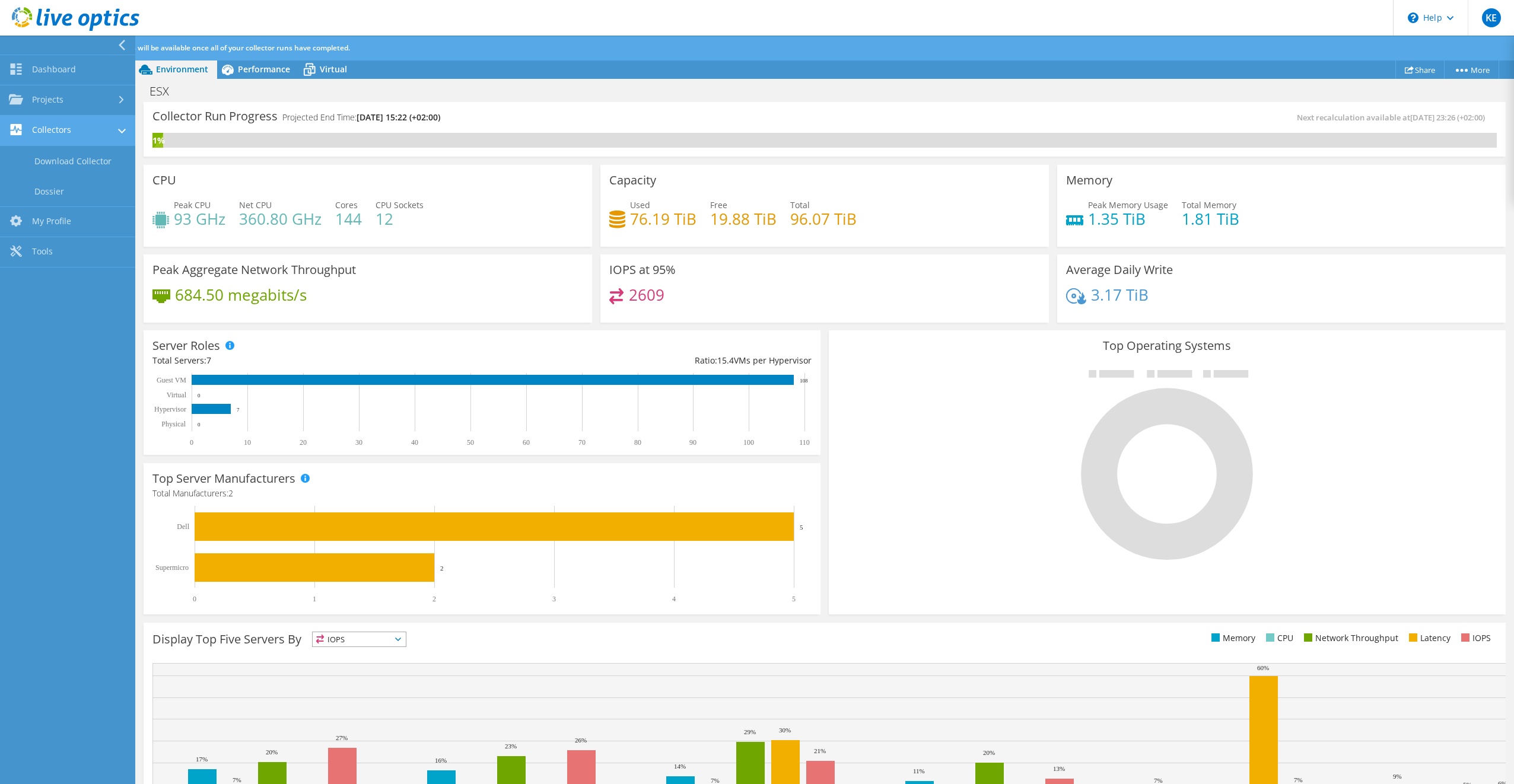
click at [63, 130] on link "Collectors" at bounding box center [67, 130] width 136 height 30
click at [59, 100] on link "Projects" at bounding box center [67, 100] width 136 height 30
click at [64, 70] on link "Dashboard" at bounding box center [67, 70] width 136 height 30
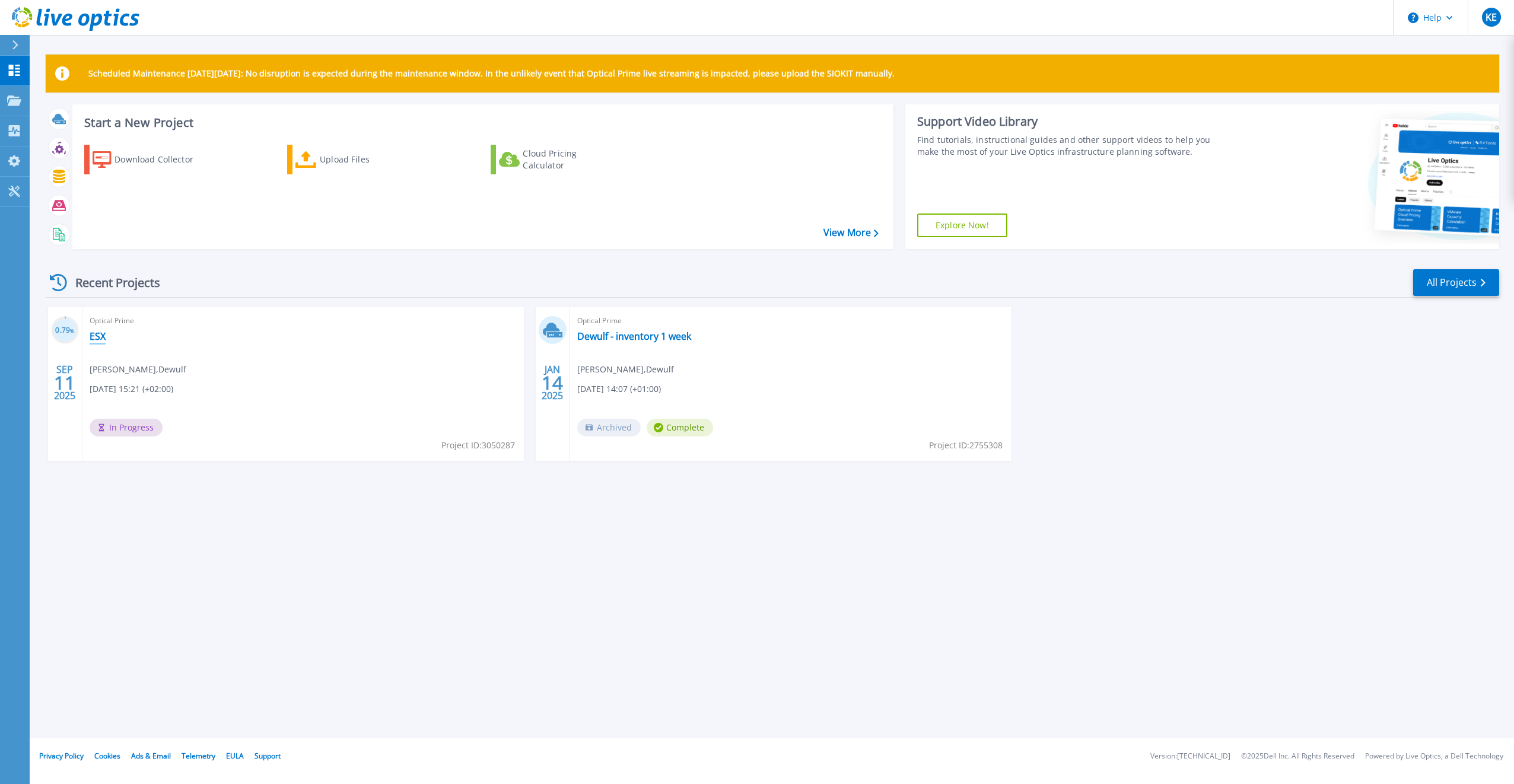
click at [99, 330] on link "ESX" at bounding box center [97, 336] width 16 height 12
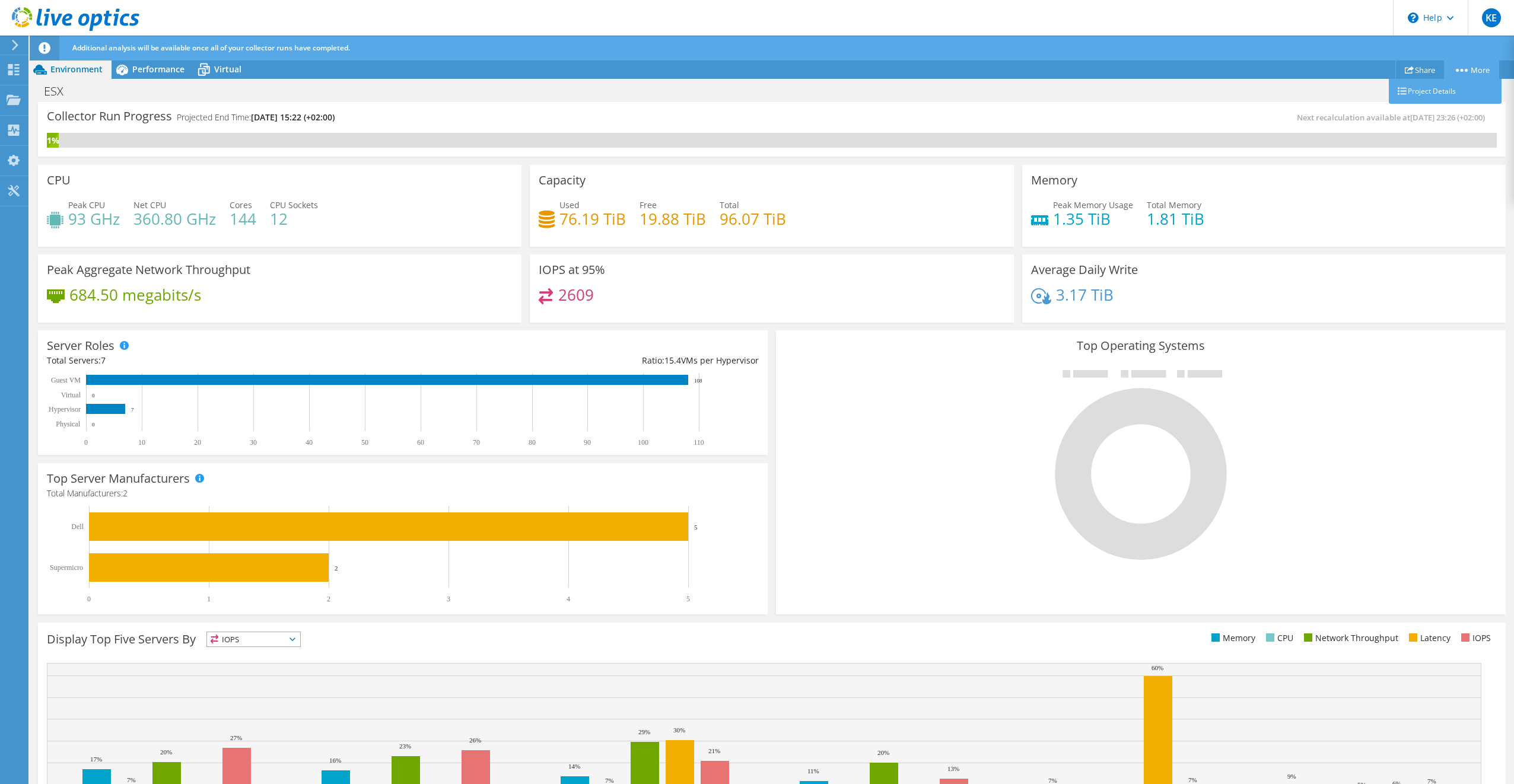
click at [1473, 67] on link "More" at bounding box center [1471, 70] width 55 height 19
click at [1473, 67] on link "More" at bounding box center [1471, 70] width 55 height 19
